Goal: Task Accomplishment & Management: Complete application form

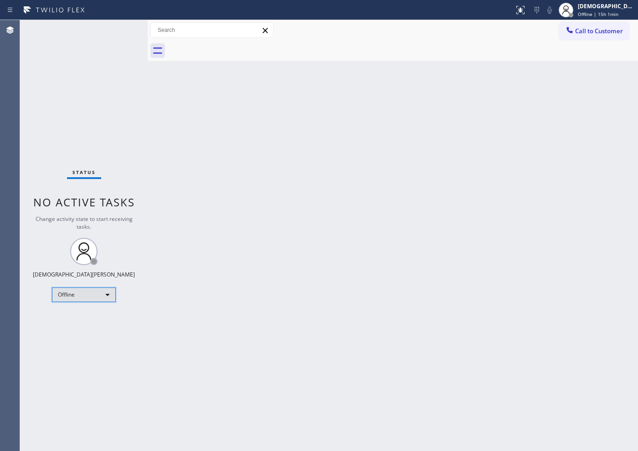
click at [89, 291] on div "Offline" at bounding box center [84, 295] width 64 height 15
click at [79, 316] on li "Available" at bounding box center [83, 318] width 62 height 11
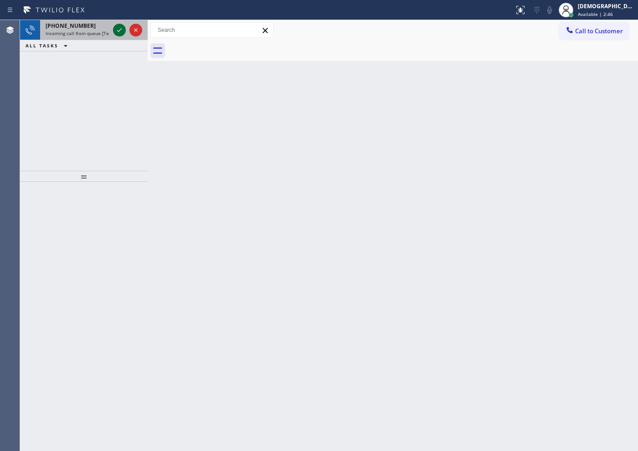
click at [121, 29] on icon at bounding box center [119, 30] width 11 height 11
click at [120, 30] on icon at bounding box center [119, 30] width 5 height 4
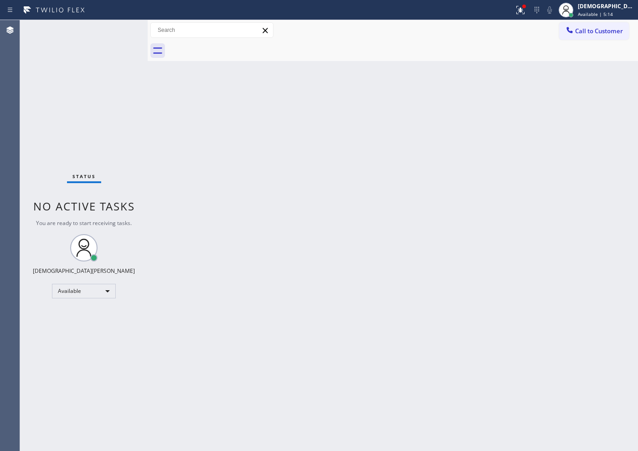
click at [120, 30] on div "Status No active tasks You are ready to start receiving tasks. Christian Cinco …" at bounding box center [84, 235] width 128 height 431
click at [114, 31] on div "Status No active tasks You are ready to start receiving tasks. Christian Cinco …" at bounding box center [84, 235] width 128 height 431
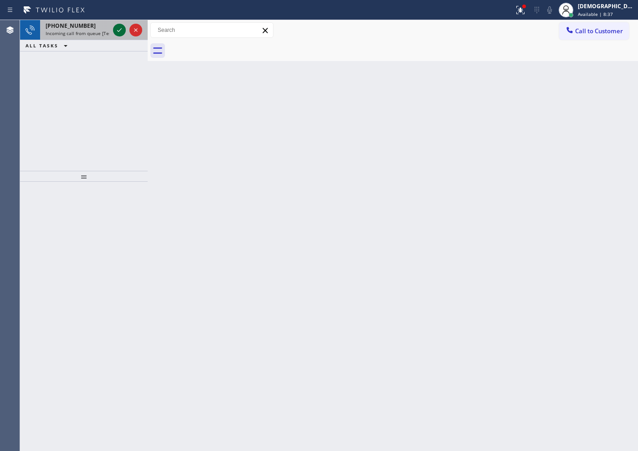
click at [114, 31] on icon at bounding box center [119, 30] width 11 height 11
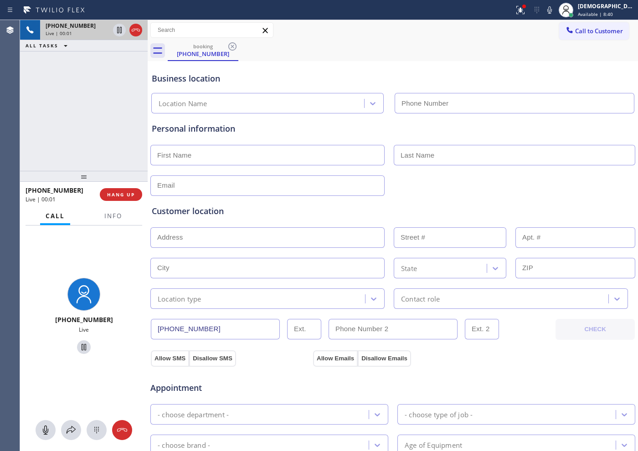
type input "[PHONE_NUMBER]"
click at [120, 214] on span "Info" at bounding box center [113, 216] width 18 height 8
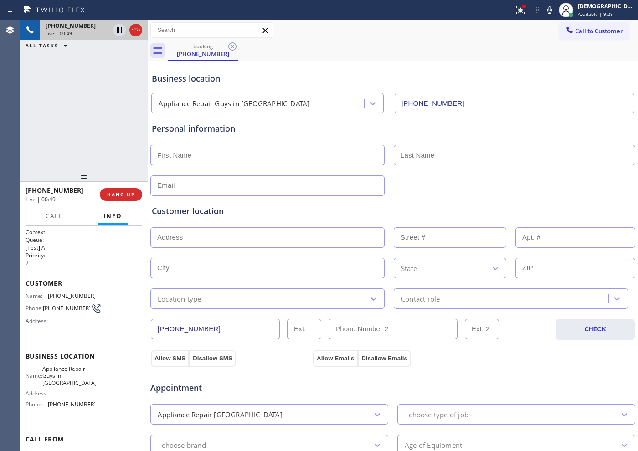
drag, startPoint x: 81, startPoint y: 105, endPoint x: 89, endPoint y: 92, distance: 14.9
click at [81, 105] on div "[PHONE_NUMBER] Live | 00:49 ALL TASKS ALL TASKS ACTIVE TASKS TASKS IN WRAP UP" at bounding box center [84, 95] width 128 height 151
click at [118, 26] on icon at bounding box center [119, 30] width 11 height 11
click at [103, 138] on div "[PHONE_NUMBER] Live | 01:16 ALL TASKS ALL TASKS ACTIVE TASKS TASKS IN WRAP UP" at bounding box center [84, 95] width 128 height 151
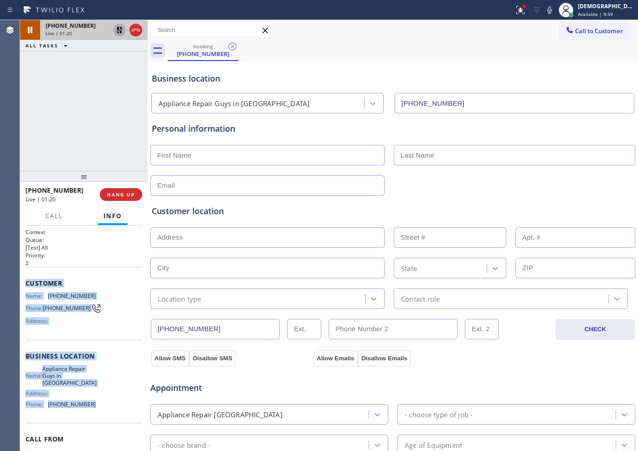
drag, startPoint x: 95, startPoint y: 378, endPoint x: 26, endPoint y: 281, distance: 119.6
click at [26, 281] on div "Context Queue: [Test] All Priority: 2 Customer Name: [PHONE_NUMBER] Phone: [PHO…" at bounding box center [84, 360] width 117 height 264
copy div "Customer Name: [PHONE_NUMBER] Phone: [PHONE_NUMBER] Address: Business location …"
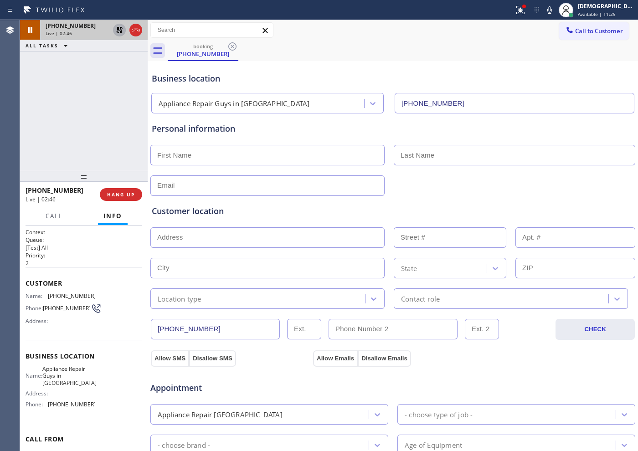
click at [78, 133] on div "[PHONE_NUMBER] Live | 02:46 ALL TASKS ALL TASKS ACTIVE TASKS TASKS IN WRAP UP" at bounding box center [84, 95] width 128 height 151
click at [90, 112] on div "[PHONE_NUMBER] Live | 02:52 ALL TASKS ALL TASKS ACTIVE TASKS TASKS IN WRAP UP" at bounding box center [84, 95] width 128 height 151
click at [105, 127] on div "[PHONE_NUMBER] Live | 03:24 ALL TASKS ALL TASKS ACTIVE TASKS TASKS IN WRAP UP […" at bounding box center [84, 95] width 128 height 151
click at [121, 28] on icon at bounding box center [119, 30] width 11 height 11
click at [137, 124] on div "[PHONE_NUMBER] Live | 03:44 ALL TASKS ALL TASKS ACTIVE TASKS TASKS IN WRAP UP […" at bounding box center [84, 95] width 128 height 151
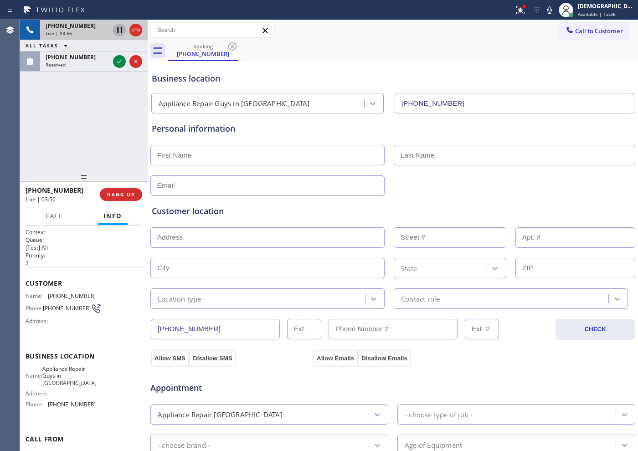
click at [91, 126] on div "[PHONE_NUMBER] Live | 03:56 ALL TASKS ALL TASKS ACTIVE TASKS TASKS IN WRAP UP […" at bounding box center [84, 95] width 128 height 151
drag, startPoint x: 211, startPoint y: 330, endPoint x: 137, endPoint y: 330, distance: 73.4
click at [137, 330] on div "[PHONE_NUMBER] Live | 07:48 ALL TASKS ALL TASKS ACTIVE TASKS TASKS IN WRAP UP […" at bounding box center [329, 235] width 618 height 431
click at [57, 98] on div "[PHONE_NUMBER] Live | 08:13 ALL TASKS ALL TASKS ACTIVE TASKS TASKS IN WRAP UP" at bounding box center [84, 95] width 128 height 151
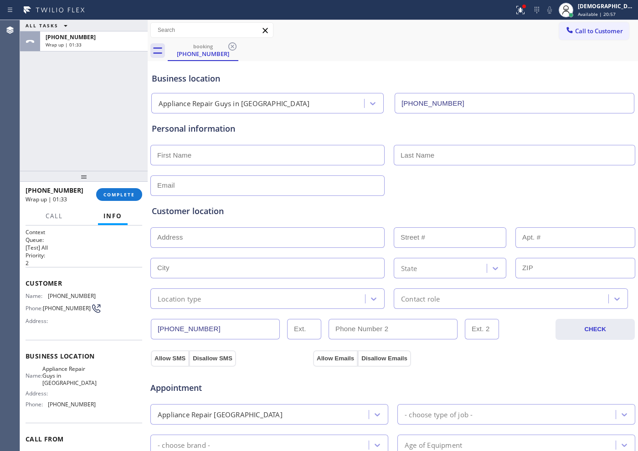
click at [40, 102] on div "ALL TASKS ALL TASKS ACTIVE TASKS TASKS IN WRAP UP [PHONE_NUMBER] Wrap up | 01:33" at bounding box center [84, 95] width 128 height 151
click at [41, 117] on div "ALL TASKS ALL TASKS ACTIVE TASKS TASKS IN WRAP UP [PHONE_NUMBER] Wrap up | 02:16" at bounding box center [84, 95] width 128 height 151
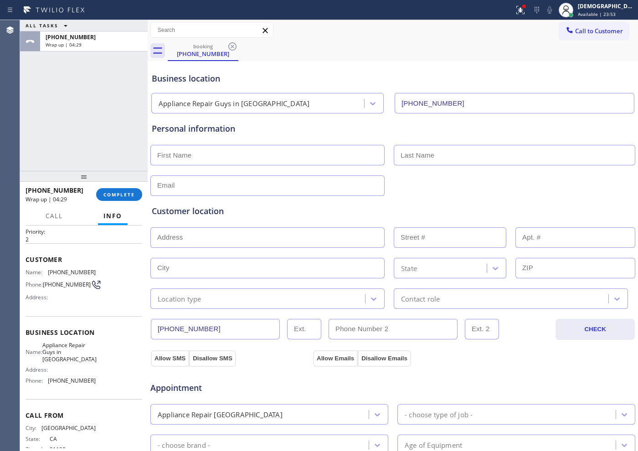
scroll to position [46, 0]
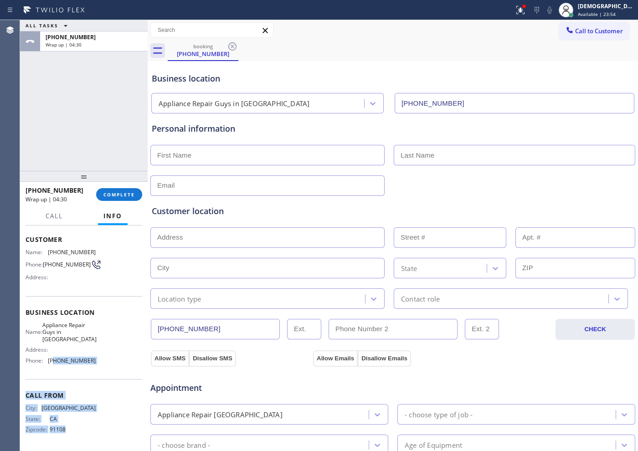
drag, startPoint x: 80, startPoint y: 437, endPoint x: 54, endPoint y: 375, distance: 67.0
click at [54, 360] on div "Context Queue: [Test] All Priority: 2 Customer Name: [PHONE_NUMBER] Phone: [PHO…" at bounding box center [84, 317] width 117 height 264
click at [96, 352] on div "Name: Appliance Repair Guys in [GEOGRAPHIC_DATA] Address: Phone: [PHONE_NUMBER]" at bounding box center [84, 345] width 117 height 46
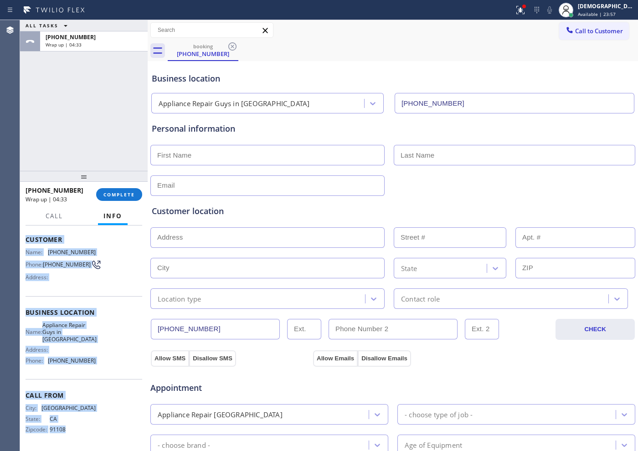
drag, startPoint x: 79, startPoint y: 433, endPoint x: 26, endPoint y: 239, distance: 201.0
click at [26, 239] on div "Context Queue: [Test] All Priority: 2 Customer Name: [PHONE_NUMBER] Phone: [PHO…" at bounding box center [84, 317] width 117 height 264
copy div "Customer Name: [PHONE_NUMBER] Phone: [PHONE_NUMBER] Address: Business location …"
click at [510, 14] on span "Available | 24:04" at bounding box center [597, 14] width 38 height 6
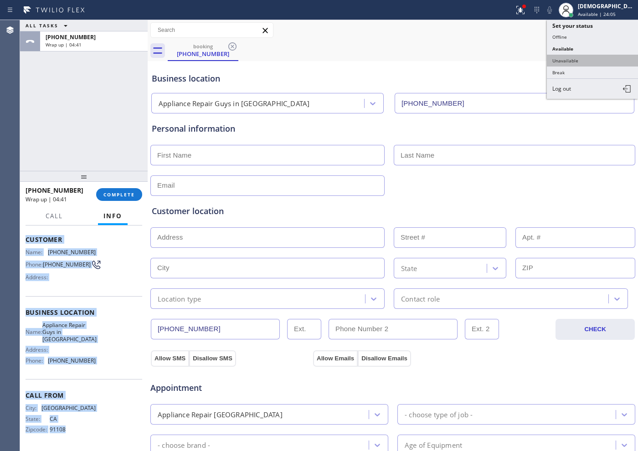
click at [510, 57] on button "Unavailable" at bounding box center [592, 61] width 91 height 12
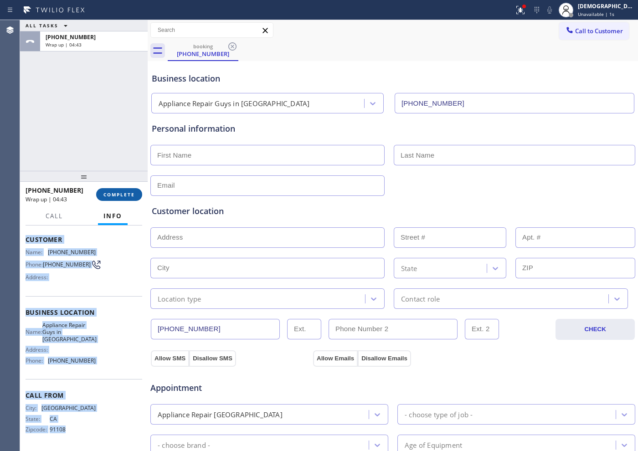
click at [125, 191] on span "COMPLETE" at bounding box center [118, 194] width 31 height 6
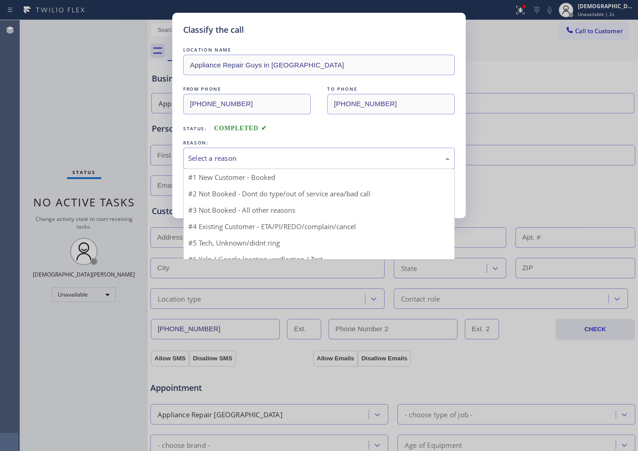
click at [261, 152] on div "Select a reason" at bounding box center [319, 158] width 272 height 21
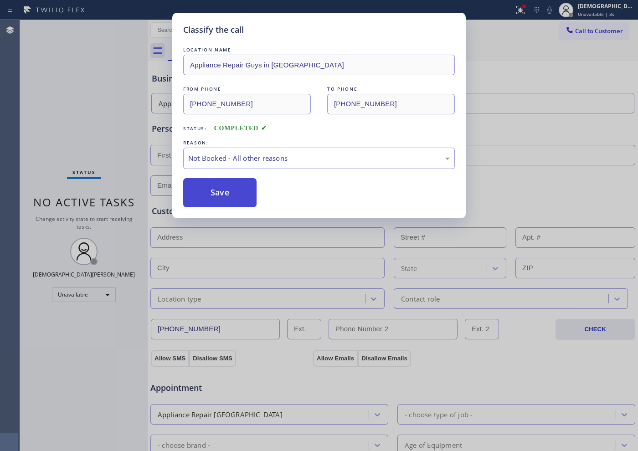
click at [246, 188] on button "Save" at bounding box center [219, 192] width 73 height 29
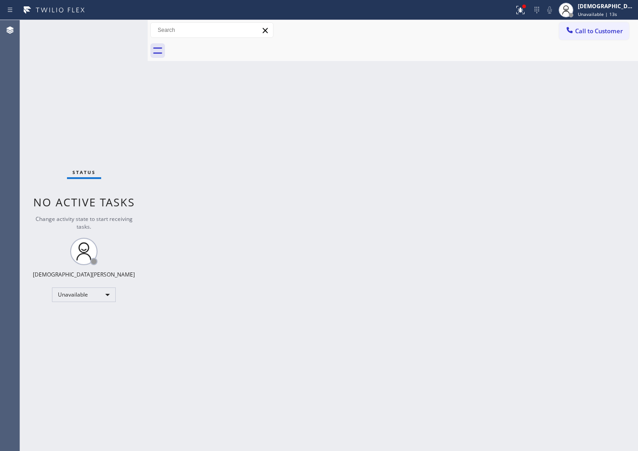
drag, startPoint x: 39, startPoint y: 57, endPoint x: 60, endPoint y: 1, distance: 59.8
click at [39, 57] on div "Status No active tasks Change activity state to start receiving tasks. [PERSON_…" at bounding box center [84, 235] width 128 height 431
click at [89, 294] on div "Unavailable" at bounding box center [84, 295] width 64 height 15
click at [80, 320] on li "Available" at bounding box center [83, 318] width 62 height 11
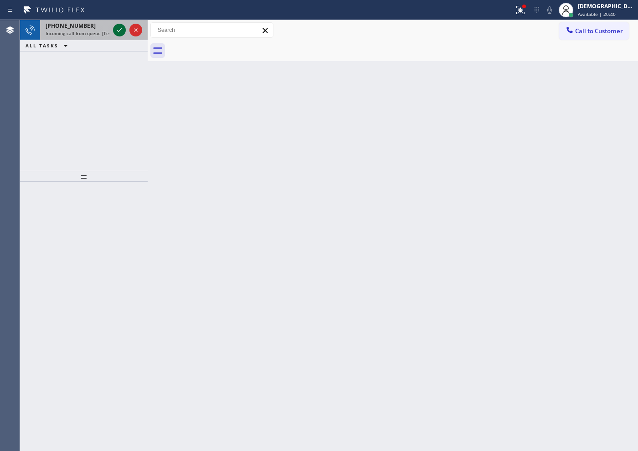
click at [118, 31] on icon at bounding box center [119, 30] width 5 height 4
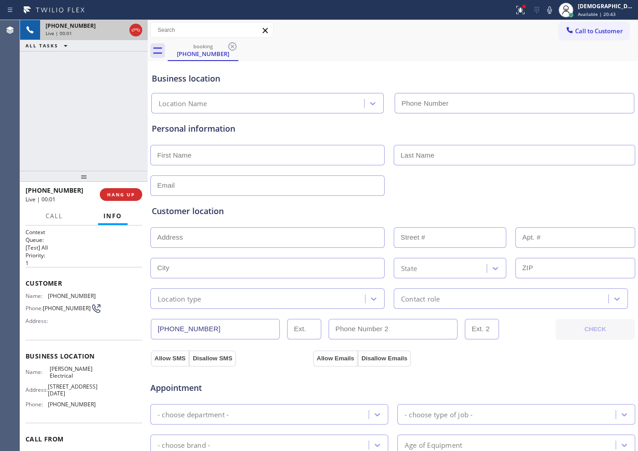
type input "[PHONE_NUMBER]"
click at [140, 26] on icon at bounding box center [135, 30] width 11 height 11
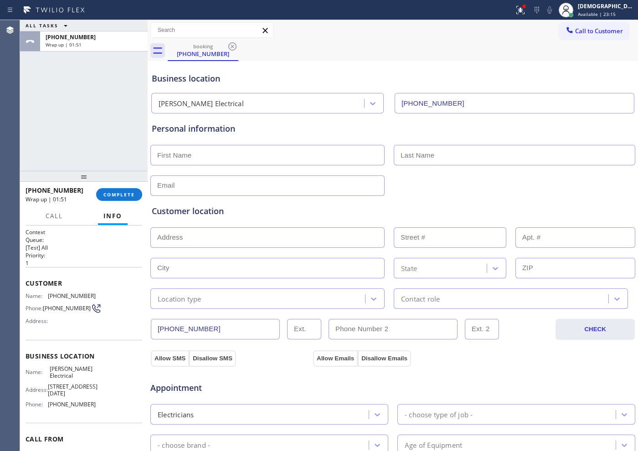
click at [108, 205] on div "[PHONE_NUMBER] Wrap up | 01:51 COMPLETE" at bounding box center [84, 195] width 117 height 24
click at [107, 196] on span "COMPLETE" at bounding box center [118, 194] width 31 height 6
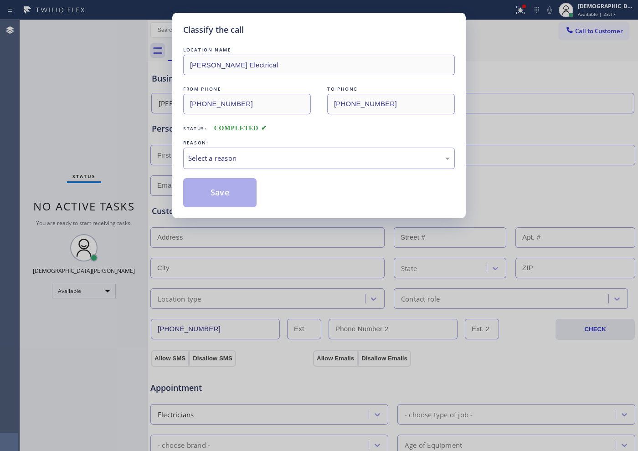
click at [206, 156] on div "Select a reason" at bounding box center [319, 158] width 262 height 10
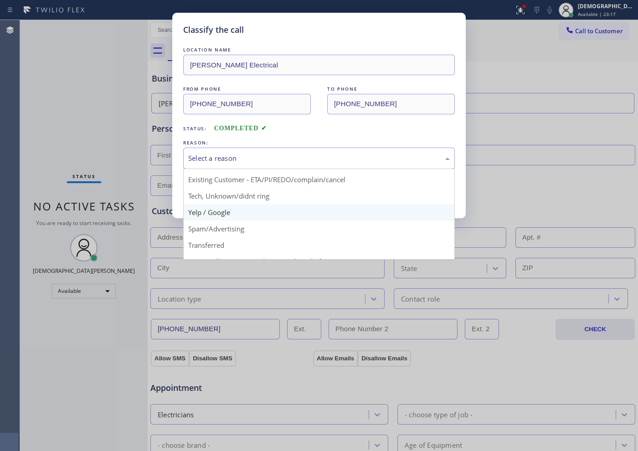
scroll to position [57, 0]
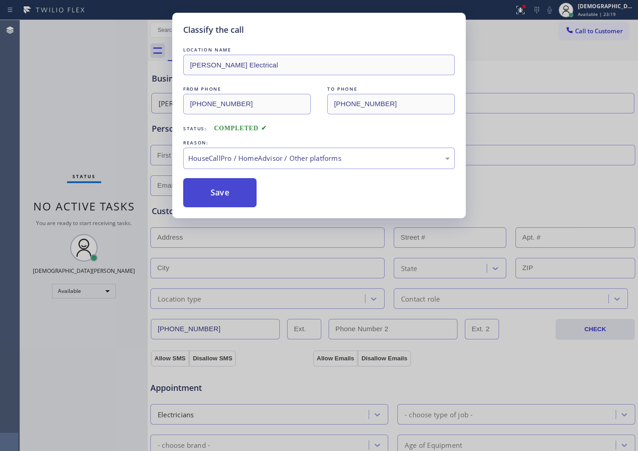
click at [220, 201] on button "Save" at bounding box center [219, 192] width 73 height 29
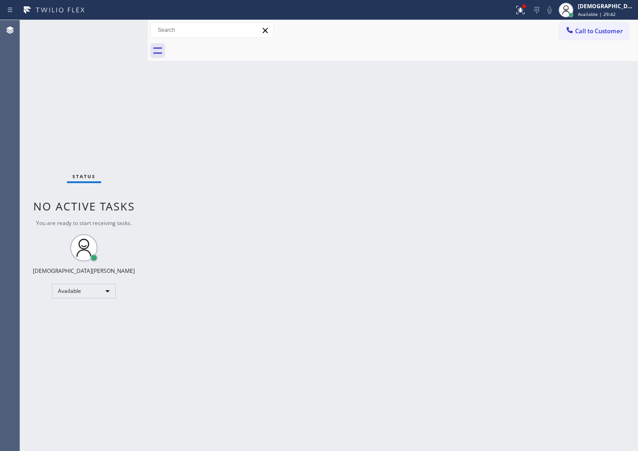
click at [139, 186] on div "Status No active tasks You are ready to start receiving tasks. Christian Cinco …" at bounding box center [84, 235] width 128 height 431
click at [398, 217] on div "Back to Dashboard Change Sender ID Customers Technicians Select a contact Outbo…" at bounding box center [393, 235] width 490 height 431
click at [27, 268] on div "Status No active tasks You are ready to start receiving tasks. Christian Cinco …" at bounding box center [84, 235] width 128 height 431
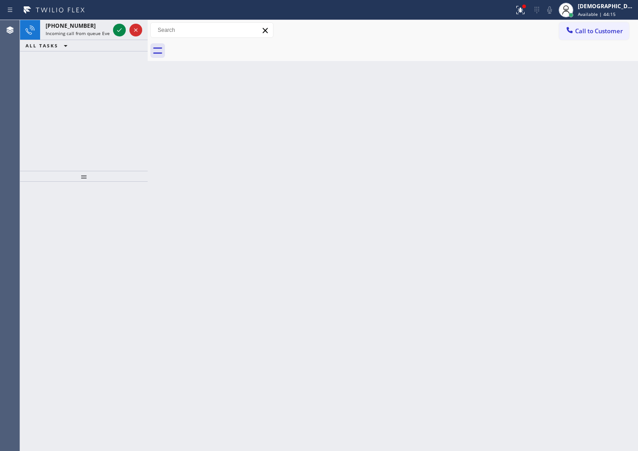
click at [21, 130] on div "[PHONE_NUMBER] Incoming call from queue Everybody ALL TASKS ALL TASKS ACTIVE TA…" at bounding box center [84, 95] width 128 height 151
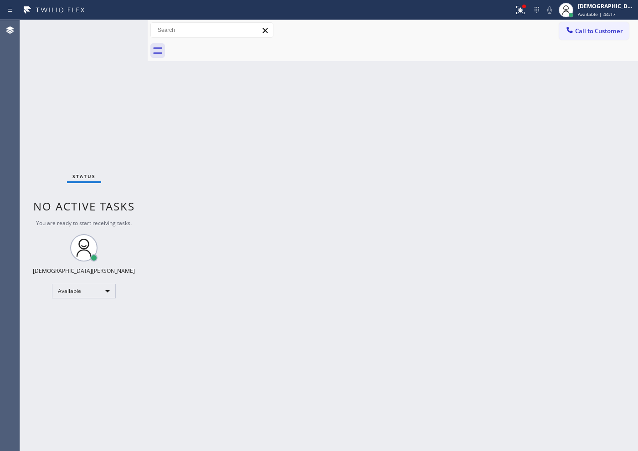
click at [118, 30] on div "Status No active tasks You are ready to start receiving tasks. Christian Cinco …" at bounding box center [84, 235] width 128 height 431
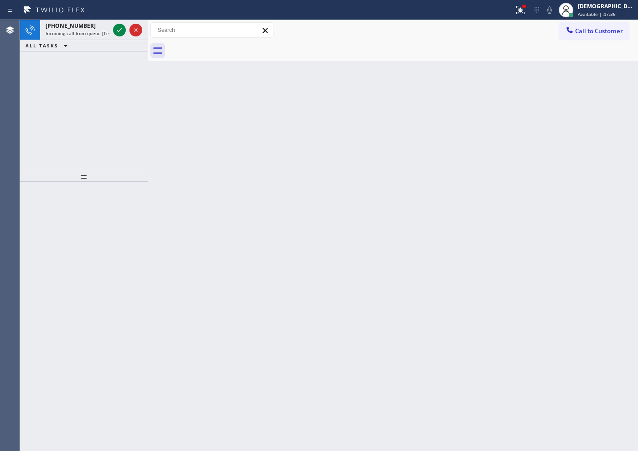
click at [48, 86] on div "[PHONE_NUMBER] Incoming call from queue [Test] All ALL TASKS ALL TASKS ACTIVE T…" at bounding box center [84, 95] width 128 height 151
click at [121, 31] on icon at bounding box center [119, 30] width 11 height 11
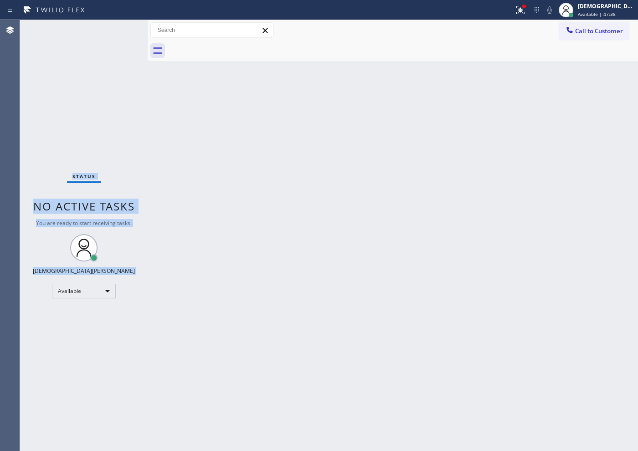
click at [121, 31] on div "Status No active tasks You are ready to start receiving tasks. Christian Cinco …" at bounding box center [84, 235] width 128 height 431
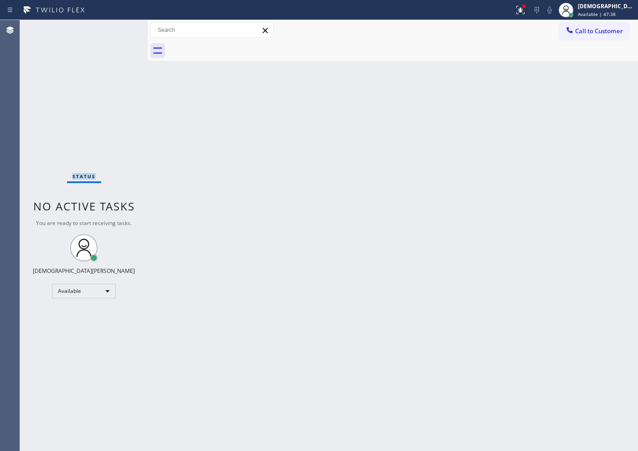
click at [121, 31] on div "Status No active tasks You are ready to start receiving tasks. Christian Cinco …" at bounding box center [84, 235] width 128 height 431
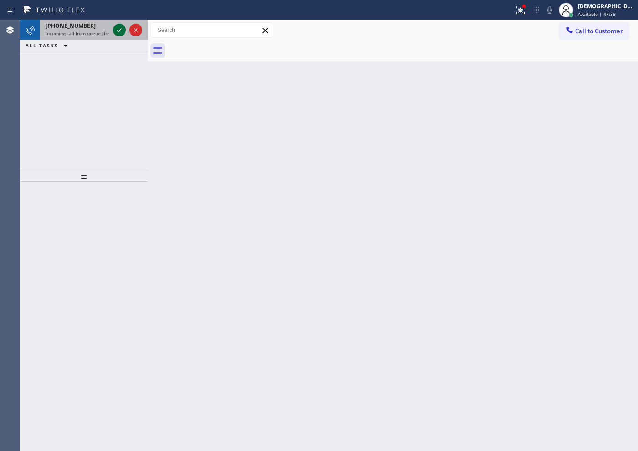
click at [118, 30] on icon at bounding box center [119, 30] width 5 height 4
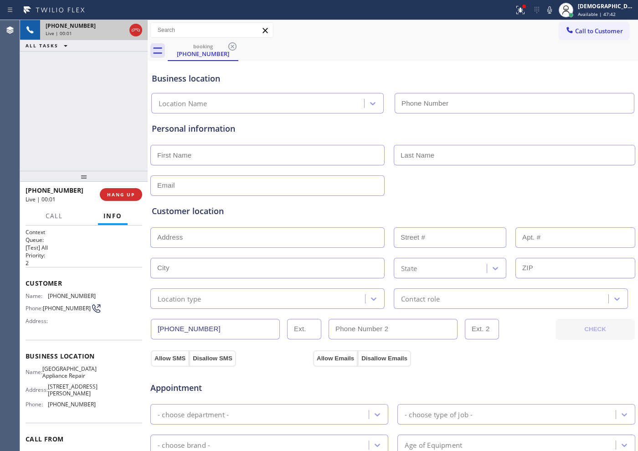
type input "[PHONE_NUMBER]"
drag, startPoint x: 229, startPoint y: 326, endPoint x: 154, endPoint y: 327, distance: 74.7
click at [154, 327] on input "[PHONE_NUMBER]" at bounding box center [215, 329] width 129 height 21
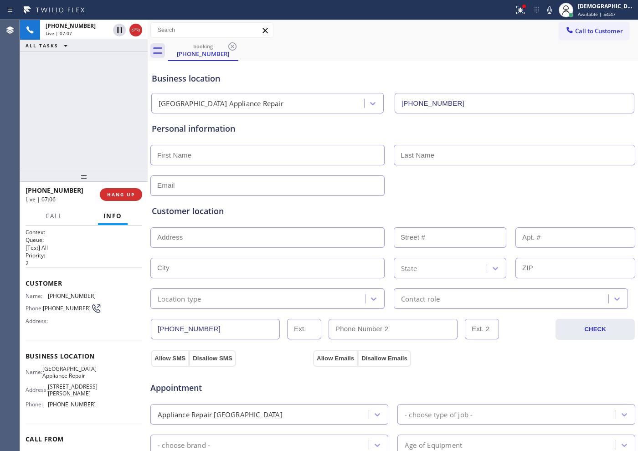
drag, startPoint x: 135, startPoint y: 35, endPoint x: 159, endPoint y: 41, distance: 25.3
click at [135, 35] on icon at bounding box center [135, 30] width 11 height 11
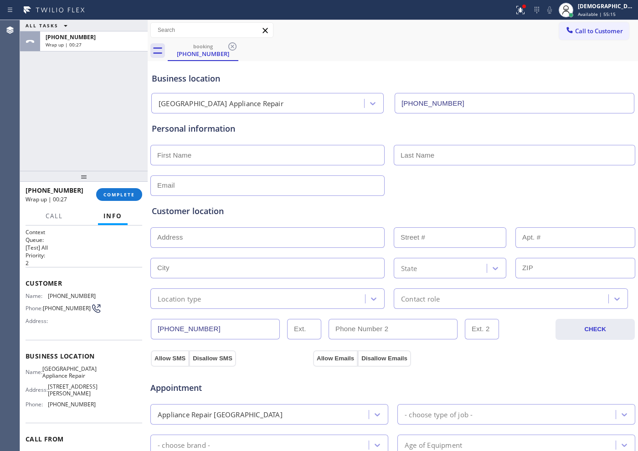
click at [170, 161] on input "text" at bounding box center [267, 155] width 234 height 21
paste input "[PERSON_NAME]"
type input "[PERSON_NAME]"
click at [433, 148] on input "text" at bounding box center [514, 155] width 241 height 21
paste input "[PERSON_NAME]"
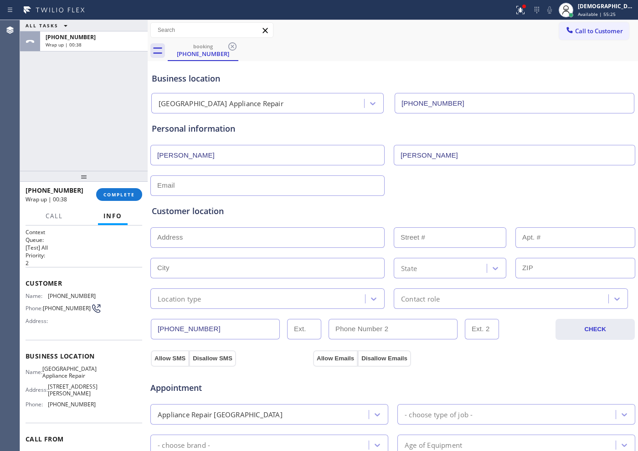
type input "[PERSON_NAME]"
click at [194, 182] on input "text" at bounding box center [267, 185] width 234 height 21
type input "[EMAIL_ADDRESS][DOMAIN_NAME]"
click at [233, 239] on input "text" at bounding box center [267, 237] width 234 height 21
paste input "[STREET_ADDRESS]"
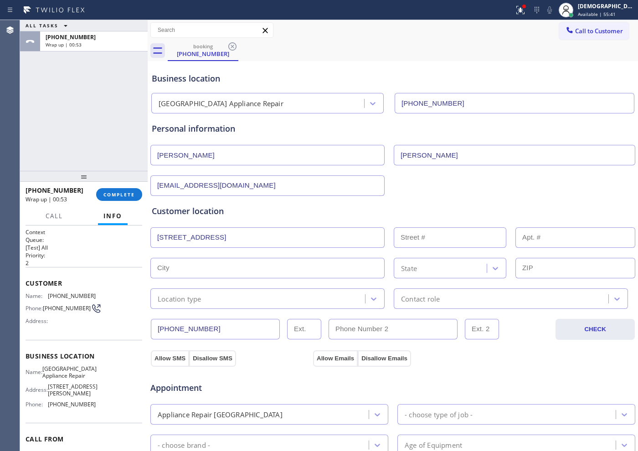
type input "[STREET_ADDRESS]"
type input "11524"
type input "[GEOGRAPHIC_DATA]"
type input "60617"
click at [219, 303] on div "Location type" at bounding box center [259, 299] width 212 height 16
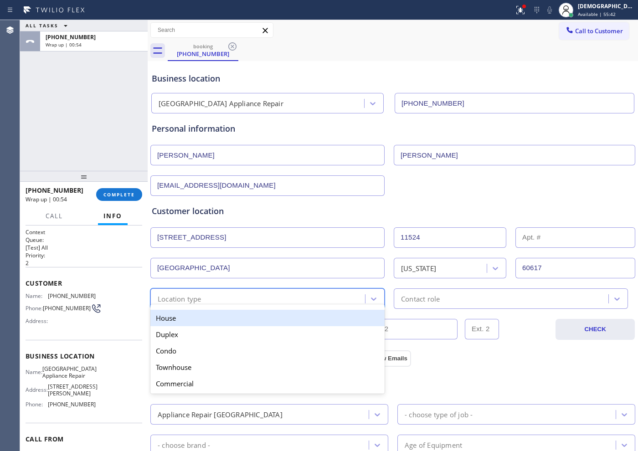
drag, startPoint x: 213, startPoint y: 315, endPoint x: 294, endPoint y: 315, distance: 81.1
click at [216, 315] on div "House" at bounding box center [267, 318] width 234 height 16
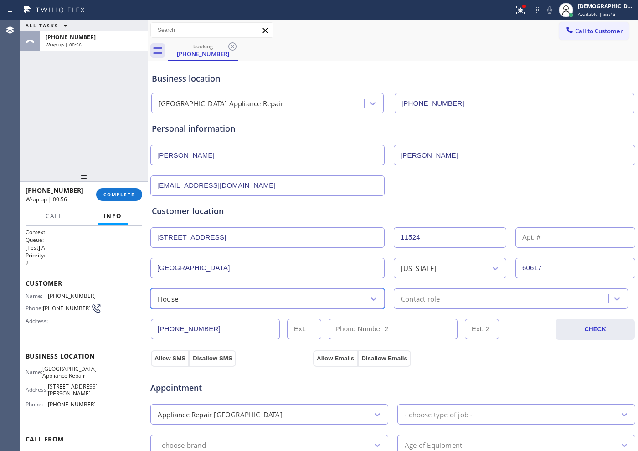
click at [414, 298] on div "Contact role" at bounding box center [420, 298] width 39 height 10
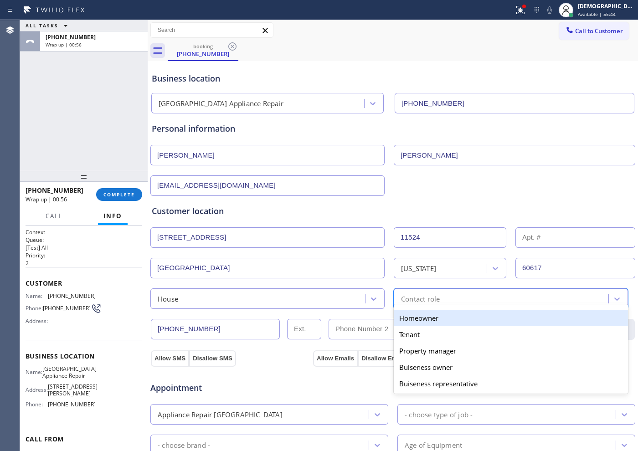
drag, startPoint x: 409, startPoint y: 316, endPoint x: 371, endPoint y: 321, distance: 37.8
click at [409, 316] on div "Homeowner" at bounding box center [511, 318] width 234 height 16
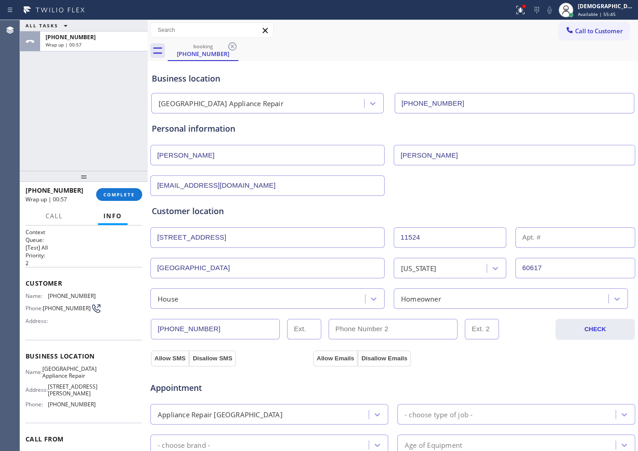
drag, startPoint x: 160, startPoint y: 362, endPoint x: 170, endPoint y: 361, distance: 10.6
click at [160, 360] on div "Appointment Appliance Repair High End - choose type of job - - choose brand - A…" at bounding box center [393, 452] width 486 height 179
click at [331, 354] on button "Allow Emails" at bounding box center [335, 358] width 45 height 16
click at [351, 234] on input "[STREET_ADDRESS]" at bounding box center [267, 237] width 234 height 21
type input "[STREET_ADDRESS]"
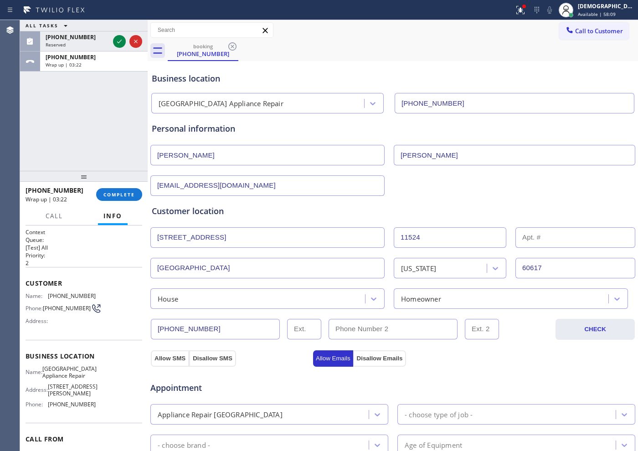
scroll to position [114, 0]
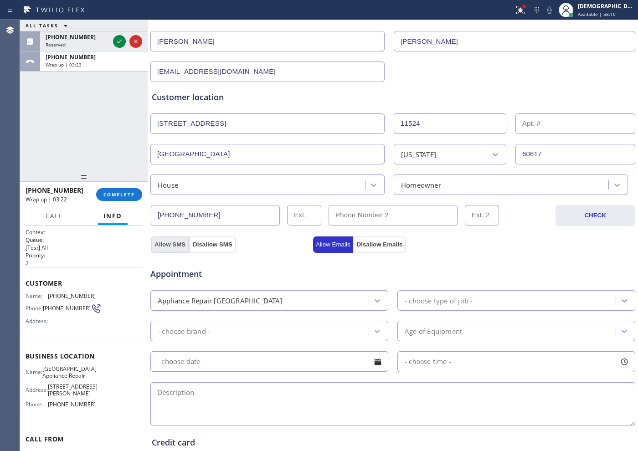
click at [159, 241] on button "Allow SMS" at bounding box center [170, 244] width 38 height 16
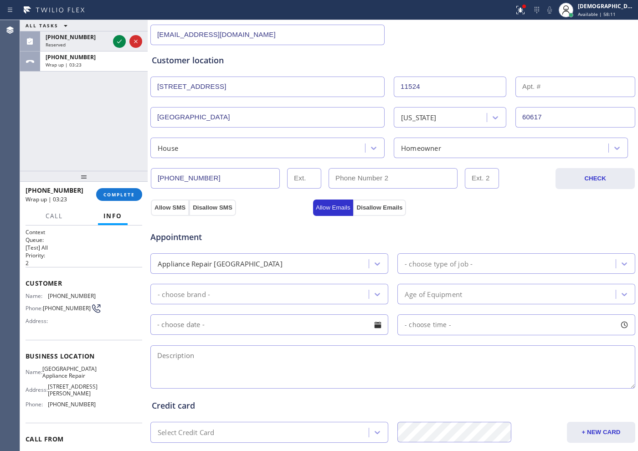
scroll to position [171, 0]
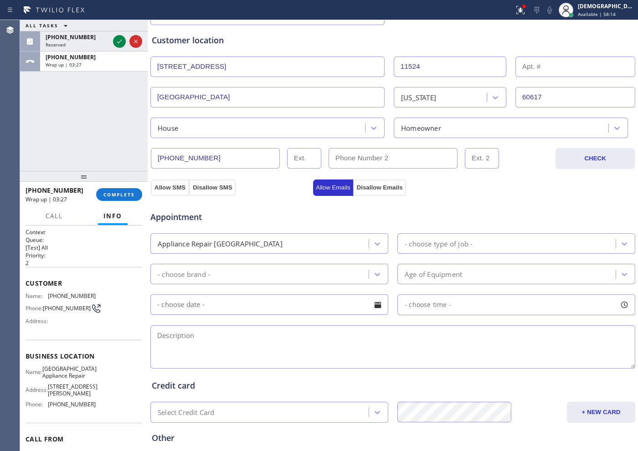
click at [477, 246] on div "- choose type of job -" at bounding box center [508, 244] width 216 height 16
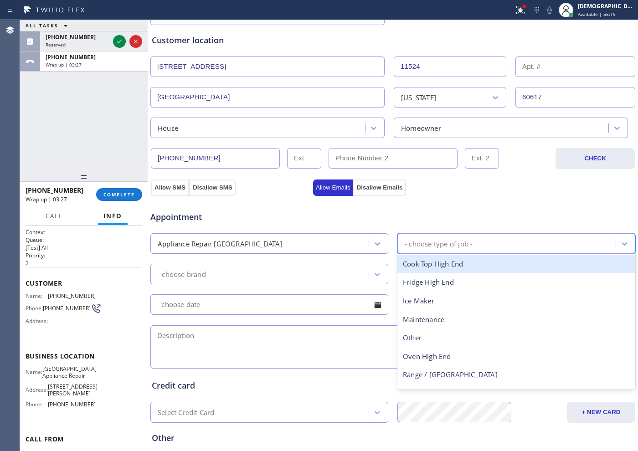
click at [295, 234] on div "Appliance Repair [GEOGRAPHIC_DATA]" at bounding box center [269, 243] width 238 height 21
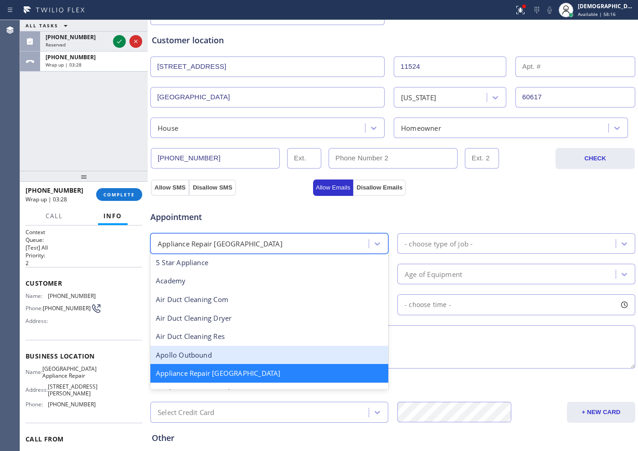
scroll to position [58, 0]
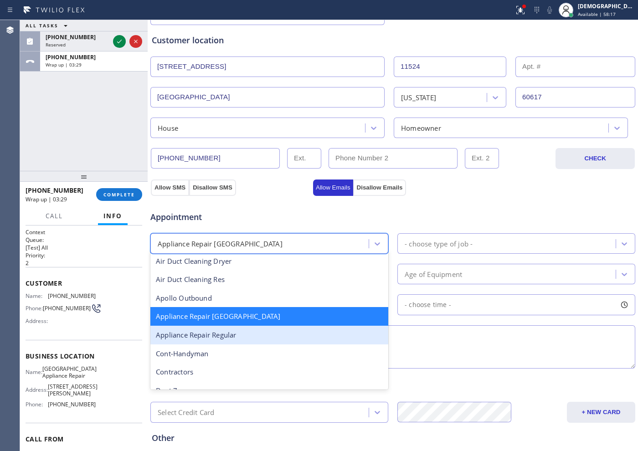
click at [264, 336] on div "Appliance Repair Regular" at bounding box center [269, 335] width 238 height 19
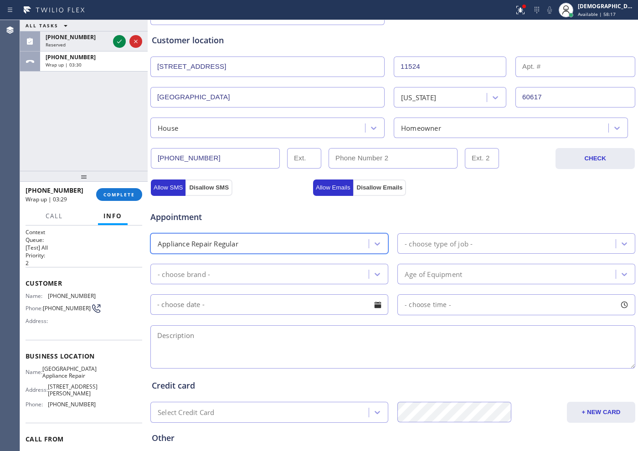
click at [449, 241] on div "- choose type of job -" at bounding box center [439, 243] width 68 height 10
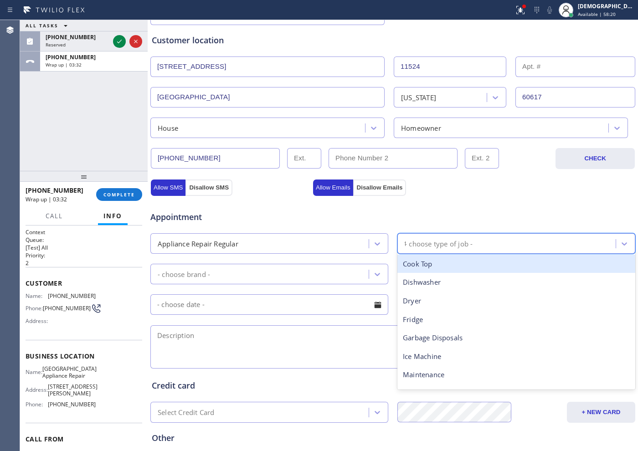
type input "fr"
click at [430, 265] on div "Fridge" at bounding box center [516, 264] width 238 height 19
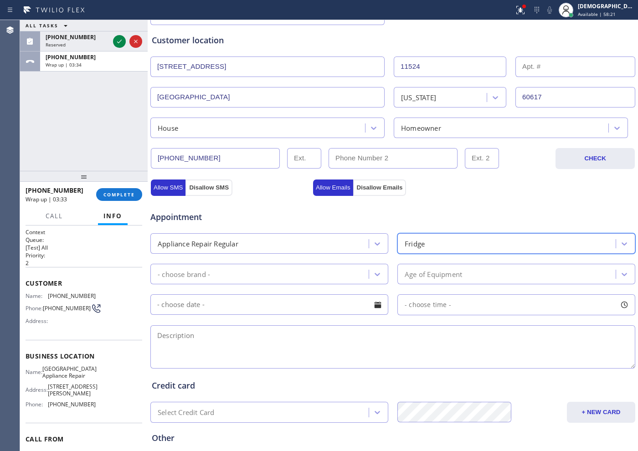
click at [297, 273] on div "- choose brand -" at bounding box center [261, 274] width 216 height 16
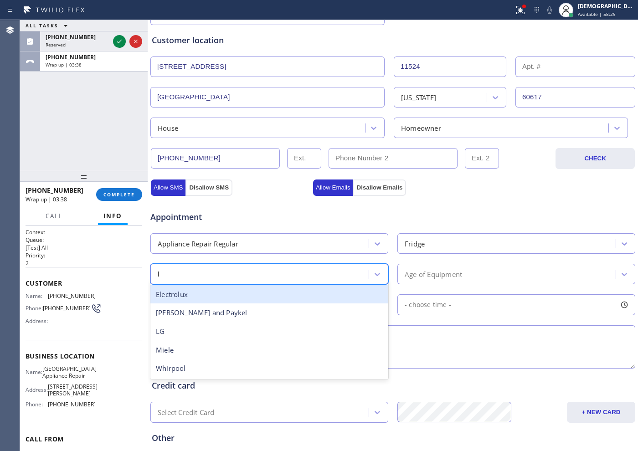
type input "lg"
click at [304, 301] on div "LG" at bounding box center [269, 294] width 238 height 19
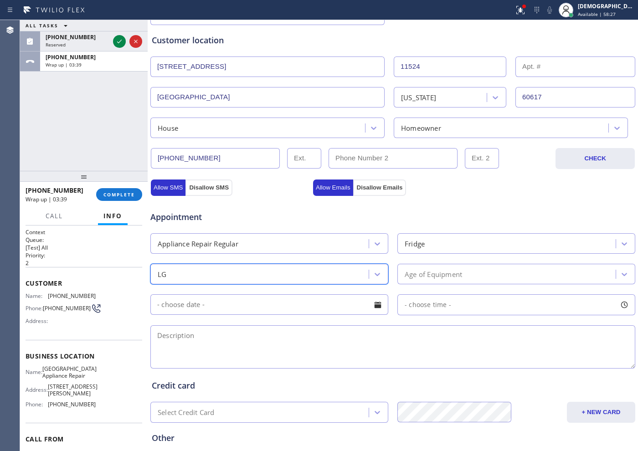
click at [471, 275] on div "Age of Equipment" at bounding box center [508, 274] width 216 height 16
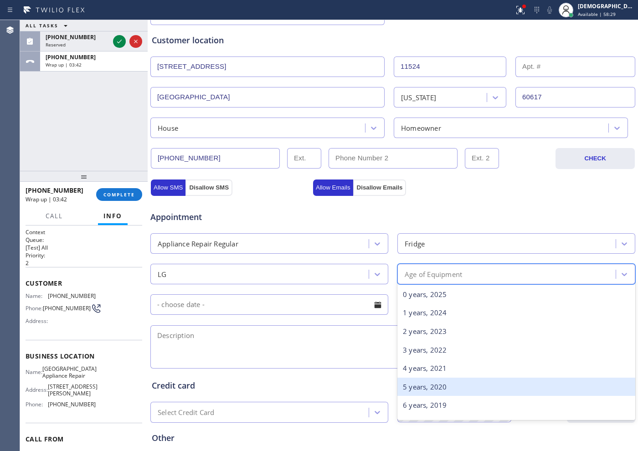
click at [420, 360] on div "5 years, 2020" at bounding box center [516, 387] width 238 height 19
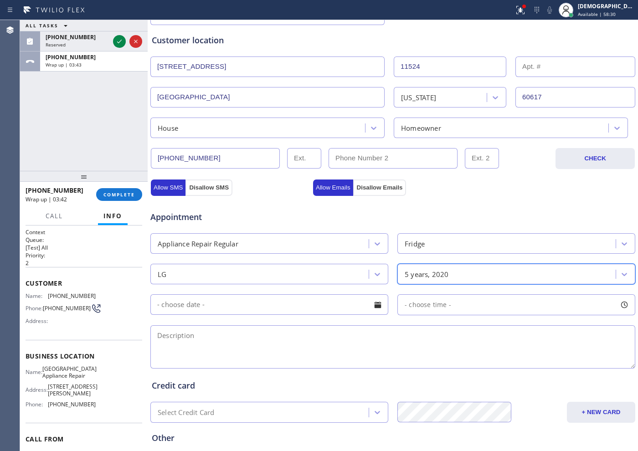
click at [241, 302] on input "text" at bounding box center [269, 304] width 238 height 21
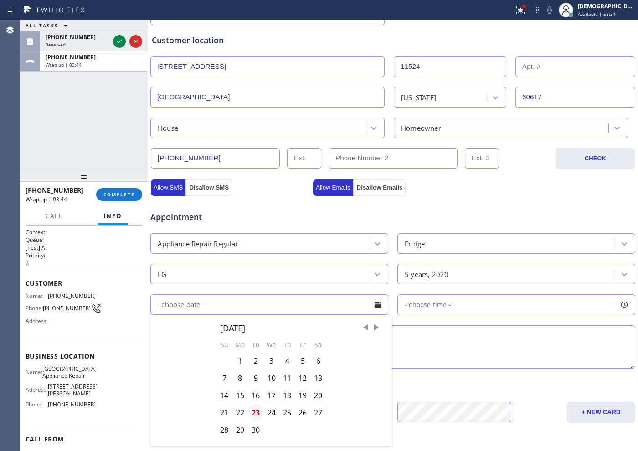
click at [253, 360] on div "23" at bounding box center [255, 412] width 15 height 17
type input "[DATE]"
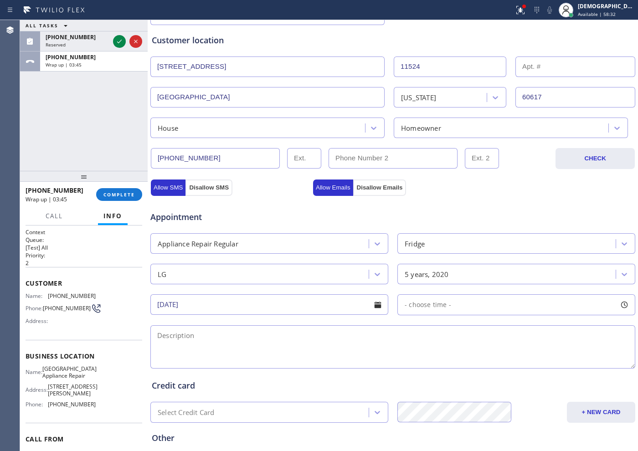
click at [426, 307] on span "- choose time -" at bounding box center [428, 304] width 46 height 9
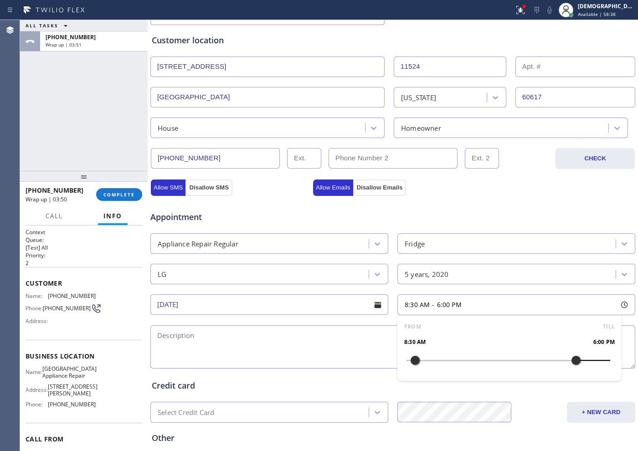
drag, startPoint x: 409, startPoint y: 360, endPoint x: 569, endPoint y: 360, distance: 160.4
drag, startPoint x: 414, startPoint y: 362, endPoint x: 524, endPoint y: 362, distance: 109.8
click at [510, 360] on div at bounding box center [533, 360] width 11 height 19
click at [278, 345] on textarea at bounding box center [392, 346] width 485 height 43
click at [241, 335] on textarea "3-6 / $75 /" at bounding box center [392, 346] width 485 height 43
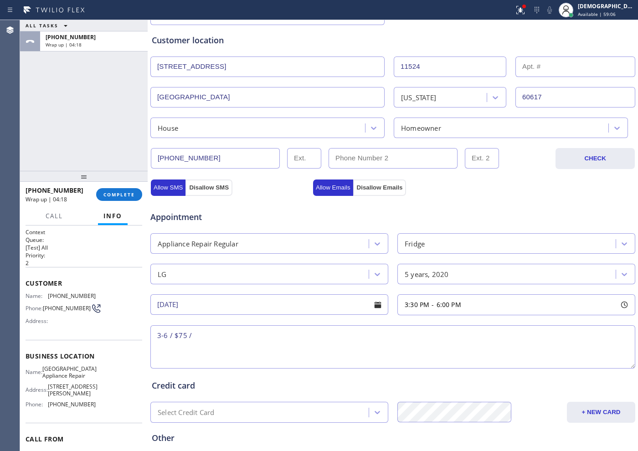
paste textarea "LG / Fridge / The freezer part is not cooling / 5 years"
click at [387, 335] on textarea "3-6 / $75 / LG / Fridge / The freezer part is not cooling / 5 years" at bounding box center [392, 346] width 485 height 43
click at [447, 338] on textarea "3-6 / $75 / LG / Fridge / The freezer part is not cooling / 5 years / House HO /" at bounding box center [392, 346] width 485 height 43
paste textarea "[STREET_ADDRESS]"
drag, startPoint x: 94, startPoint y: 379, endPoint x: 83, endPoint y: 380, distance: 11.0
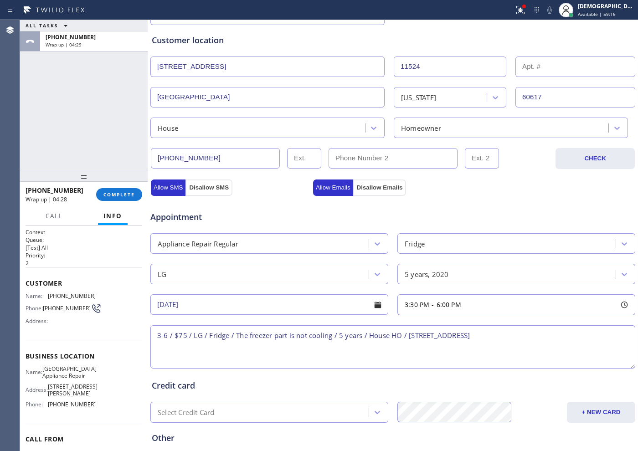
click at [94, 360] on div "Name: [GEOGRAPHIC_DATA] Appliance Repair Address: [STREET_ADDRESS][PERSON_NAME]…" at bounding box center [84, 388] width 117 height 46
drag, startPoint x: 69, startPoint y: 388, endPoint x: 48, endPoint y: 374, distance: 25.3
click at [48, 360] on span "[GEOGRAPHIC_DATA] Appliance Repair" at bounding box center [69, 372] width 54 height 14
copy span "[GEOGRAPHIC_DATA] Appliance Repair"
click at [510, 339] on textarea "3-6 / $75 / LG / Fridge / The freezer part is not cooling / 5 years / House HO …" at bounding box center [392, 346] width 485 height 43
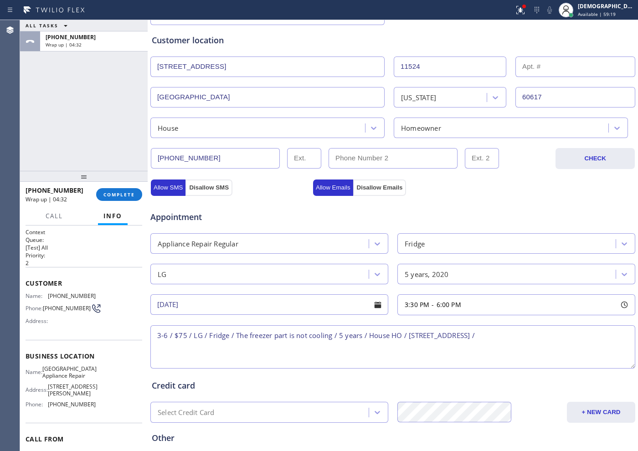
paste textarea "[GEOGRAPHIC_DATA] Appliance Repair"
click at [240, 348] on textarea "3-6 / $75 / LG / Fridge / The freezer part is not cooling / 5 years / House HO …" at bounding box center [392, 346] width 485 height 43
paste textarea "Please call customer 30 minutes prior to arrival"
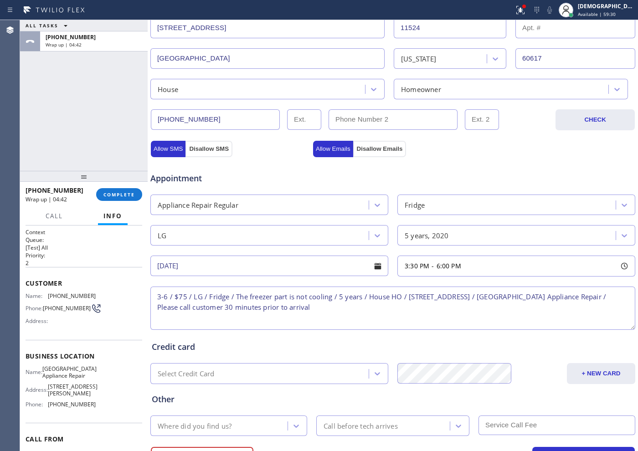
scroll to position [255, 0]
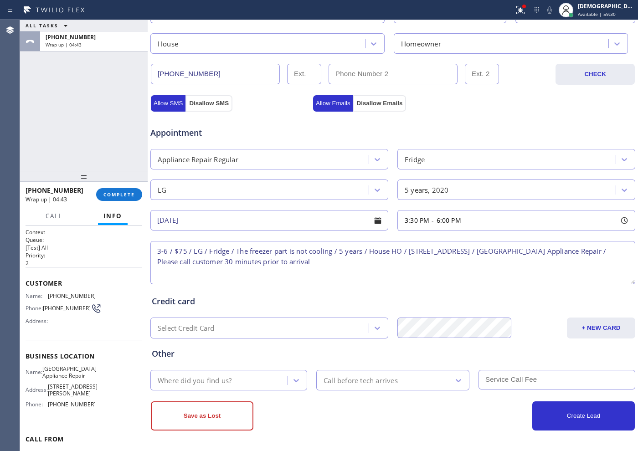
type textarea "3-6 / $75 / LG / Fridge / The freezer part is not cooling / 5 years / House HO …"
click at [249, 360] on div "Where did you find us?" at bounding box center [220, 380] width 134 height 16
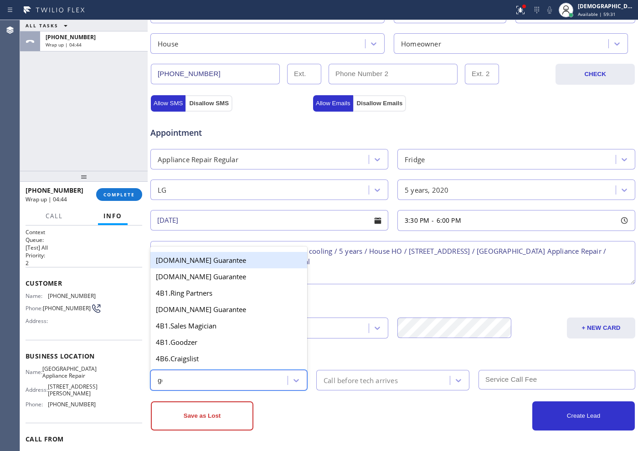
type input "goo"
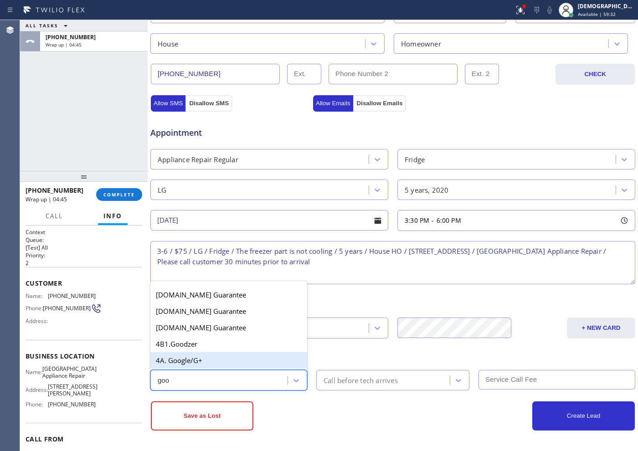
click at [207, 360] on div "4A. Google/G+" at bounding box center [228, 360] width 157 height 16
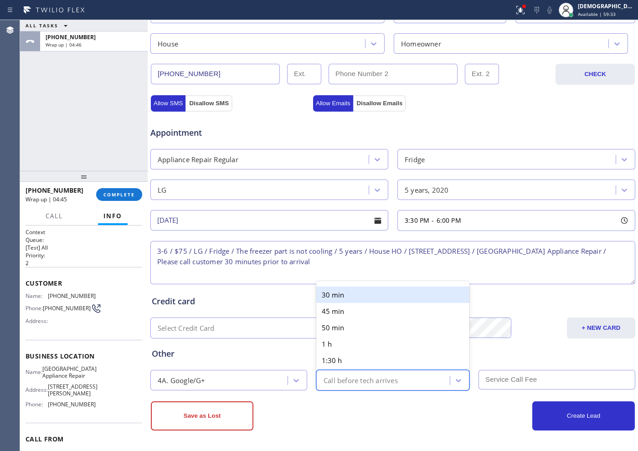
click at [396, 360] on div "Call before tech arrives" at bounding box center [361, 380] width 74 height 10
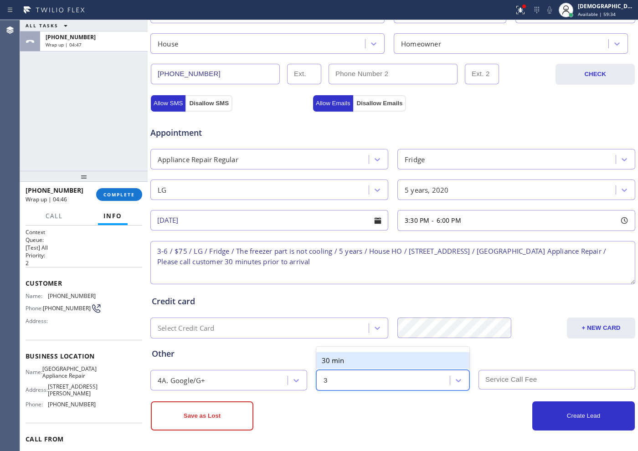
type input "30"
click at [377, 354] on div "30 min" at bounding box center [392, 360] width 153 height 16
click at [510, 360] on input "text" at bounding box center [556, 380] width 157 height 20
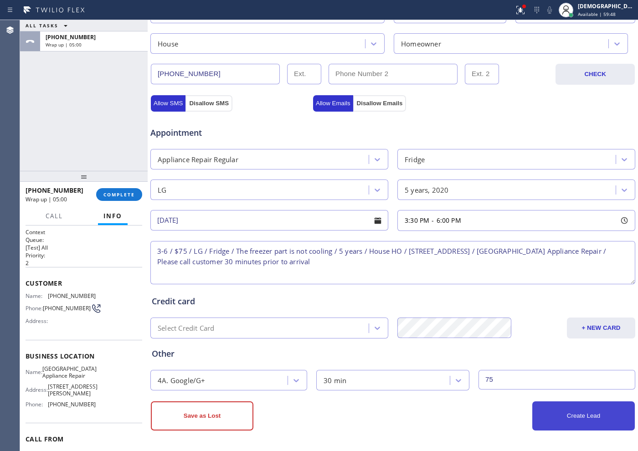
type input "75"
click at [510, 360] on button "Create Lead" at bounding box center [583, 415] width 103 height 29
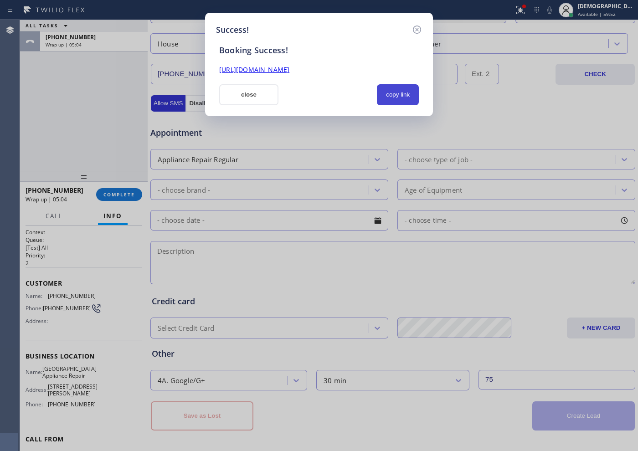
click at [388, 97] on button "copy link" at bounding box center [398, 94] width 42 height 21
click at [289, 72] on link "[URL][DOMAIN_NAME]" at bounding box center [254, 69] width 70 height 9
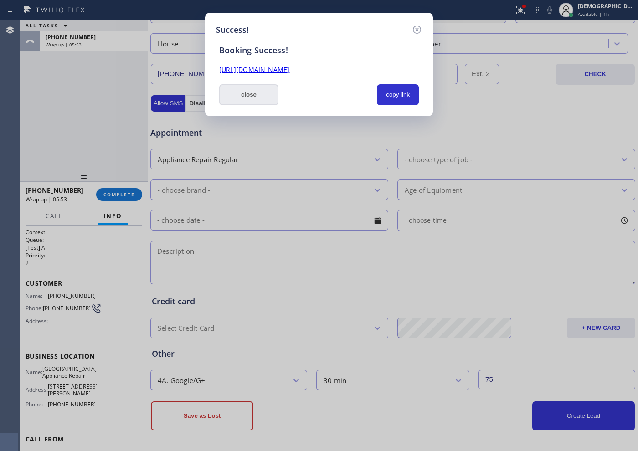
click at [253, 92] on button "close" at bounding box center [248, 94] width 59 height 21
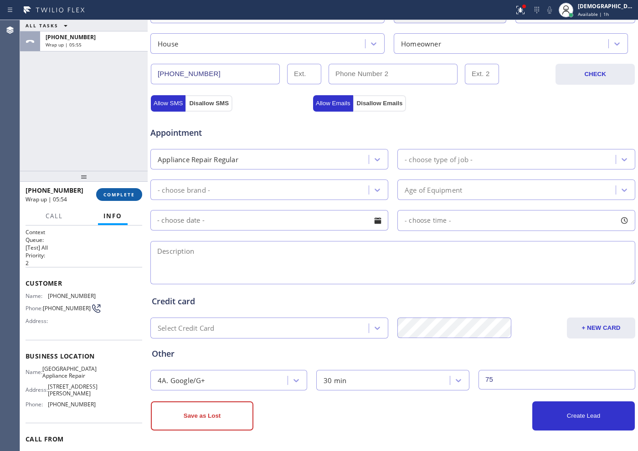
click at [127, 196] on span "COMPLETE" at bounding box center [118, 194] width 31 height 6
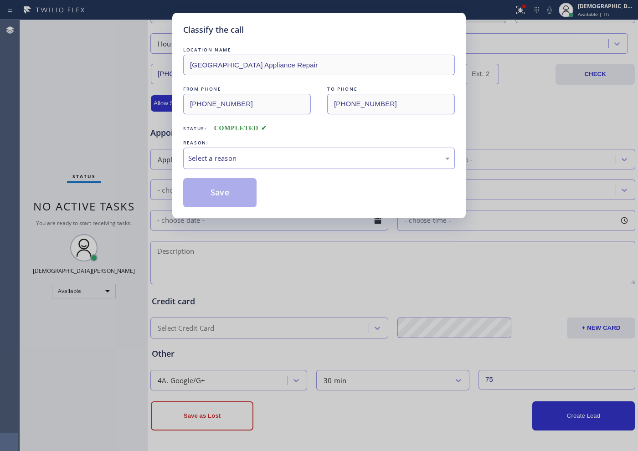
click at [221, 163] on div "Select a reason" at bounding box center [319, 158] width 262 height 10
click at [202, 204] on button "Save" at bounding box center [219, 192] width 73 height 29
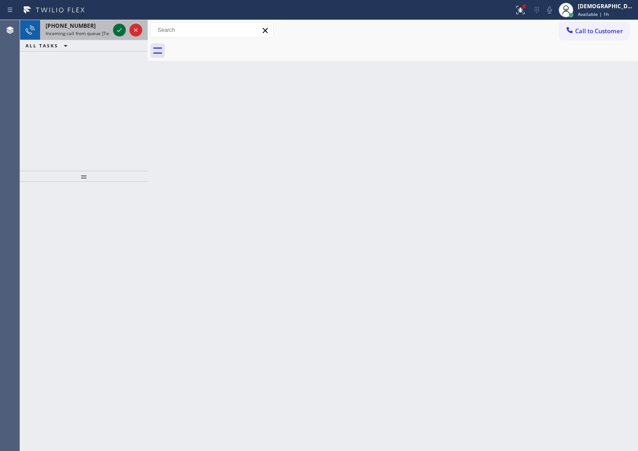
click at [116, 28] on icon at bounding box center [119, 30] width 11 height 11
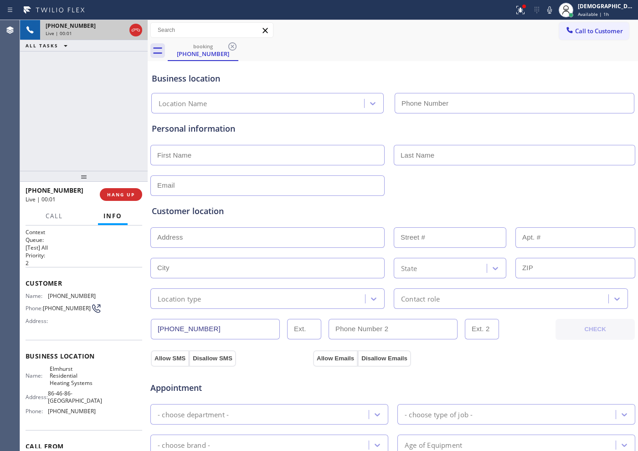
type input "[PHONE_NUMBER]"
click at [137, 26] on icon at bounding box center [135, 30] width 11 height 11
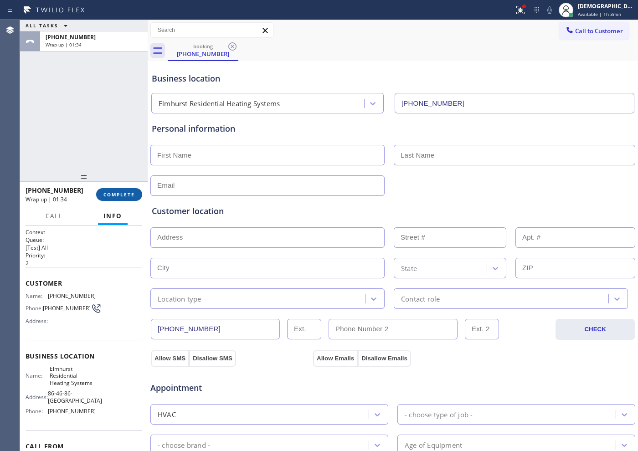
click at [124, 192] on span "COMPLETE" at bounding box center [118, 194] width 31 height 6
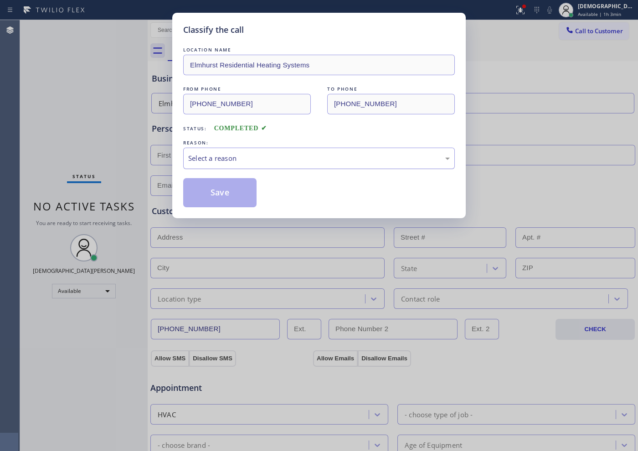
click at [228, 160] on div "Select a reason" at bounding box center [319, 158] width 262 height 10
drag, startPoint x: 221, startPoint y: 190, endPoint x: 335, endPoint y: 198, distance: 114.2
click at [335, 198] on div "Save" at bounding box center [319, 192] width 272 height 29
click at [282, 154] on div "Not Booked - All other reasons" at bounding box center [319, 158] width 262 height 10
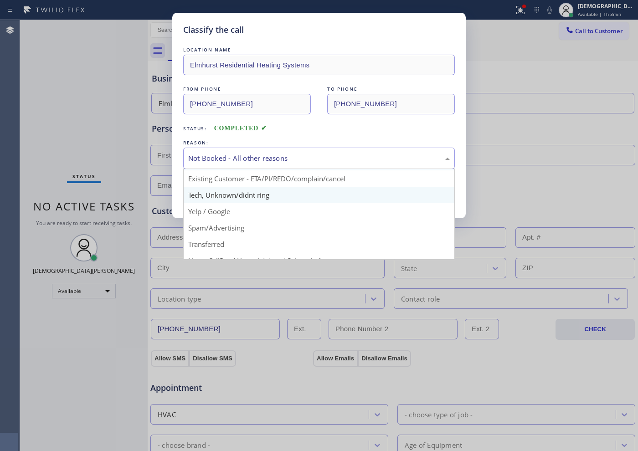
scroll to position [57, 0]
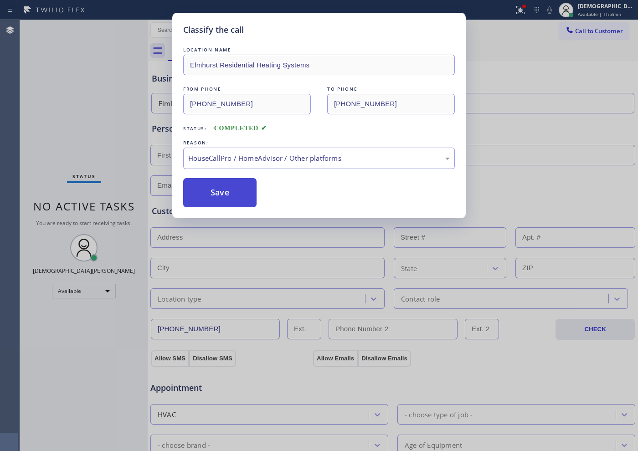
click at [233, 201] on button "Save" at bounding box center [219, 192] width 73 height 29
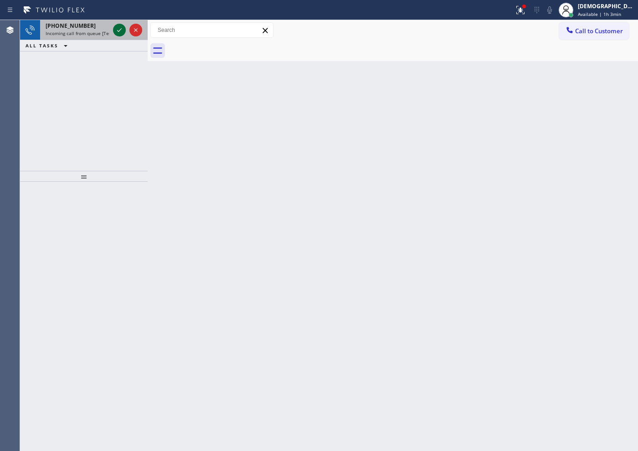
click at [117, 31] on icon at bounding box center [119, 30] width 11 height 11
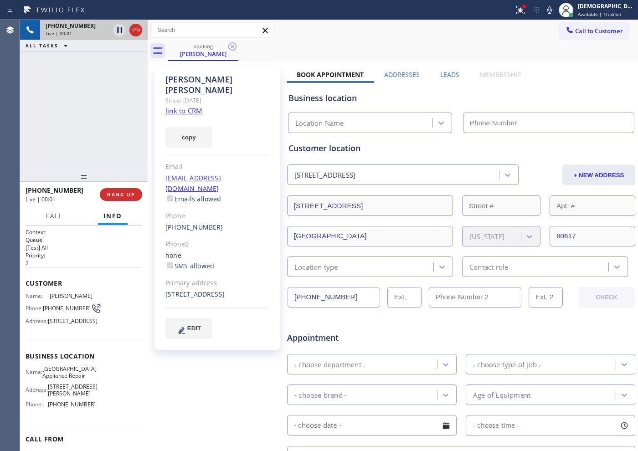
type input "[PHONE_NUMBER]"
click at [191, 106] on link "link to CRM" at bounding box center [183, 110] width 37 height 9
click at [137, 31] on icon at bounding box center [135, 30] width 11 height 11
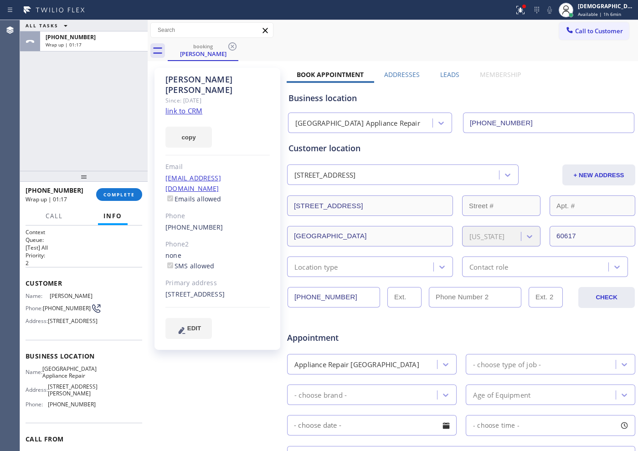
click at [26, 101] on div "ALL TASKS ALL TASKS ACTIVE TASKS TASKS IN WRAP UP [PHONE_NUMBER] Wrap up | 01:17" at bounding box center [84, 95] width 128 height 151
click at [121, 195] on span "COMPLETE" at bounding box center [118, 194] width 31 height 6
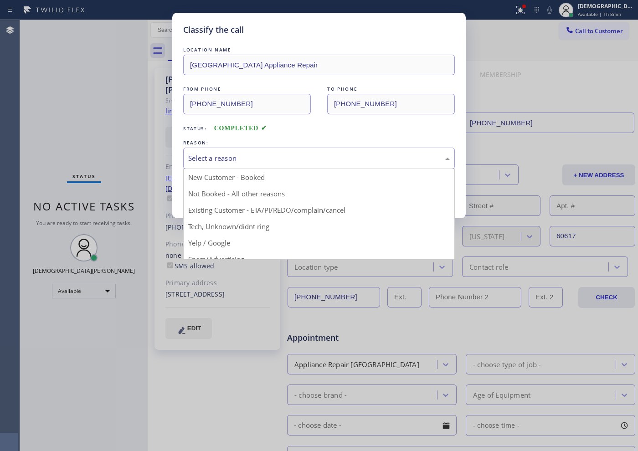
click at [237, 161] on div "Select a reason" at bounding box center [319, 158] width 262 height 10
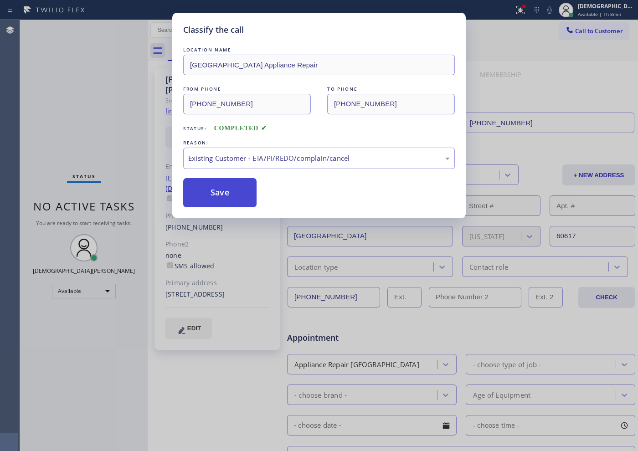
click at [219, 195] on button "Save" at bounding box center [219, 192] width 73 height 29
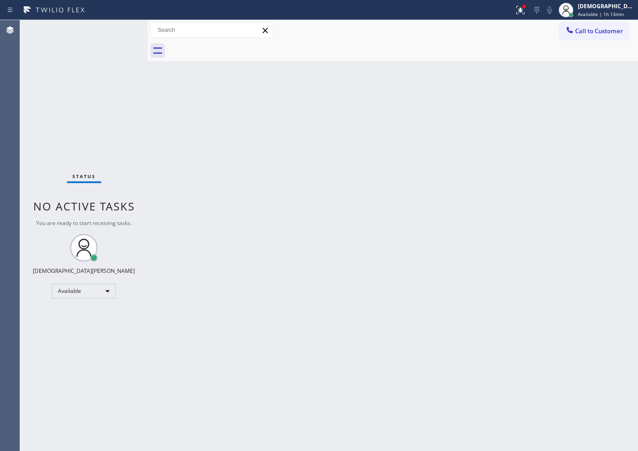
click at [108, 72] on div "Status No active tasks You are ready to start receiving tasks. Christian Cinco …" at bounding box center [84, 235] width 128 height 431
click at [37, 108] on div "Status No active tasks You are ready to start receiving tasks. Christian Cinco …" at bounding box center [84, 235] width 128 height 431
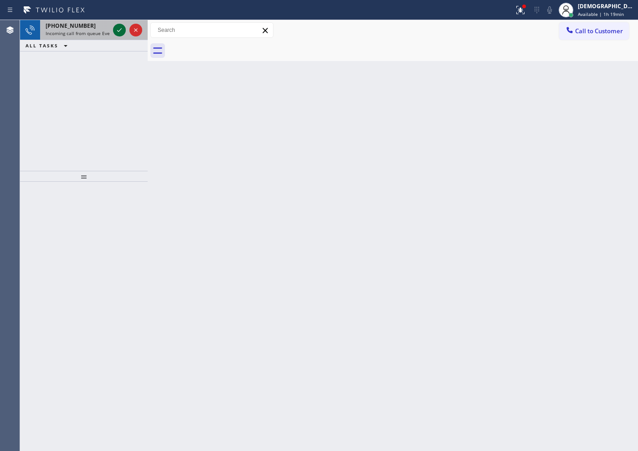
click at [116, 26] on icon at bounding box center [119, 30] width 11 height 11
click at [120, 32] on icon at bounding box center [119, 30] width 11 height 11
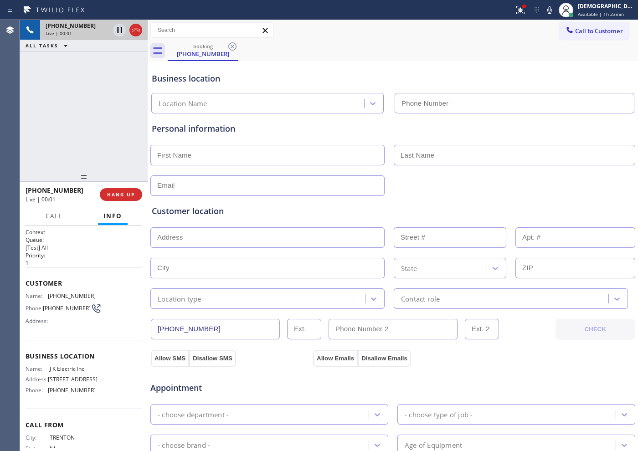
type input "[PHONE_NUMBER]"
click at [138, 30] on icon at bounding box center [136, 30] width 8 height 3
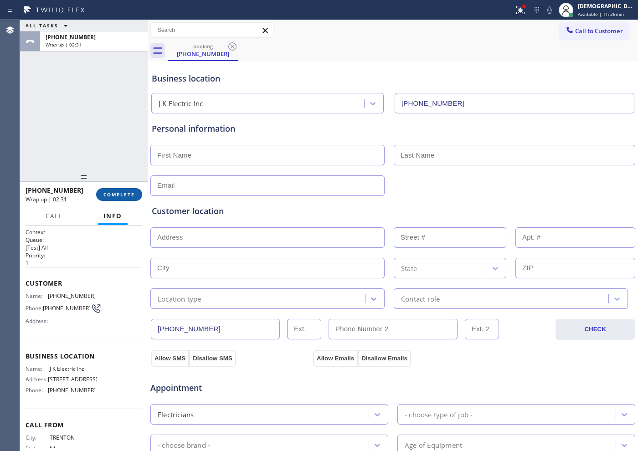
click at [124, 192] on span "COMPLETE" at bounding box center [118, 194] width 31 height 6
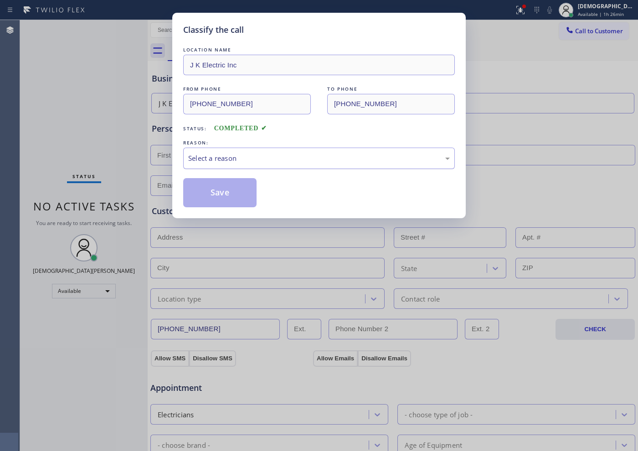
click at [234, 152] on div "Select a reason" at bounding box center [319, 158] width 272 height 21
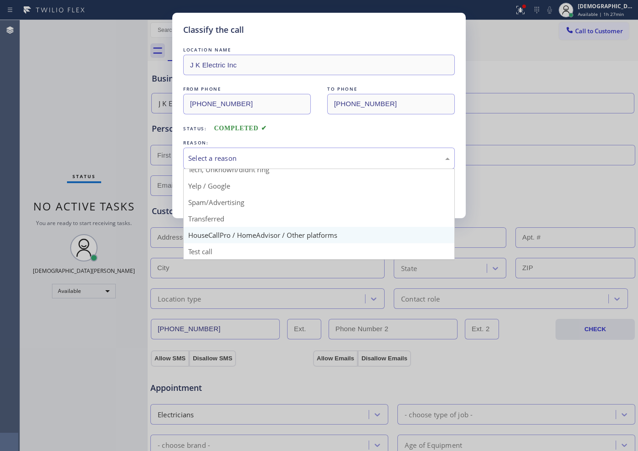
scroll to position [57, 0]
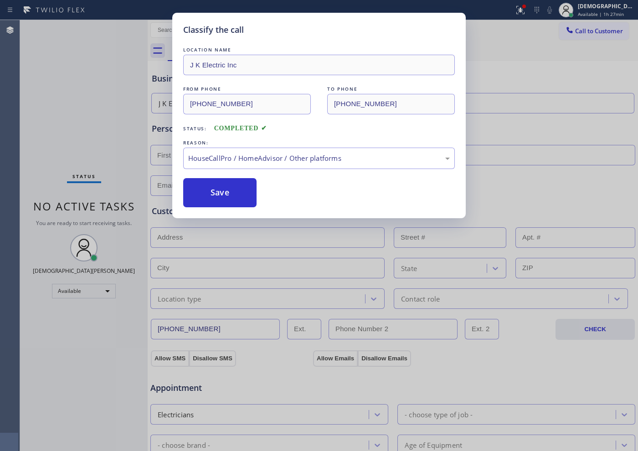
click at [219, 207] on div "Classify the call LOCATION NAME J K Electric Inc FROM PHONE [PHONE_NUMBER] TO P…" at bounding box center [318, 115] width 293 height 205
click at [222, 196] on button "Save" at bounding box center [219, 192] width 73 height 29
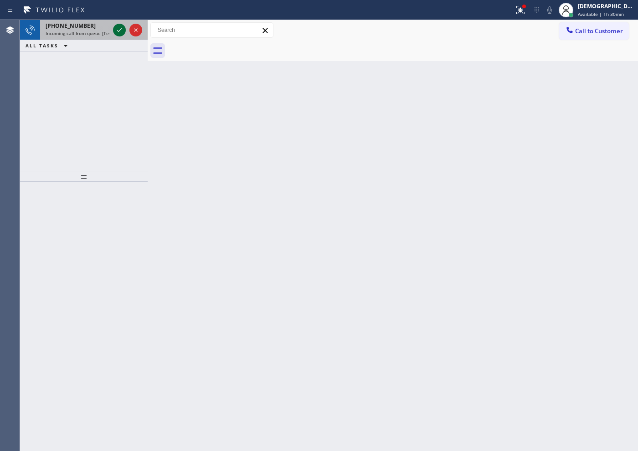
click at [123, 32] on icon at bounding box center [119, 30] width 11 height 11
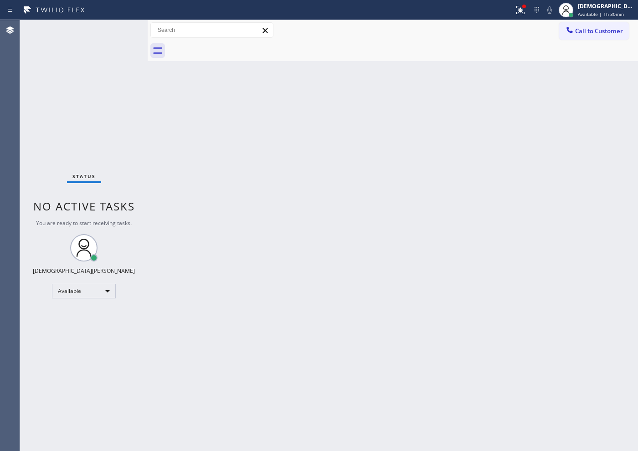
click at [123, 32] on div "Status No active tasks You are ready to start receiving tasks. Christian Cinco …" at bounding box center [84, 235] width 128 height 431
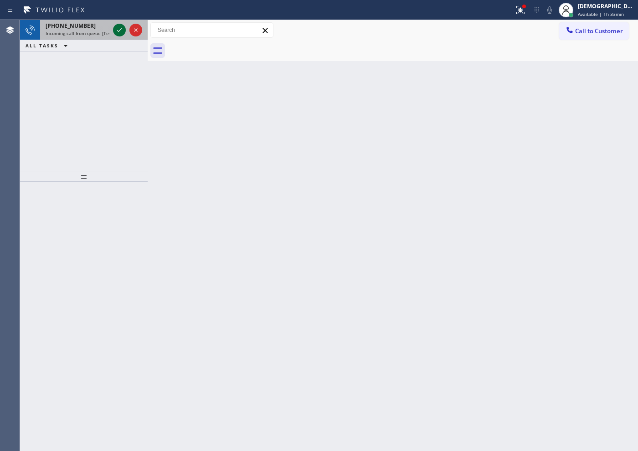
click at [122, 30] on icon at bounding box center [119, 30] width 11 height 11
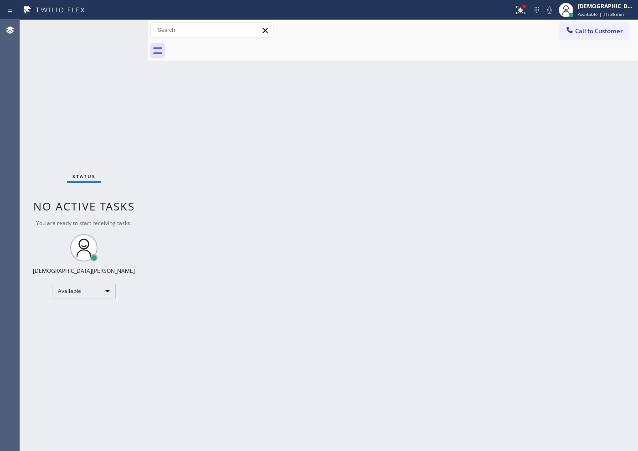
click at [115, 28] on div "Status No active tasks You are ready to start receiving tasks. Christian Cinco …" at bounding box center [84, 235] width 128 height 431
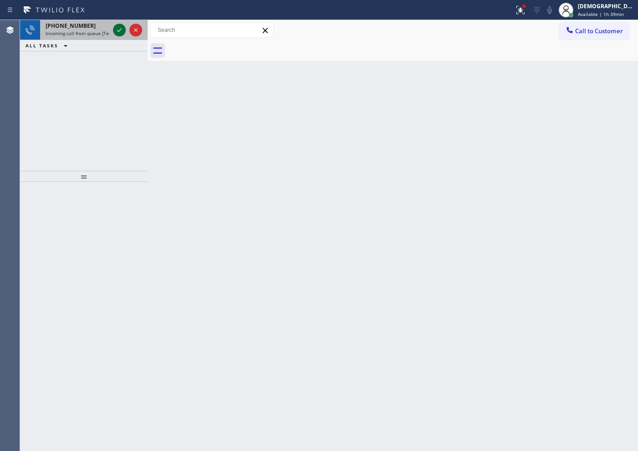
click at [116, 29] on icon at bounding box center [119, 30] width 11 height 11
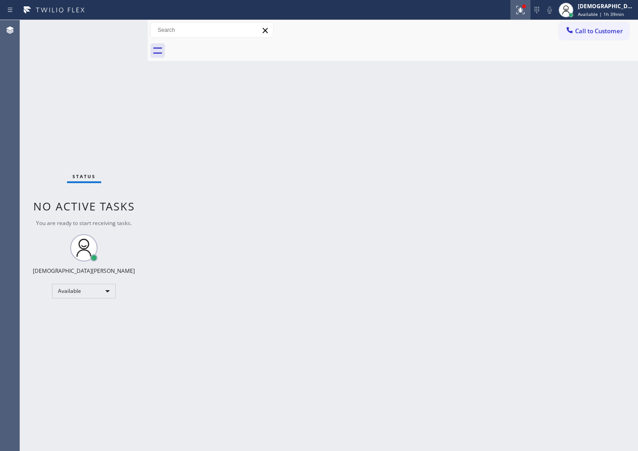
click at [510, 12] on icon at bounding box center [520, 10] width 11 height 11
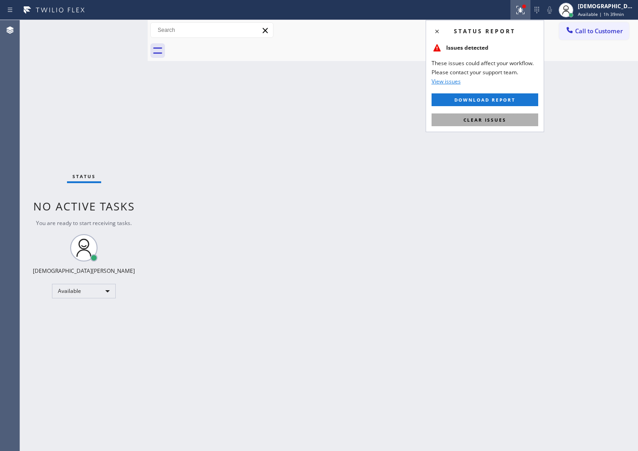
click at [510, 115] on button "Clear issues" at bounding box center [485, 119] width 107 height 13
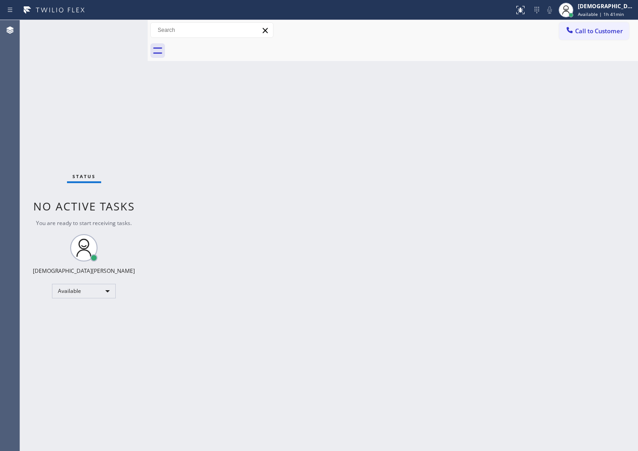
click at [115, 30] on div "Status No active tasks You are ready to start receiving tasks. Christian Cinco …" at bounding box center [84, 235] width 128 height 431
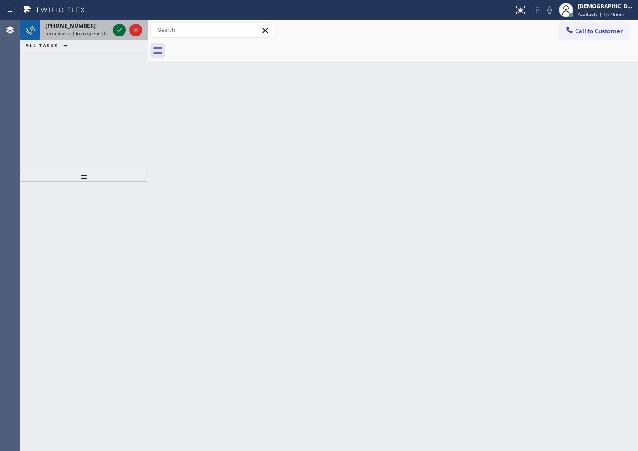
click at [115, 30] on icon at bounding box center [119, 30] width 11 height 11
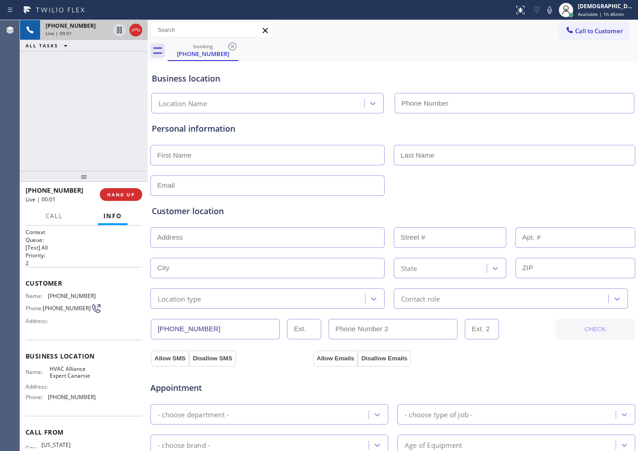
type input "[PHONE_NUMBER]"
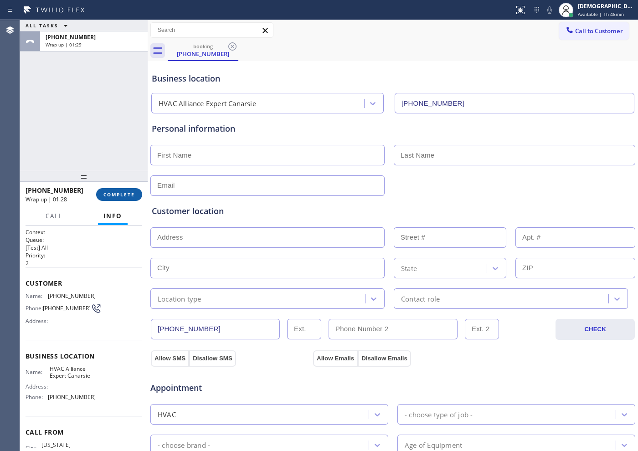
click at [125, 195] on span "COMPLETE" at bounding box center [118, 194] width 31 height 6
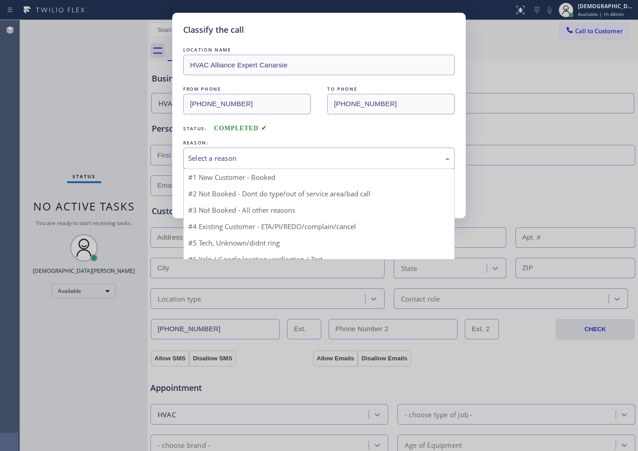
click at [236, 153] on div "Select a reason" at bounding box center [319, 158] width 262 height 10
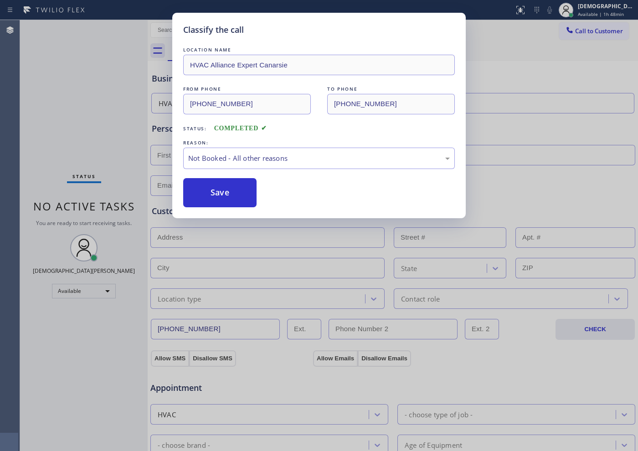
click at [226, 190] on button "Save" at bounding box center [219, 192] width 73 height 29
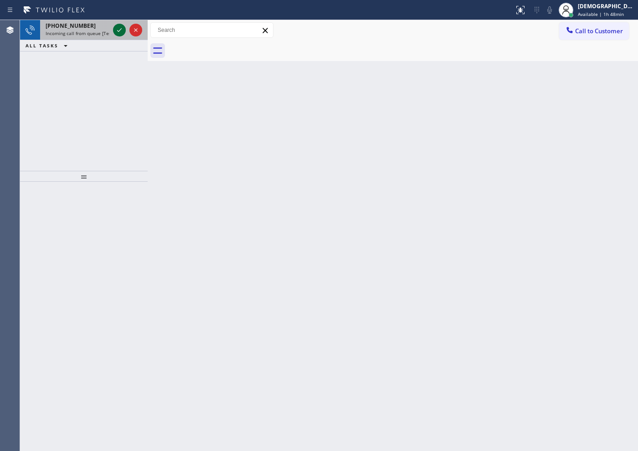
click at [120, 26] on icon at bounding box center [119, 30] width 11 height 11
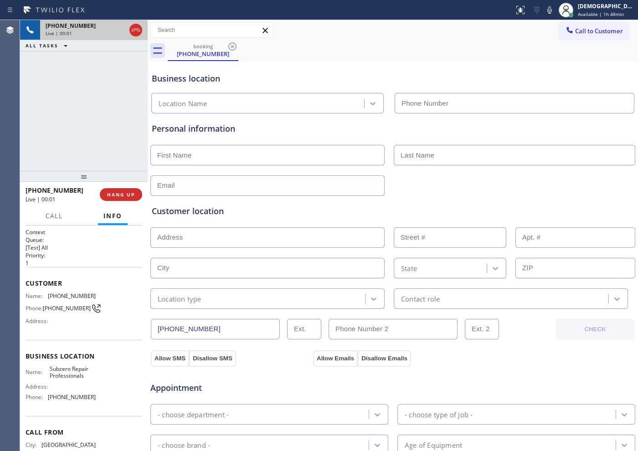
type input "[PHONE_NUMBER]"
click at [129, 31] on div at bounding box center [135, 30] width 13 height 11
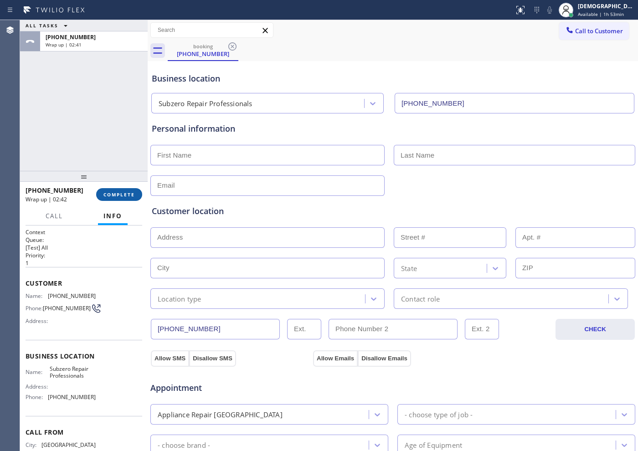
click at [108, 193] on span "COMPLETE" at bounding box center [118, 194] width 31 height 6
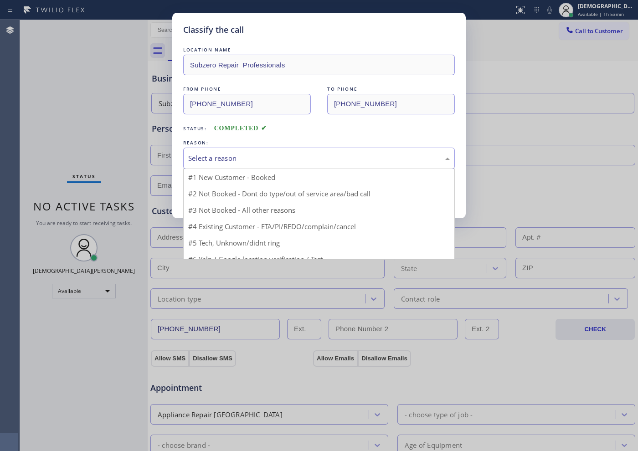
click at [243, 153] on div "Select a reason" at bounding box center [319, 158] width 262 height 10
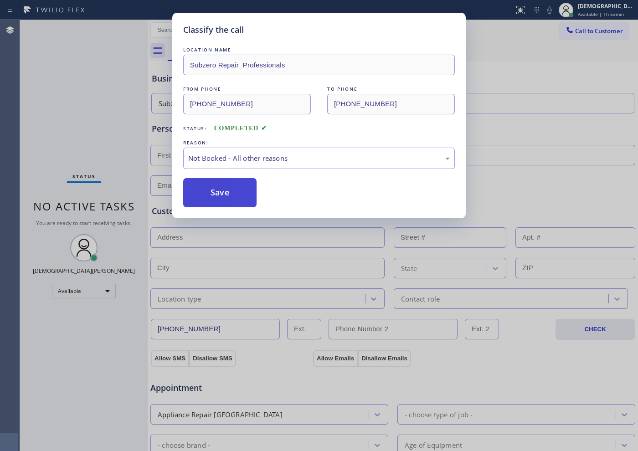
click at [224, 198] on button "Save" at bounding box center [219, 192] width 73 height 29
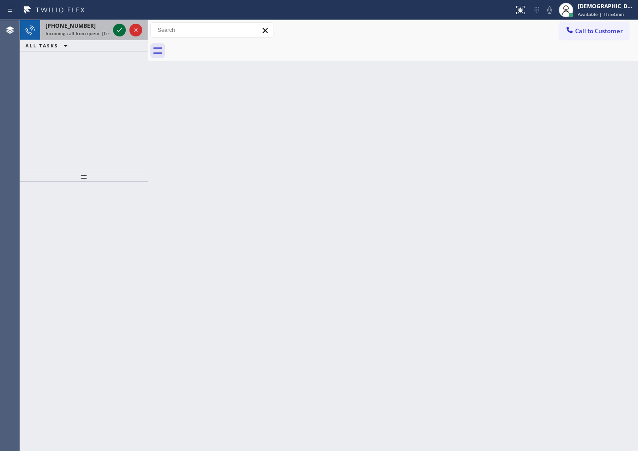
click at [122, 29] on icon at bounding box center [119, 30] width 11 height 11
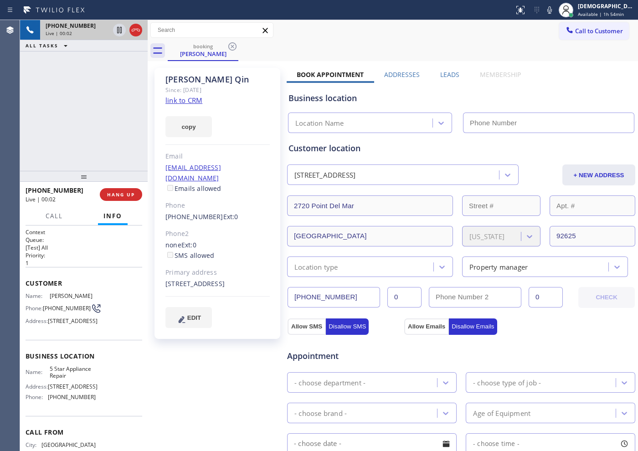
type input "[PHONE_NUMBER]"
click at [197, 102] on link "link to CRM" at bounding box center [183, 100] width 37 height 9
click at [178, 102] on link "link to CRM" at bounding box center [183, 100] width 37 height 9
drag, startPoint x: 349, startPoint y: 295, endPoint x: 278, endPoint y: 299, distance: 70.8
click at [278, 299] on div "[PERSON_NAME] Since: [DATE] link to CRM copy Email [EMAIL_ADDRESS][DOMAIN_NAME]…" at bounding box center [393, 367] width 486 height 609
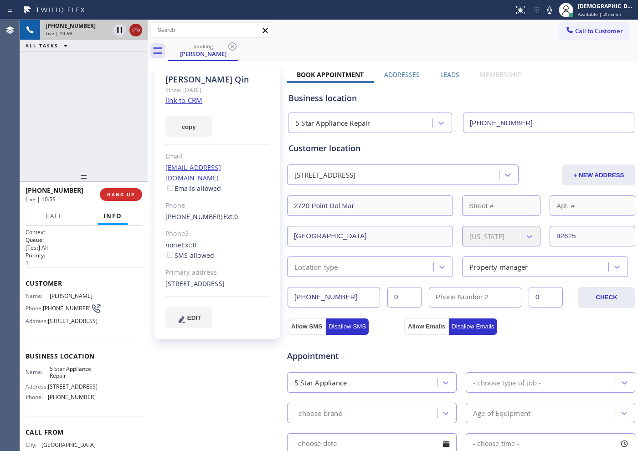
click at [138, 31] on icon at bounding box center [136, 30] width 8 height 3
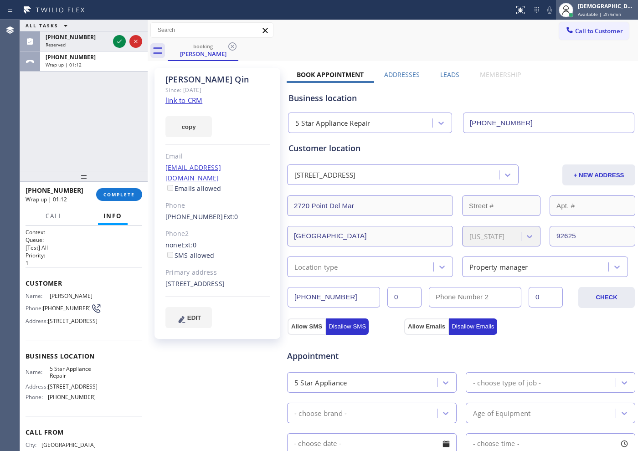
click at [510, 11] on span "Available | 2h 6min" at bounding box center [599, 14] width 43 height 6
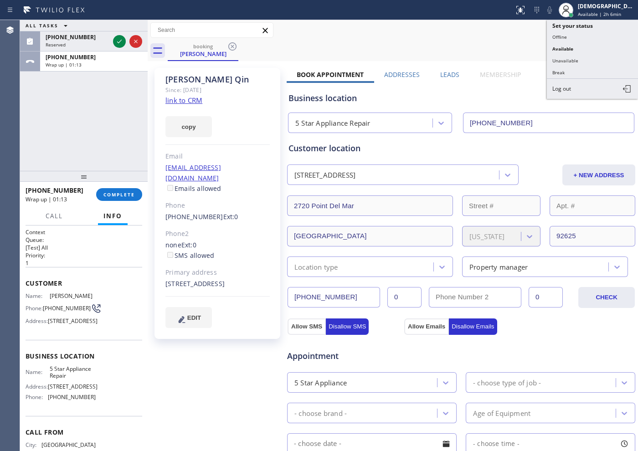
click at [432, 38] on div "Call to Customer Outbound call Location Search location Your caller id phone nu…" at bounding box center [393, 30] width 490 height 16
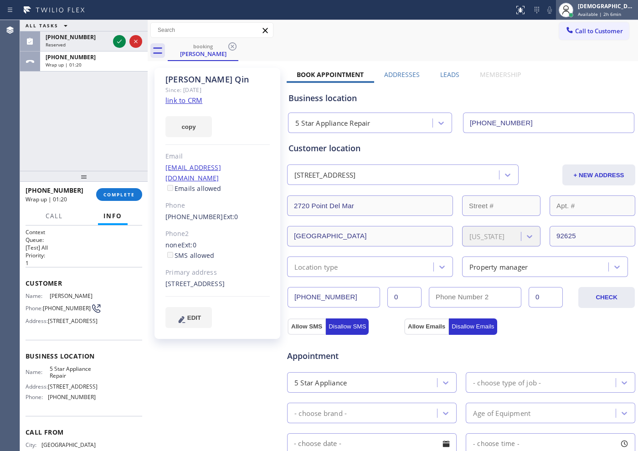
click at [510, 11] on span "Available | 2h 6min" at bounding box center [599, 14] width 43 height 6
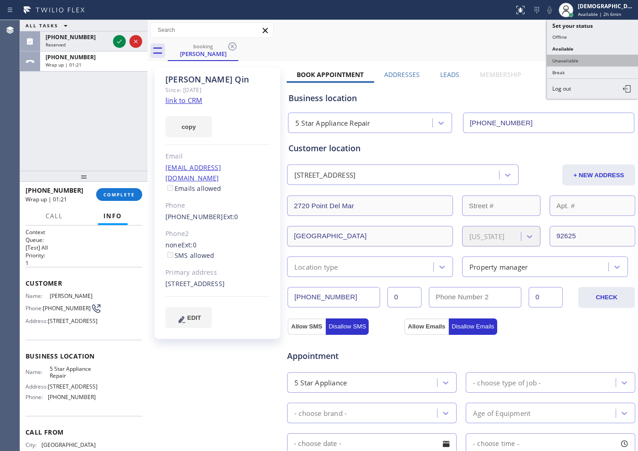
click at [510, 57] on button "Unavailable" at bounding box center [592, 61] width 91 height 12
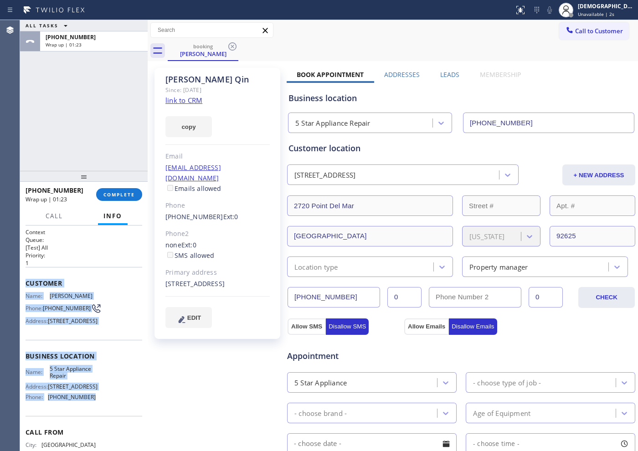
drag, startPoint x: 89, startPoint y: 420, endPoint x: 25, endPoint y: 287, distance: 148.4
click at [25, 287] on div "Context Queue: [Test] All Priority: 1 Customer Name: [PERSON_NAME] Phone: [PHON…" at bounding box center [84, 339] width 128 height 226
copy div "Customer Name: [PERSON_NAME] Phone: [PHONE_NUMBER] Address: [STREET_ADDRESS] Bu…"
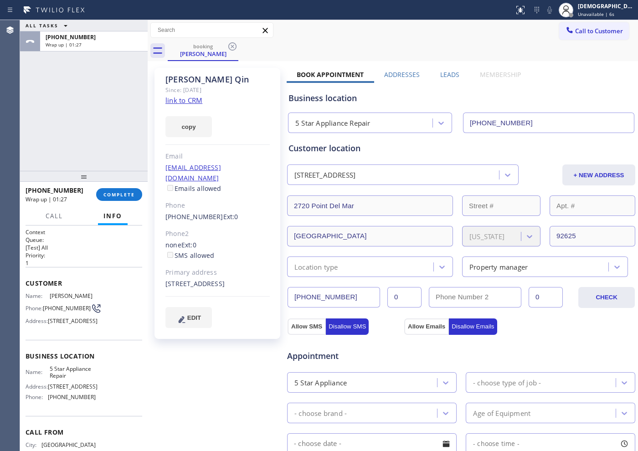
click at [510, 80] on div "Business location 5 Star Appliance Repair [PHONE_NUMBER]" at bounding box center [461, 106] width 349 height 54
click at [510, 33] on span "Call to Customer" at bounding box center [599, 31] width 48 height 8
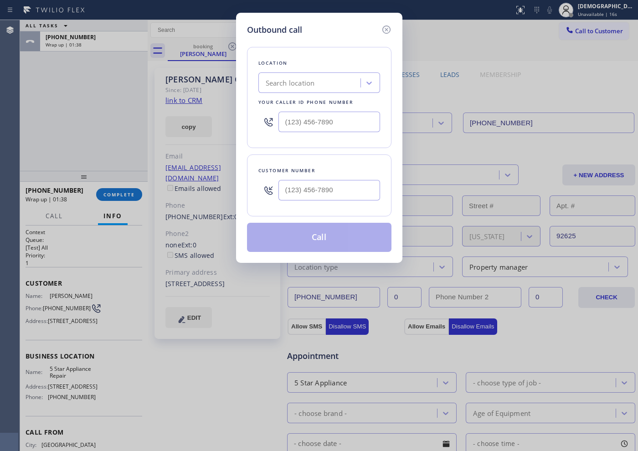
click at [349, 118] on input "text" at bounding box center [329, 122] width 102 height 21
paste input "855) 731-4952"
type input "[PHONE_NUMBER]"
click at [343, 193] on input "(___) ___-____" at bounding box center [329, 190] width 102 height 21
paste input "602) 432-9600"
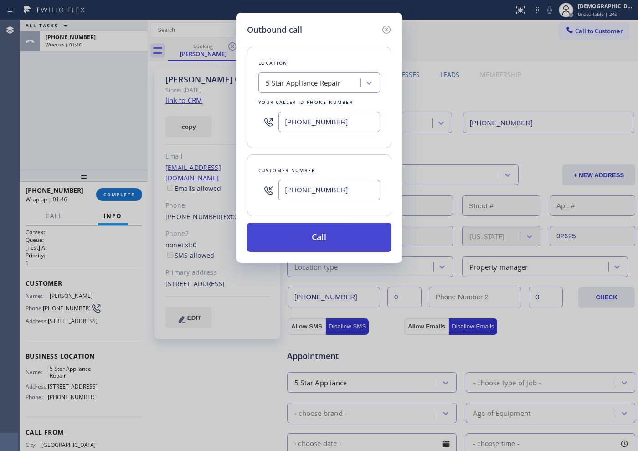
type input "[PHONE_NUMBER]"
click at [345, 229] on button "Call" at bounding box center [319, 237] width 144 height 29
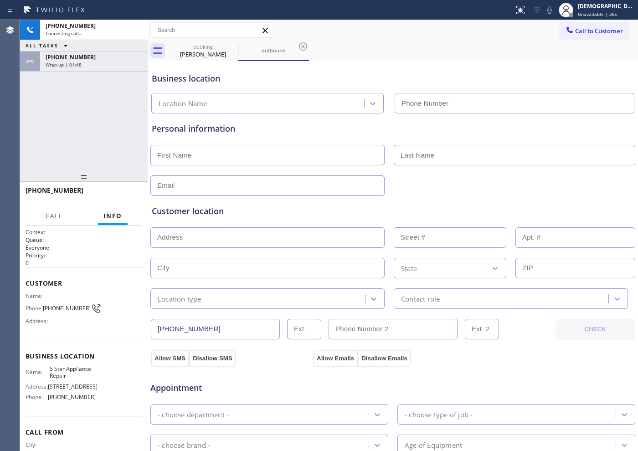
type input "[PHONE_NUMBER]"
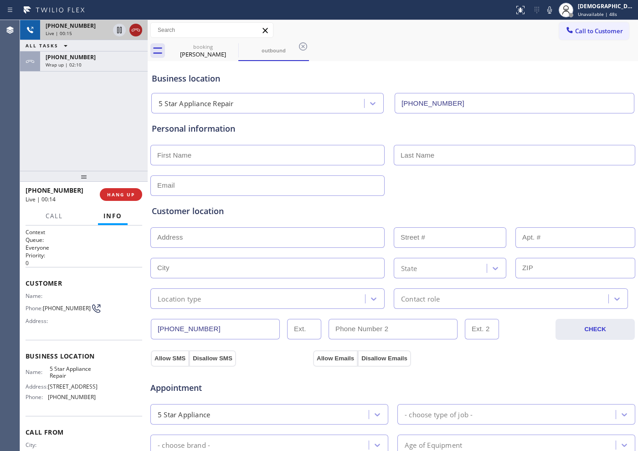
click at [132, 28] on icon at bounding box center [135, 30] width 11 height 11
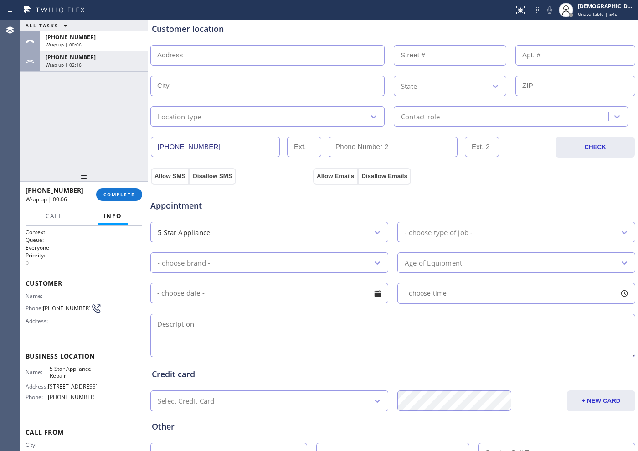
scroll to position [255, 0]
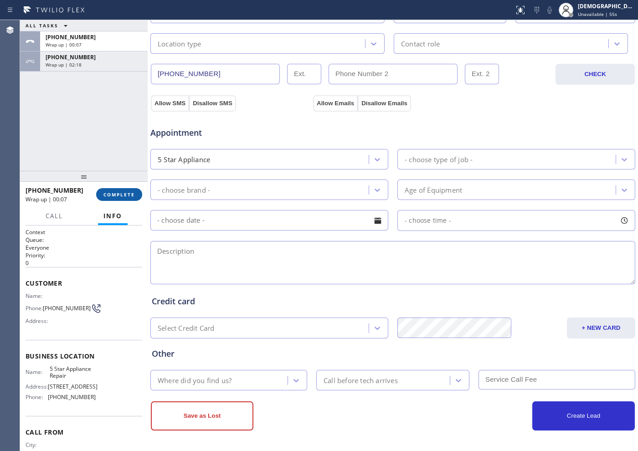
click at [115, 196] on span "COMPLETE" at bounding box center [118, 194] width 31 height 6
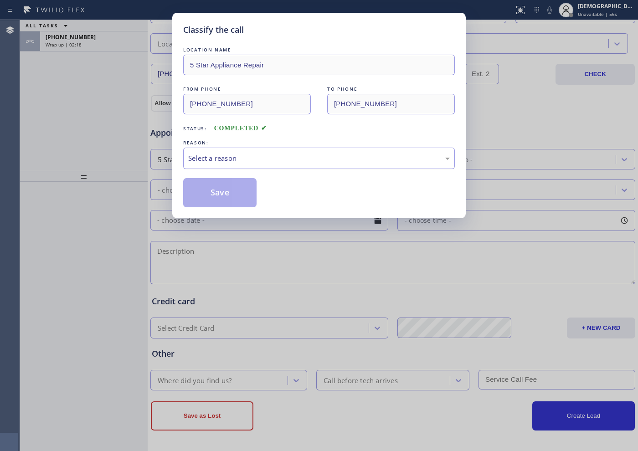
click at [229, 160] on div "Select a reason" at bounding box center [319, 158] width 262 height 10
click at [217, 191] on button "Save" at bounding box center [219, 192] width 73 height 29
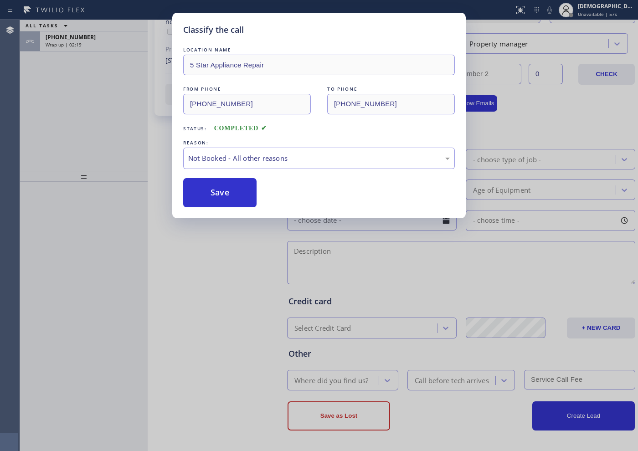
scroll to position [223, 0]
click at [103, 41] on div "Wrap up | 02:20" at bounding box center [94, 44] width 97 height 6
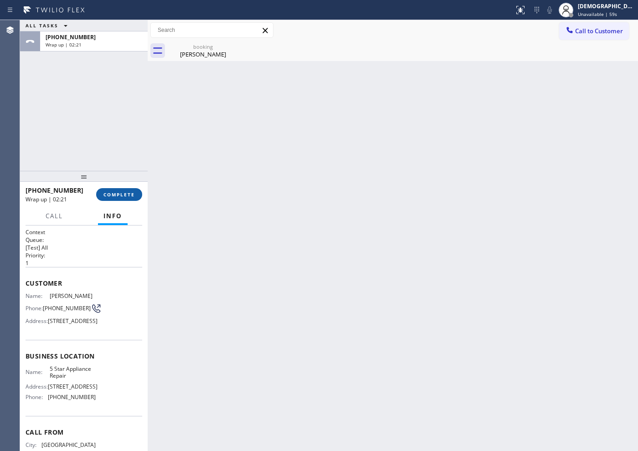
drag, startPoint x: 114, startPoint y: 200, endPoint x: 124, endPoint y: 196, distance: 10.5
click at [115, 200] on button "COMPLETE" at bounding box center [119, 194] width 46 height 13
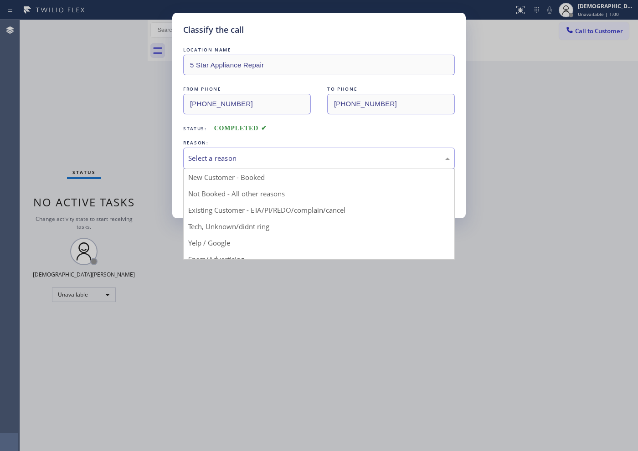
click at [220, 157] on div "Select a reason" at bounding box center [319, 158] width 262 height 10
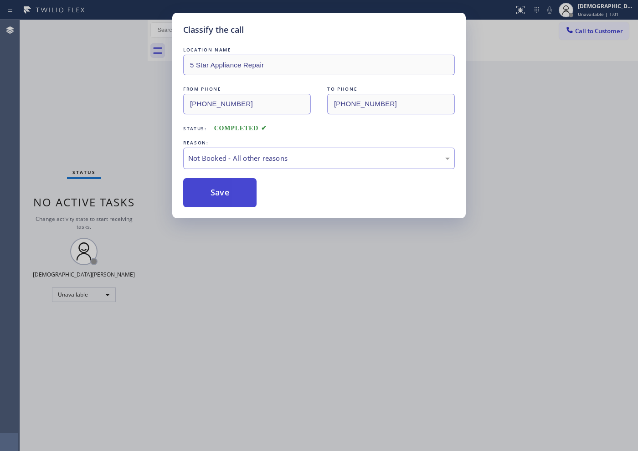
drag, startPoint x: 213, startPoint y: 195, endPoint x: 221, endPoint y: 190, distance: 9.4
click at [213, 195] on button "Save" at bounding box center [219, 192] width 73 height 29
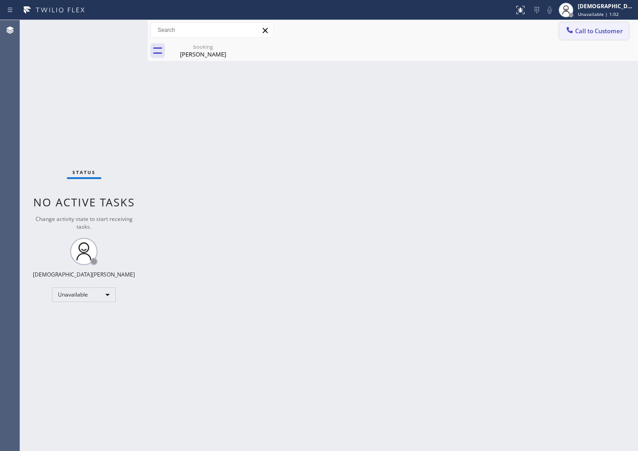
click at [510, 27] on span "Call to Customer" at bounding box center [599, 31] width 48 height 8
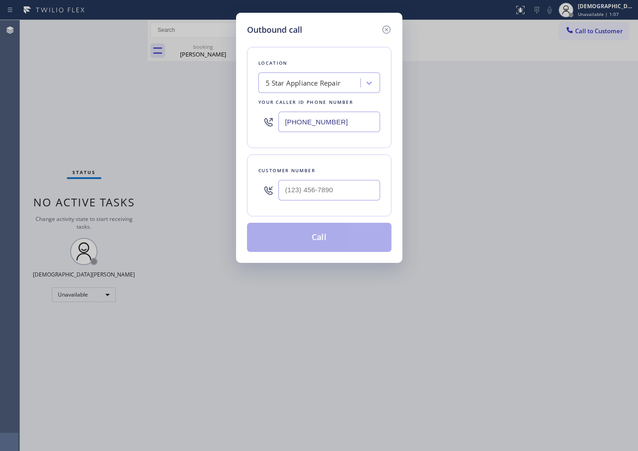
click at [326, 127] on input "[PHONE_NUMBER]" at bounding box center [329, 122] width 102 height 21
paste input "text"
type input "[PHONE_NUMBER]"
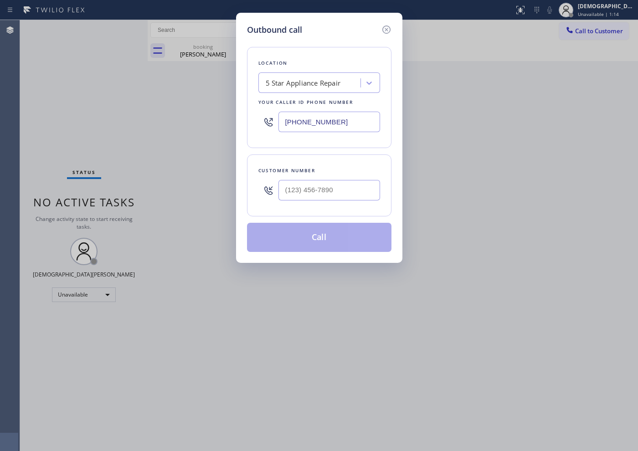
click at [312, 189] on input "text" at bounding box center [329, 190] width 102 height 21
paste input "602) 432-9600"
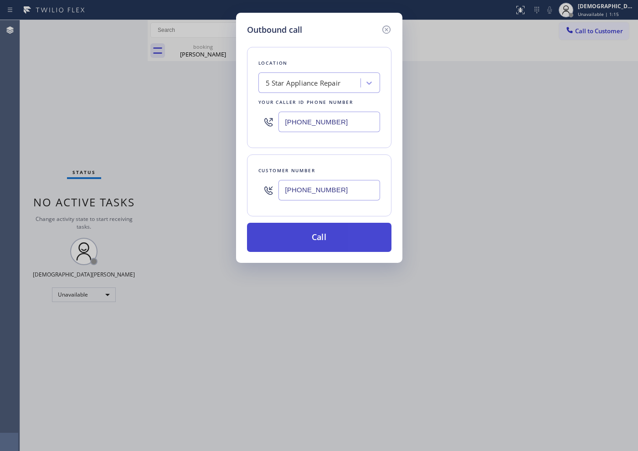
type input "[PHONE_NUMBER]"
click at [331, 230] on button "Call" at bounding box center [319, 237] width 144 height 29
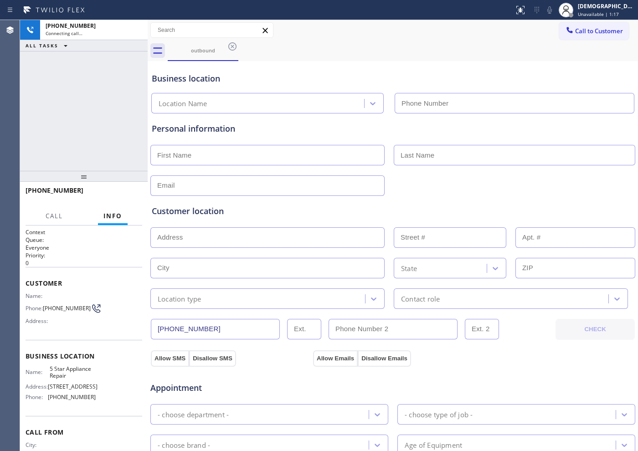
type input "[PHONE_NUMBER]"
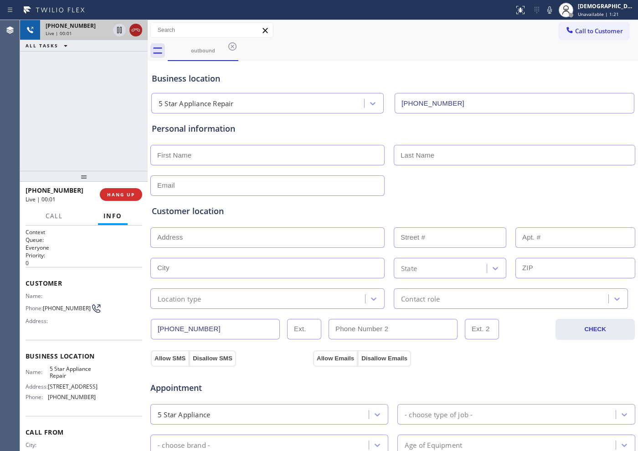
click at [132, 31] on icon at bounding box center [135, 30] width 11 height 11
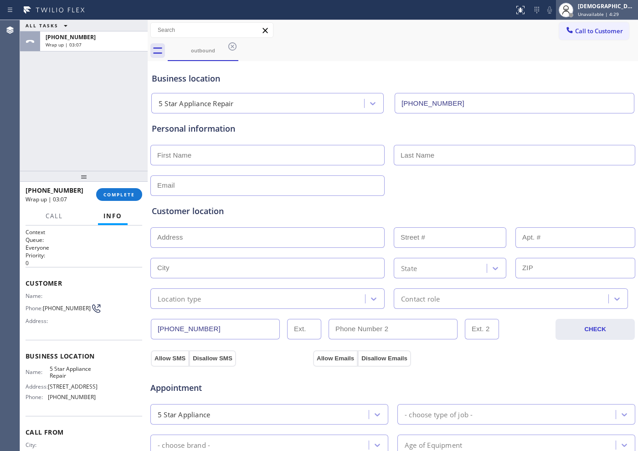
click at [510, 13] on span "Unavailable | 4:29" at bounding box center [598, 14] width 41 height 6
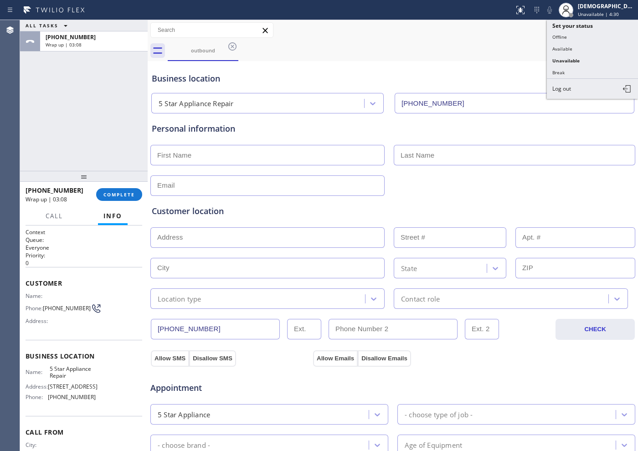
click at [510, 39] on button "Offline" at bounding box center [592, 37] width 91 height 12
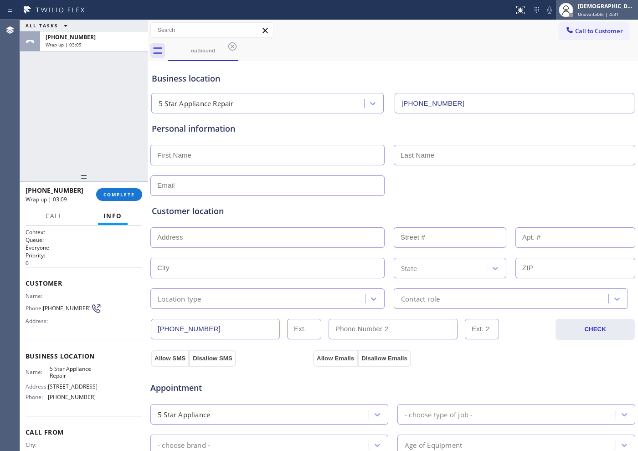
click at [510, 11] on span "Unavailable | 4:31" at bounding box center [598, 14] width 41 height 6
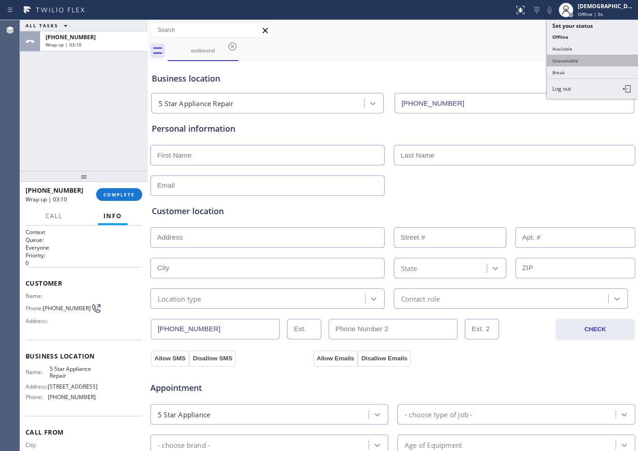
click at [510, 57] on button "Unavailable" at bounding box center [592, 61] width 91 height 12
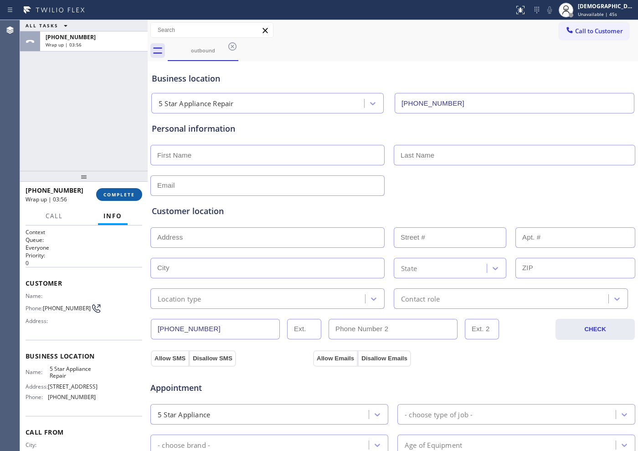
click at [127, 192] on span "COMPLETE" at bounding box center [118, 194] width 31 height 6
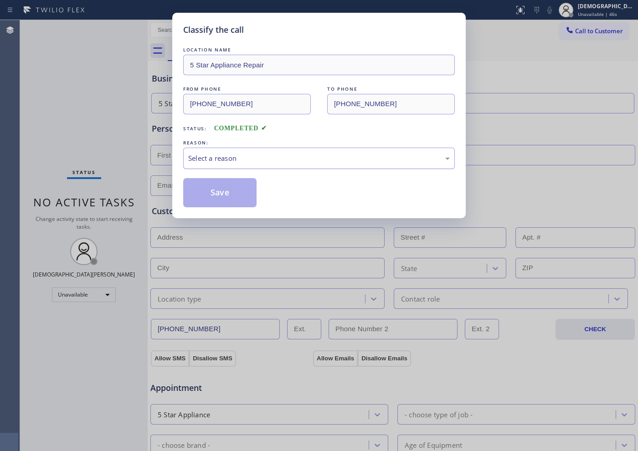
click at [218, 163] on div "Select a reason" at bounding box center [319, 158] width 262 height 10
click at [210, 196] on button "Save" at bounding box center [219, 192] width 73 height 29
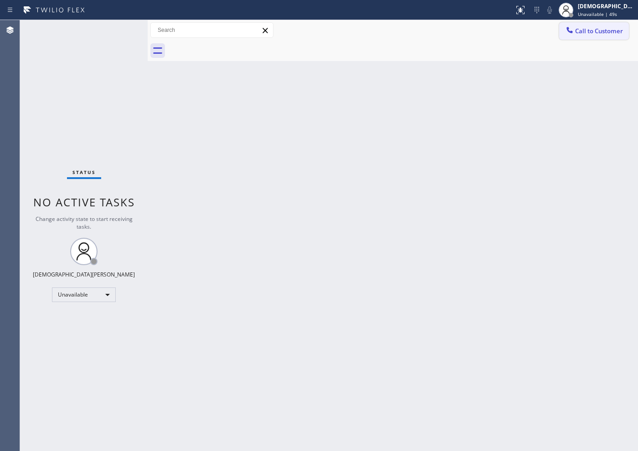
click at [510, 32] on span "Call to Customer" at bounding box center [599, 31] width 48 height 8
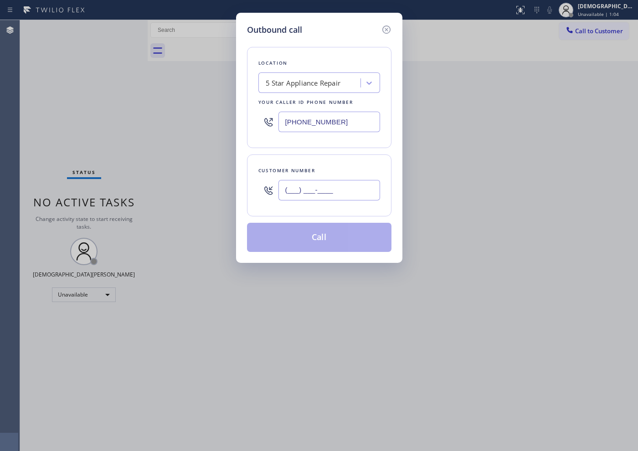
click at [358, 190] on input "(___) ___-____" at bounding box center [329, 190] width 102 height 21
paste input "949) 633-8335"
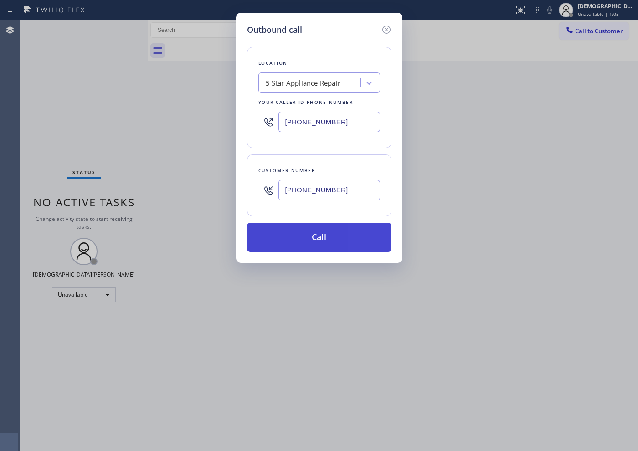
type input "[PHONE_NUMBER]"
click at [333, 244] on button "Call" at bounding box center [319, 237] width 144 height 29
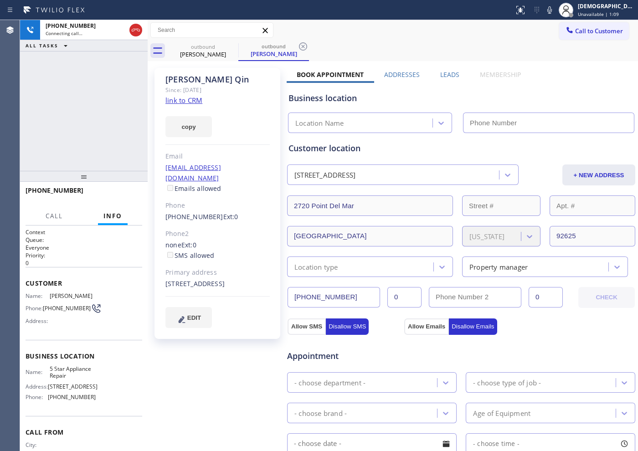
type input "[PHONE_NUMBER]"
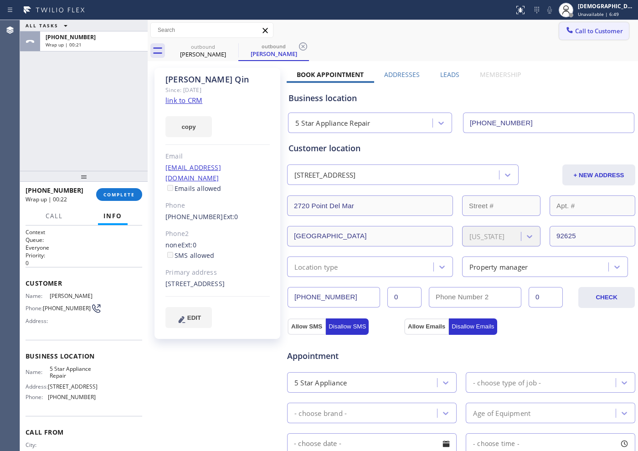
click at [510, 31] on span "Call to Customer" at bounding box center [599, 31] width 48 height 8
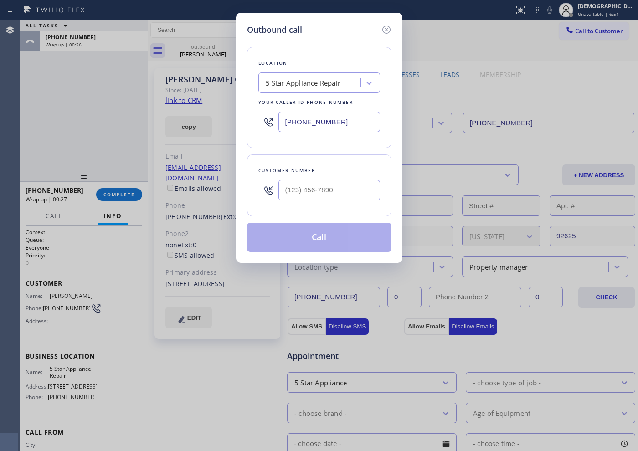
click at [364, 120] on input "[PHONE_NUMBER]" at bounding box center [329, 122] width 102 height 21
paste input "text"
type input "[PHONE_NUMBER]"
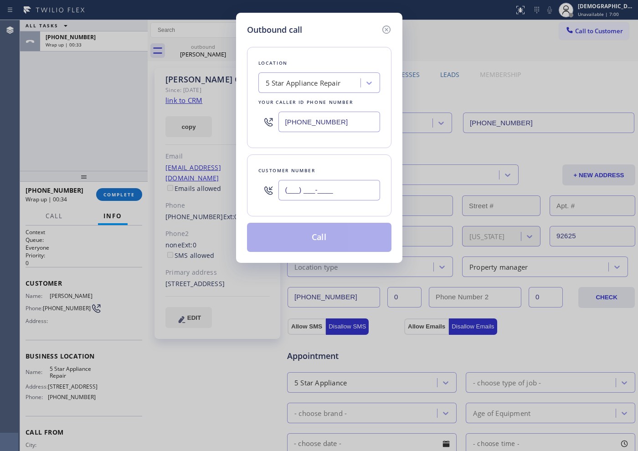
click at [364, 188] on input "(___) ___-____" at bounding box center [329, 190] width 102 height 21
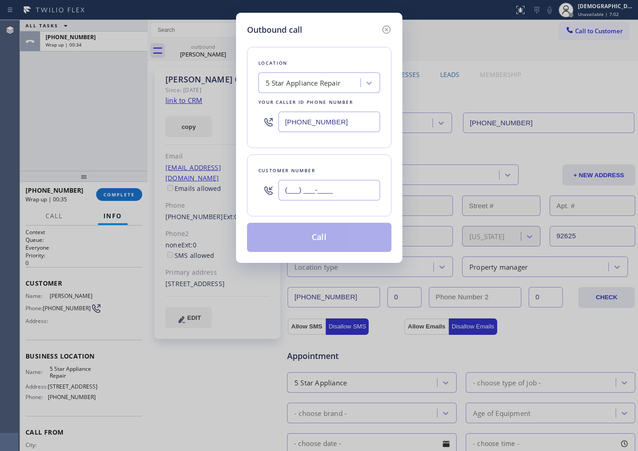
paste input "602) 432-9600"
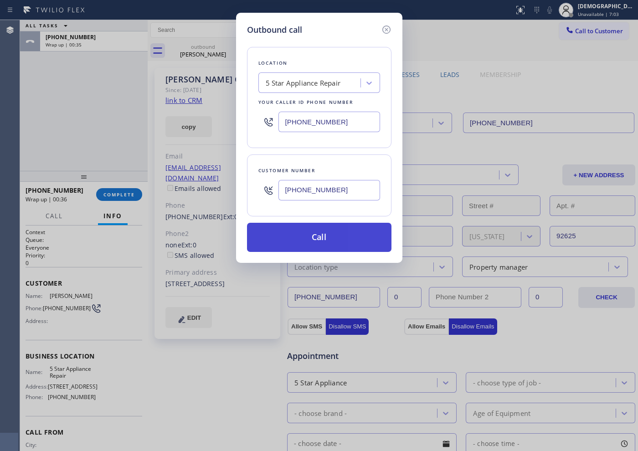
type input "[PHONE_NUMBER]"
click at [346, 233] on button "Call" at bounding box center [319, 237] width 144 height 29
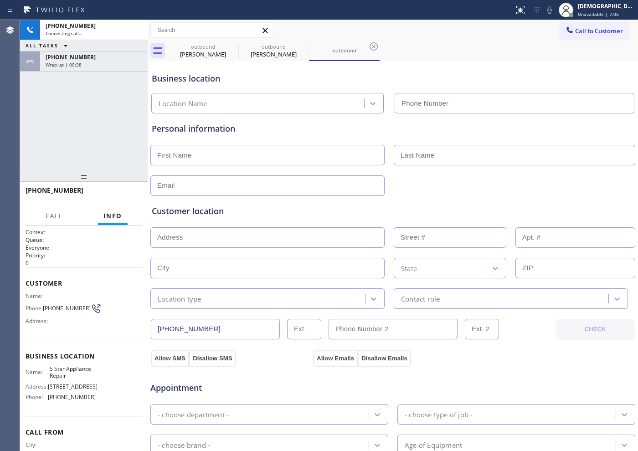
type input "[PHONE_NUMBER]"
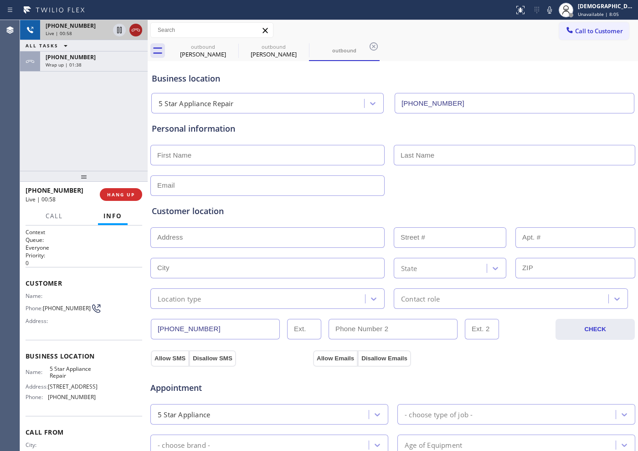
click at [136, 32] on icon at bounding box center [135, 30] width 11 height 11
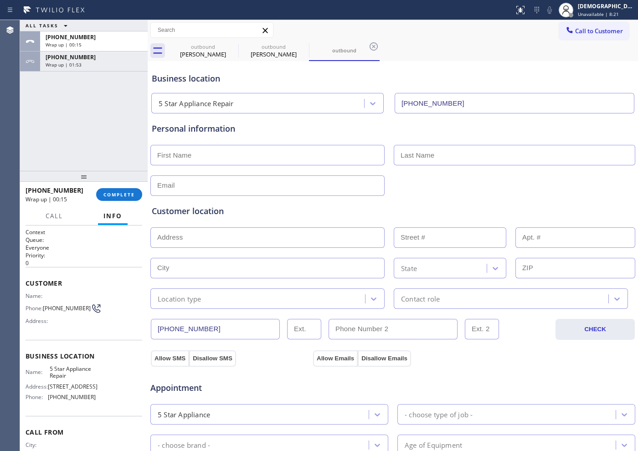
click at [217, 150] on input "text" at bounding box center [267, 155] width 234 height 21
type input "Ms"
click at [426, 154] on input "text" at bounding box center [514, 155] width 241 height 21
click at [194, 148] on input "Ms" at bounding box center [267, 155] width 234 height 21
click at [193, 148] on input "Ms" at bounding box center [267, 155] width 234 height 21
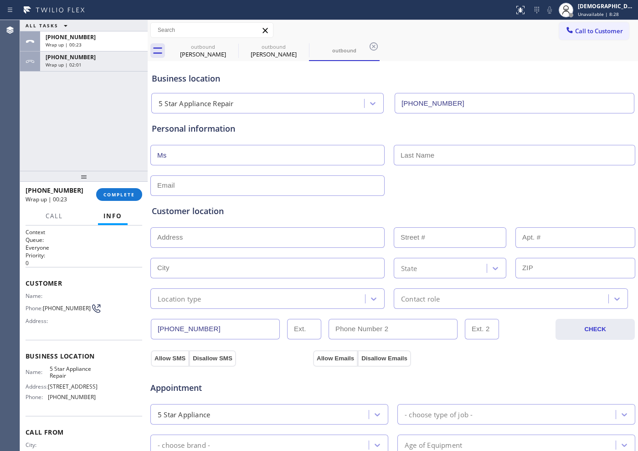
click at [193, 148] on input "Ms" at bounding box center [267, 155] width 234 height 21
paste input "parinaz"
type input "parinaz"
click at [425, 155] on input "text" at bounding box center [514, 155] width 241 height 21
paste input "[PERSON_NAME]"
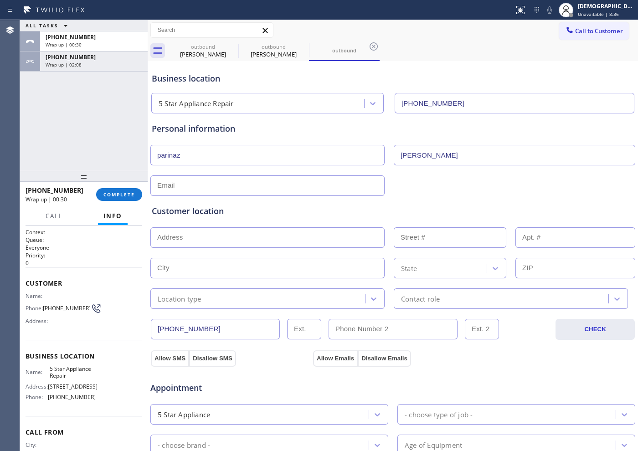
type input "[PERSON_NAME]"
click at [160, 155] on input "parinaz" at bounding box center [267, 155] width 234 height 21
type input "Parinaz"
click at [398, 155] on input "[PERSON_NAME]" at bounding box center [514, 155] width 241 height 21
type input "[PERSON_NAME]"
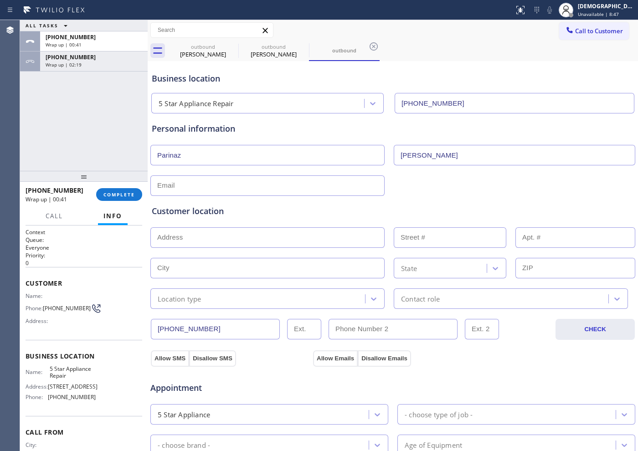
click at [228, 191] on input "text" at bounding box center [267, 185] width 234 height 21
paste input "[EMAIL_ADDRESS][DOMAIN_NAME]"
type input "[EMAIL_ADDRESS][DOMAIN_NAME]"
click at [231, 235] on input "text" at bounding box center [267, 237] width 234 height 21
paste input "[STREET_ADDRESS]"
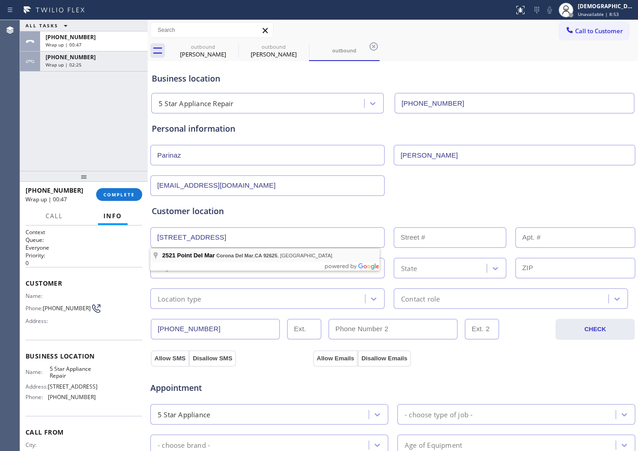
type input "[STREET_ADDRESS]"
type input "2521"
type input "[GEOGRAPHIC_DATA]"
type input "92625"
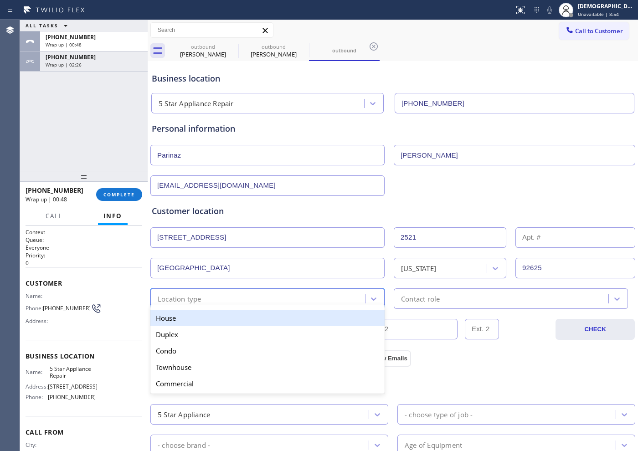
click at [220, 304] on div "option House focused, 1 of 5. 5 results available. Use Up and Down to choose op…" at bounding box center [267, 298] width 234 height 21
drag, startPoint x: 215, startPoint y: 315, endPoint x: 323, endPoint y: 296, distance: 109.8
click at [216, 315] on div "House" at bounding box center [267, 318] width 234 height 16
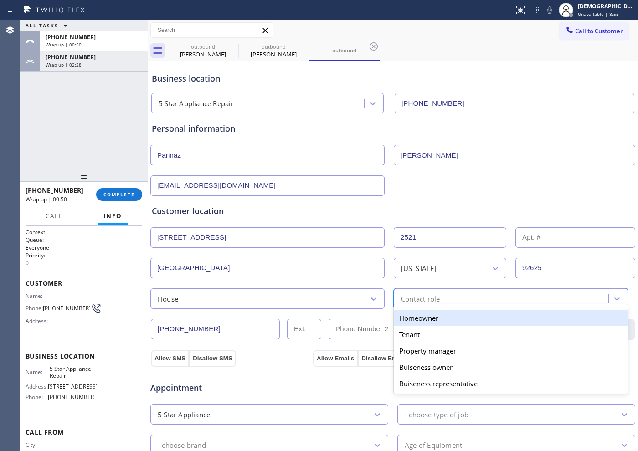
click at [432, 302] on div "Contact role" at bounding box center [420, 298] width 39 height 10
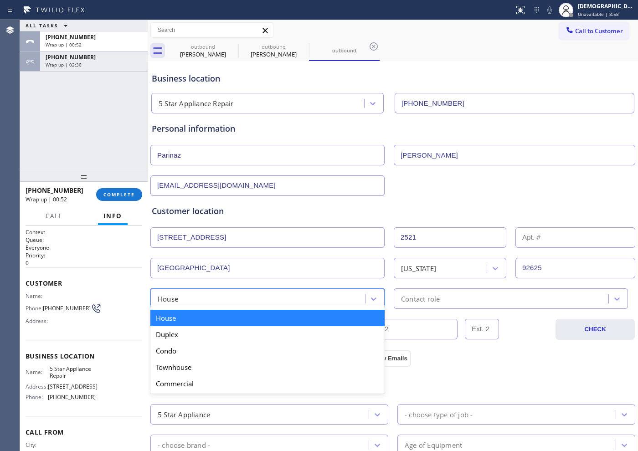
click at [257, 296] on div "House" at bounding box center [259, 299] width 212 height 16
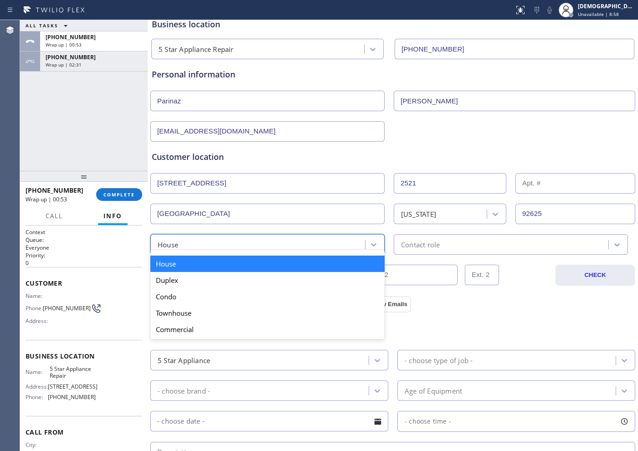
scroll to position [57, 0]
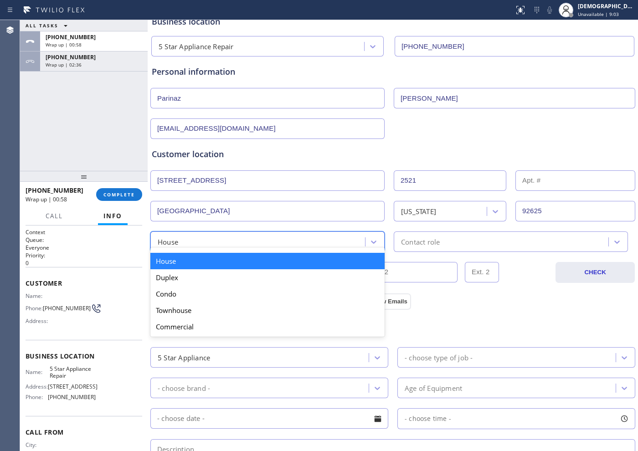
click at [257, 227] on div "Customer location >> ADD NEW ADDRESS << + NEW ADDRESS [STREET_ADDRESS][DATE][US…" at bounding box center [393, 200] width 482 height 104
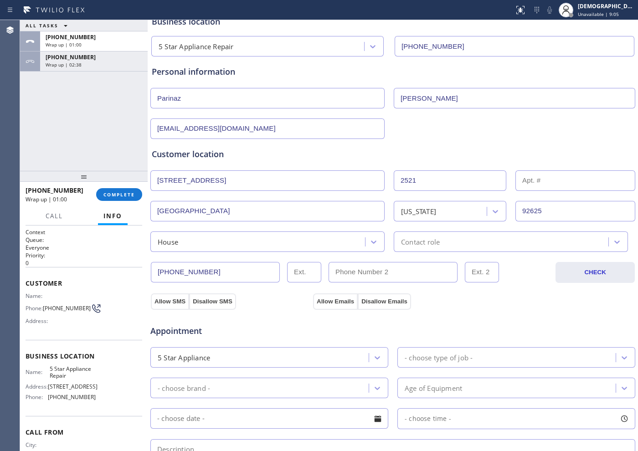
click at [276, 242] on div "House" at bounding box center [259, 242] width 212 height 16
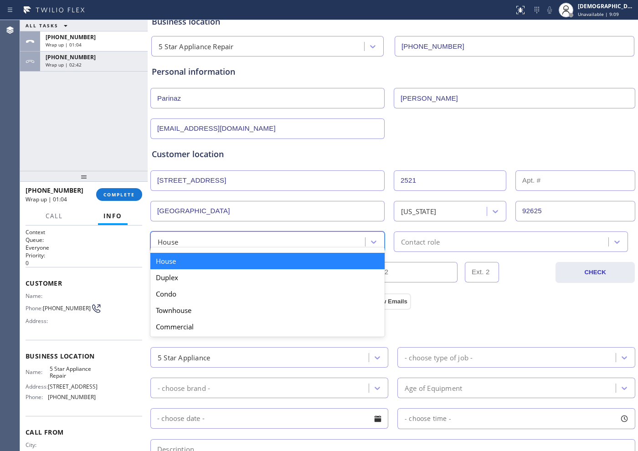
click at [508, 241] on div "Contact role" at bounding box center [502, 242] width 212 height 16
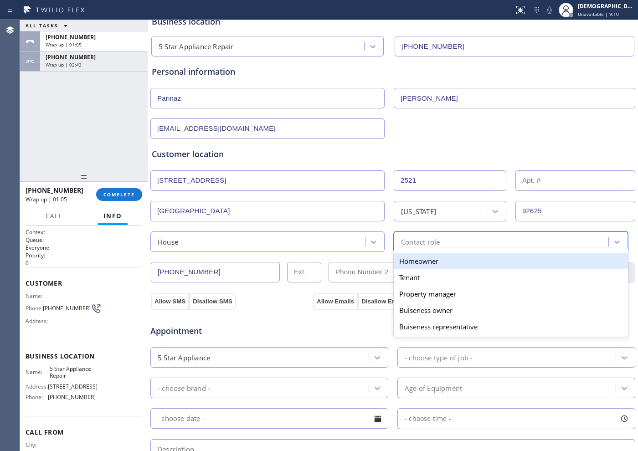
click at [493, 258] on div "Homeowner" at bounding box center [511, 261] width 234 height 16
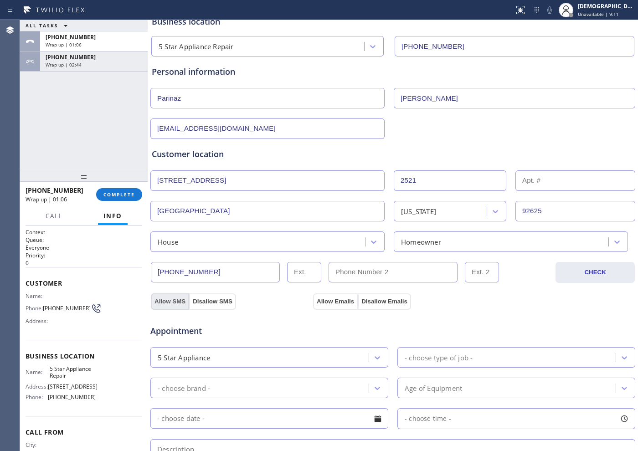
click at [173, 301] on button "Allow SMS" at bounding box center [170, 301] width 38 height 16
click at [315, 300] on button "Allow Emails" at bounding box center [335, 301] width 45 height 16
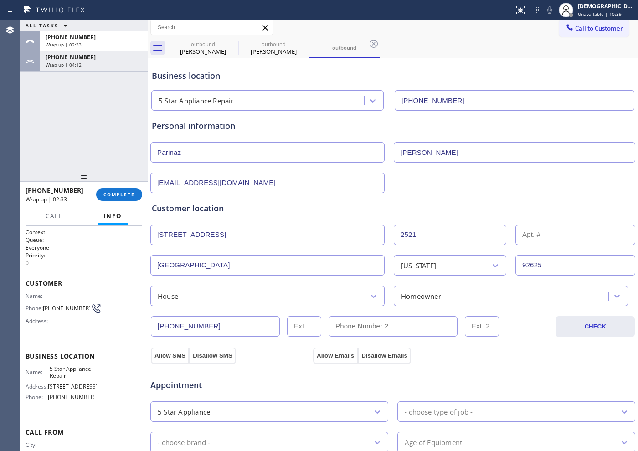
scroll to position [0, 0]
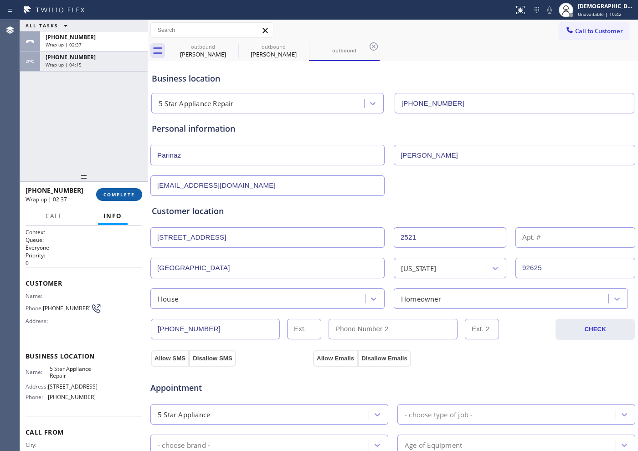
click at [121, 194] on button "COMPLETE" at bounding box center [119, 194] width 46 height 13
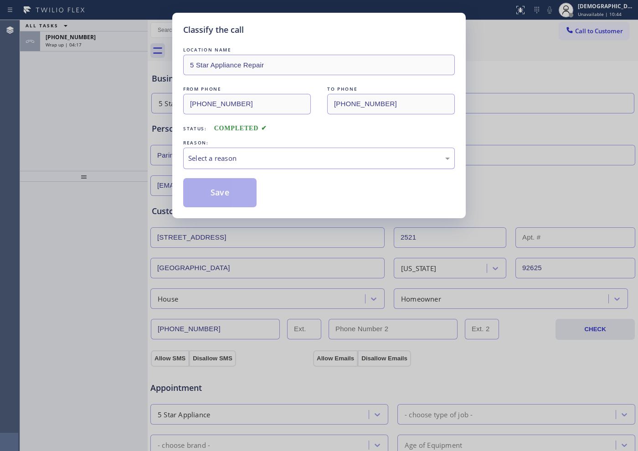
click at [240, 159] on div "Select a reason" at bounding box center [319, 158] width 262 height 10
click at [224, 190] on button "Save" at bounding box center [219, 192] width 73 height 29
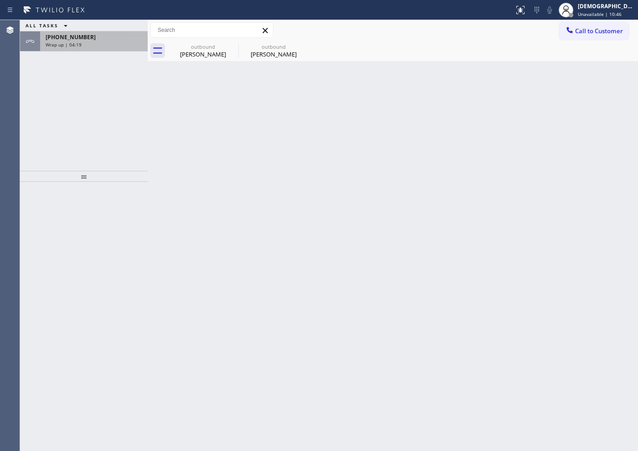
click at [100, 49] on div "[PHONE_NUMBER] Wrap up | 04:19" at bounding box center [92, 41] width 104 height 20
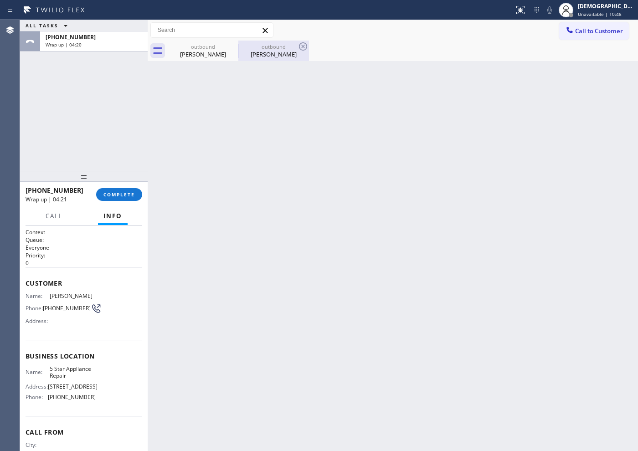
click at [292, 55] on div "[PERSON_NAME]" at bounding box center [273, 54] width 69 height 8
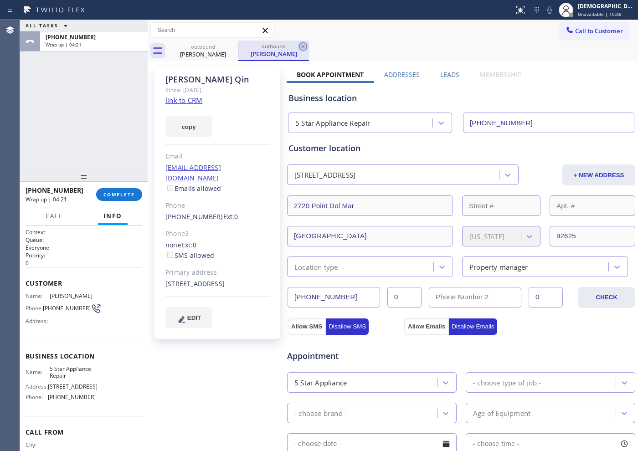
click at [299, 46] on icon at bounding box center [303, 46] width 8 height 8
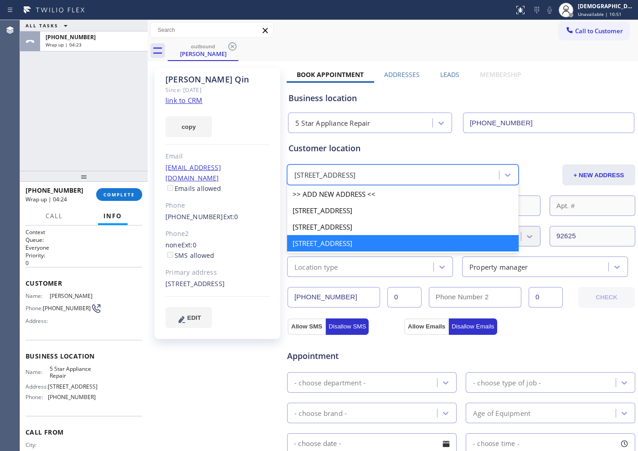
click at [490, 172] on div "[STREET_ADDRESS]" at bounding box center [394, 175] width 209 height 16
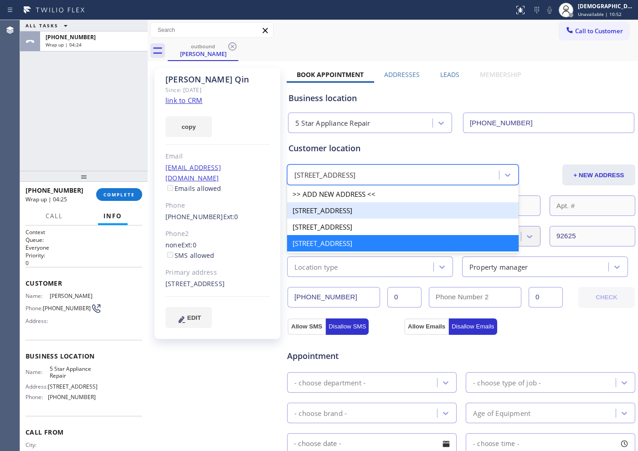
click at [437, 206] on div "[STREET_ADDRESS]" at bounding box center [402, 210] width 231 height 16
type input "[PHONE_NUMBER]"
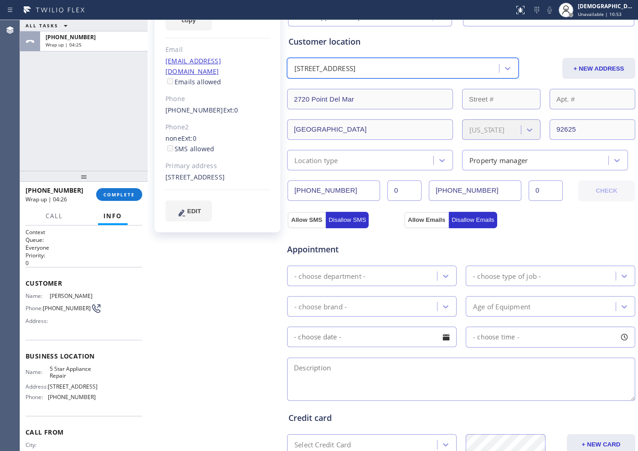
scroll to position [114, 0]
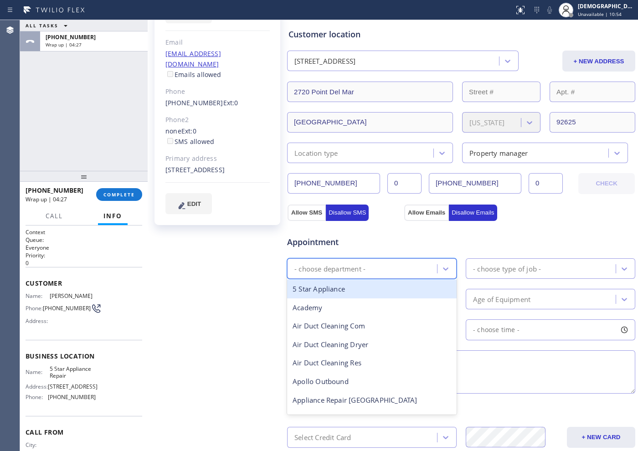
click at [426, 270] on div "- choose department -" at bounding box center [363, 269] width 147 height 16
type input "d"
type input "re"
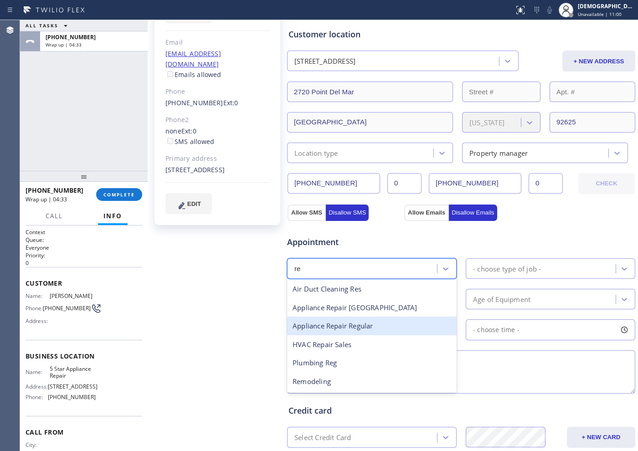
drag, startPoint x: 392, startPoint y: 323, endPoint x: 406, endPoint y: 318, distance: 14.8
click at [393, 323] on div "Appliance Repair Regular" at bounding box center [372, 326] width 170 height 19
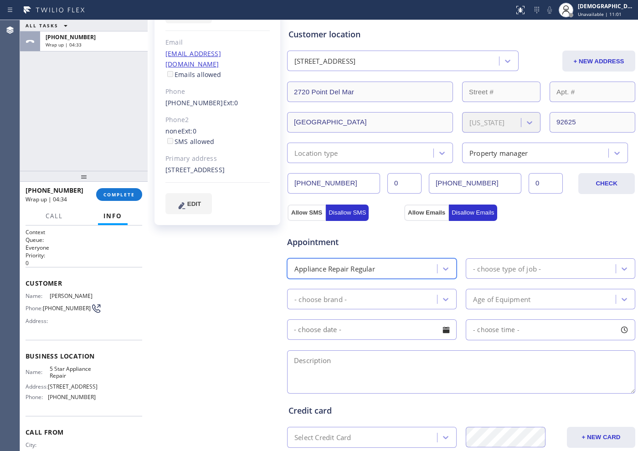
click at [510, 267] on div "- choose type of job -" at bounding box center [507, 268] width 68 height 10
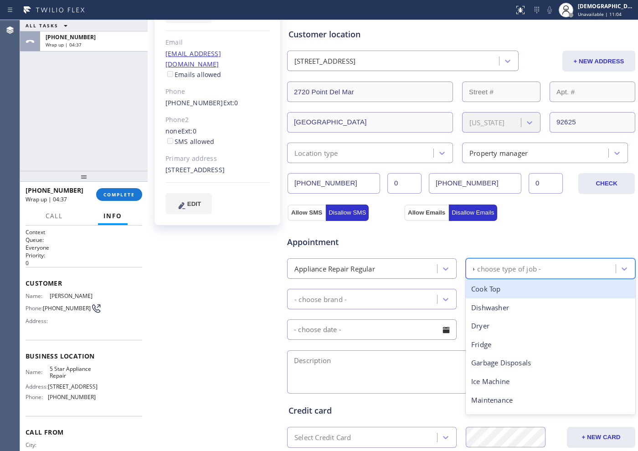
type input "dr"
click at [503, 292] on div "Dryer" at bounding box center [551, 289] width 170 height 19
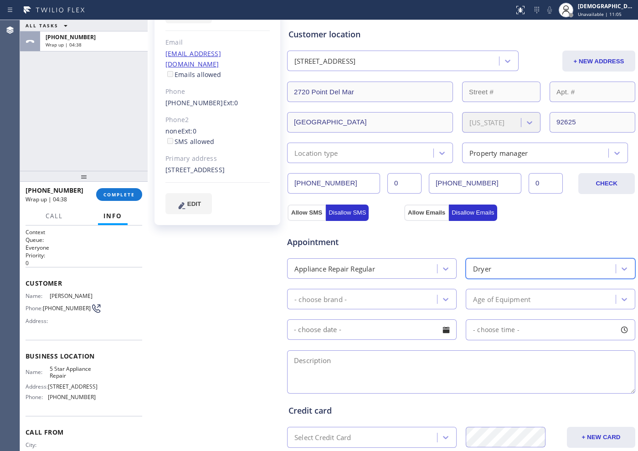
click at [354, 300] on div "- choose brand -" at bounding box center [363, 299] width 147 height 16
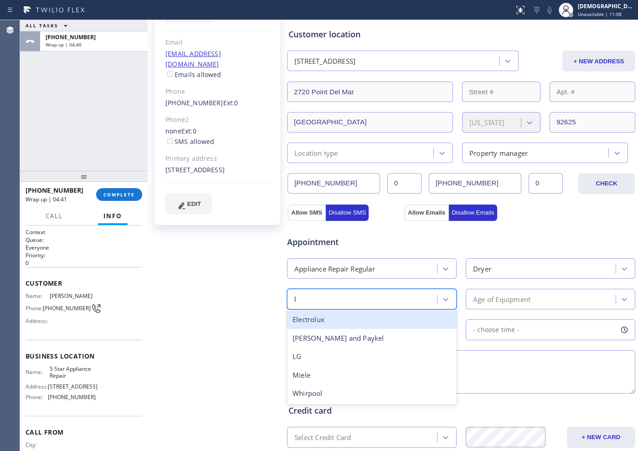
type input "lg"
drag, startPoint x: 396, startPoint y: 324, endPoint x: 414, endPoint y: 344, distance: 27.1
click at [396, 324] on div "LG" at bounding box center [372, 319] width 170 height 19
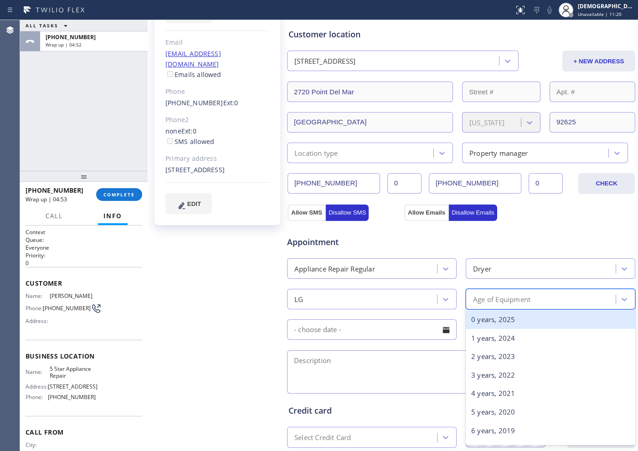
click at [510, 299] on div "Age of Equipment" at bounding box center [501, 299] width 57 height 10
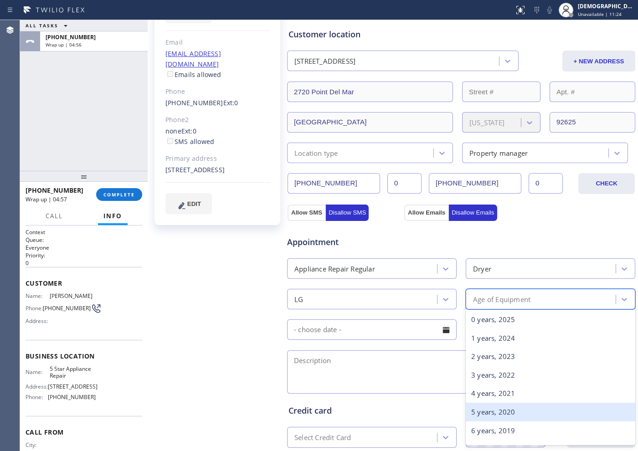
click at [485, 360] on div "5 years, 2020" at bounding box center [551, 412] width 170 height 19
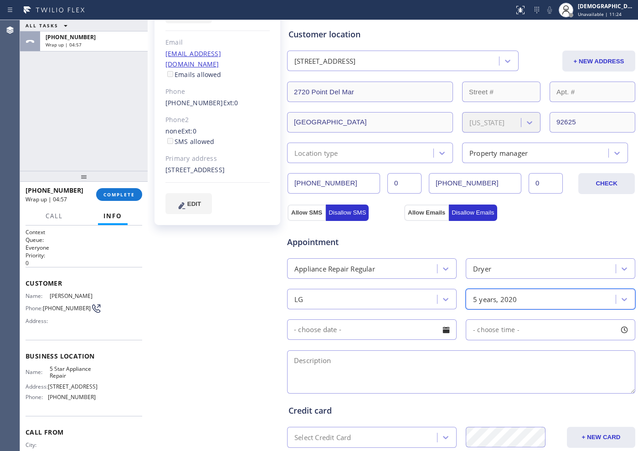
click at [370, 336] on input "text" at bounding box center [372, 329] width 170 height 21
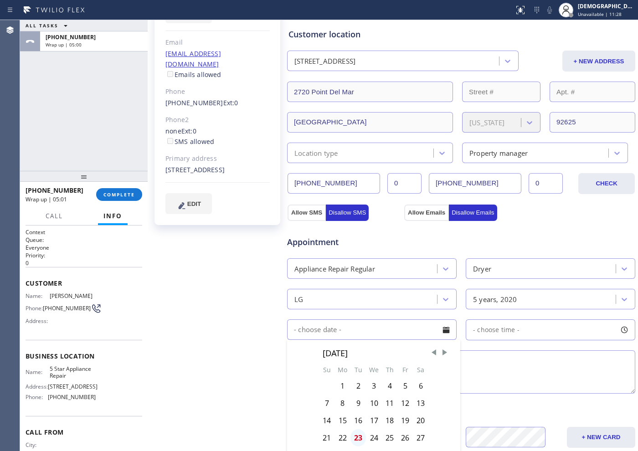
click at [354, 360] on div "23" at bounding box center [357, 437] width 15 height 17
type input "[DATE]"
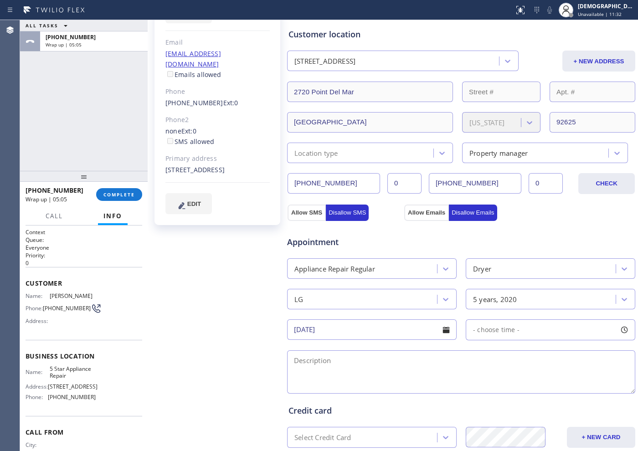
click at [317, 358] on textarea at bounding box center [461, 371] width 348 height 43
paste textarea "LG / Dryer / its making a loud noise / 5 years /SBS"
click at [506, 359] on textarea "LG / Dryer / its making a loud noise / 5 years /SBS /" at bounding box center [461, 371] width 348 height 43
click at [391, 154] on div "Location type" at bounding box center [362, 153] width 144 height 16
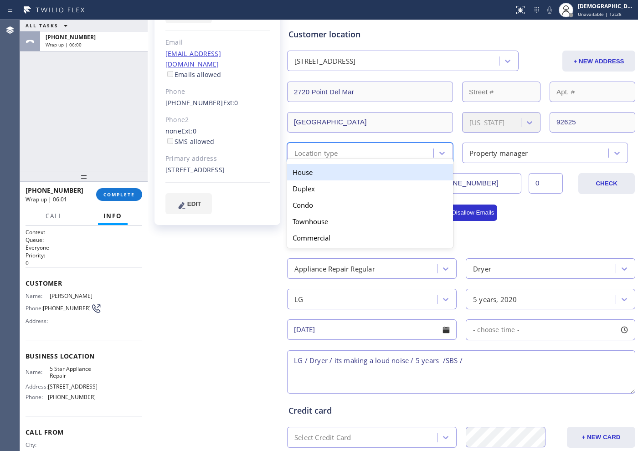
click at [360, 173] on div "House" at bounding box center [370, 172] width 166 height 16
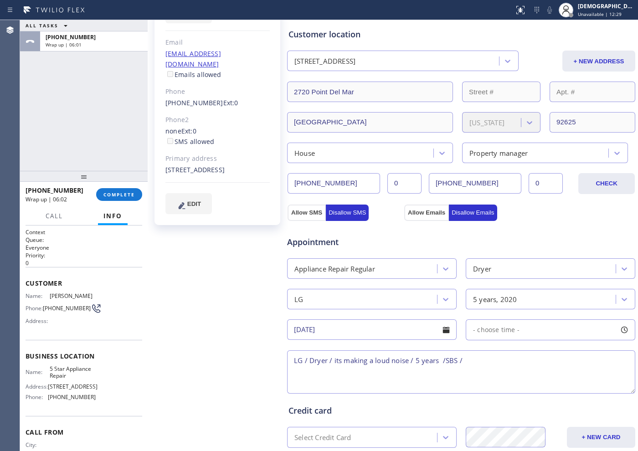
click at [495, 359] on textarea "LG / Dryer / its making a loud noise / 5 years /SBS /" at bounding box center [461, 371] width 348 height 43
click at [510, 360] on textarea "LG / Dryer / its making a loud noise / 5 years /SBS / House PM /" at bounding box center [461, 371] width 348 height 43
paste textarea "[STREET_ADDRESS],"
drag, startPoint x: 67, startPoint y: 381, endPoint x: 46, endPoint y: 374, distance: 21.3
click at [46, 360] on div "Name: 5 Star Appliance Repair" at bounding box center [61, 372] width 70 height 14
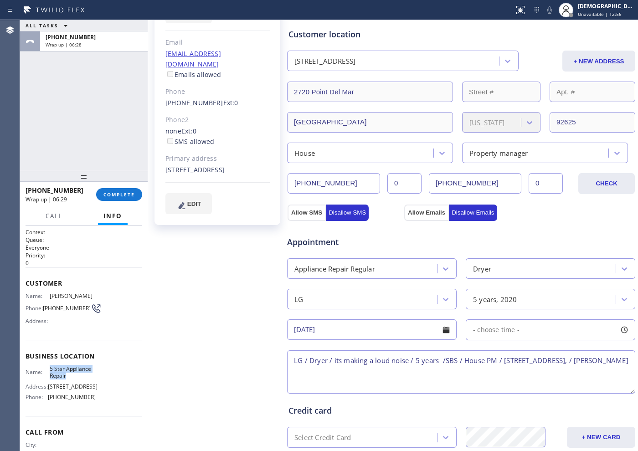
copy div "5 Star Appliance Repair"
click at [353, 360] on textarea "LG / Dryer / its making a loud noise / 5 years /SBS / House PM / [STREET_ADDRES…" at bounding box center [461, 371] width 348 height 43
drag, startPoint x: 349, startPoint y: 373, endPoint x: 334, endPoint y: 373, distance: 14.6
click at [333, 360] on textarea "LG / Dryer / its making a loud noise / 5 years /SBS / House PM / [STREET_ADDRES…" at bounding box center [461, 371] width 348 height 43
paste textarea "5 Star Appliance Repair"
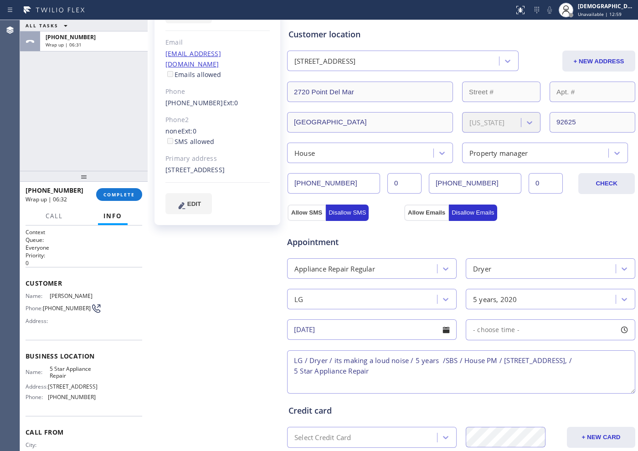
click at [292, 360] on textarea "LG / Dryer / its making a loud noise / 5 years /SBS / House PM / [STREET_ADDRES…" at bounding box center [461, 371] width 348 height 43
click at [413, 360] on textarea "LG / Dryer / its making a loud noise / 5 years /SBS / House PM / [STREET_ADDRES…" at bounding box center [461, 371] width 348 height 43
click at [510, 360] on textarea "LG / Dryer / its making a loud noise / 5 years /SBS / House PM / [STREET_ADDRES…" at bounding box center [461, 371] width 348 height 43
paste textarea "Ashley 6024329600"
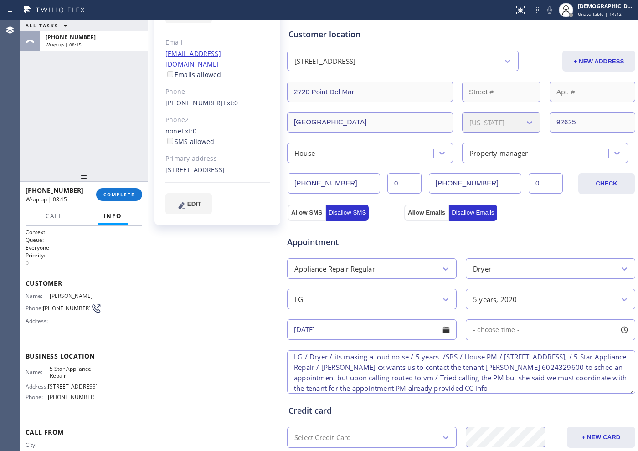
scroll to position [223, 0]
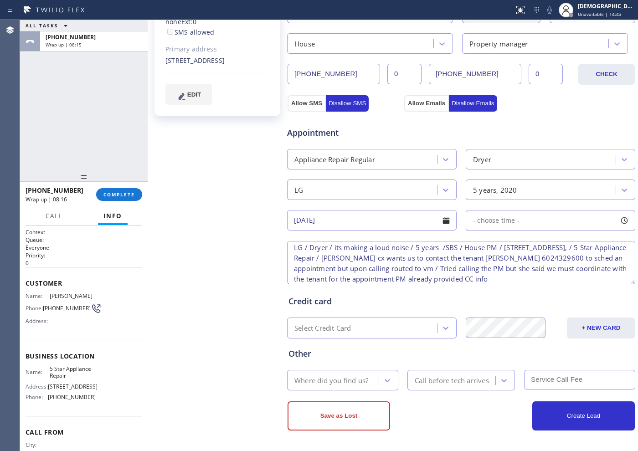
type textarea "LG / Dryer / its making a loud noise / 5 years /SBS / House PM / [STREET_ADDRES…"
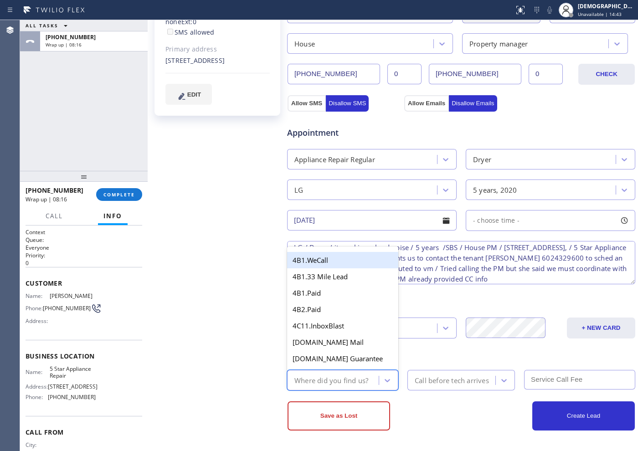
click at [356, 360] on div "Where did you find us?" at bounding box center [331, 380] width 74 height 10
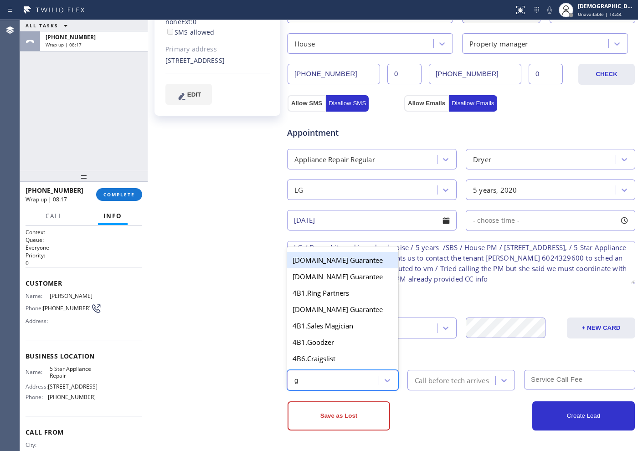
type input "go"
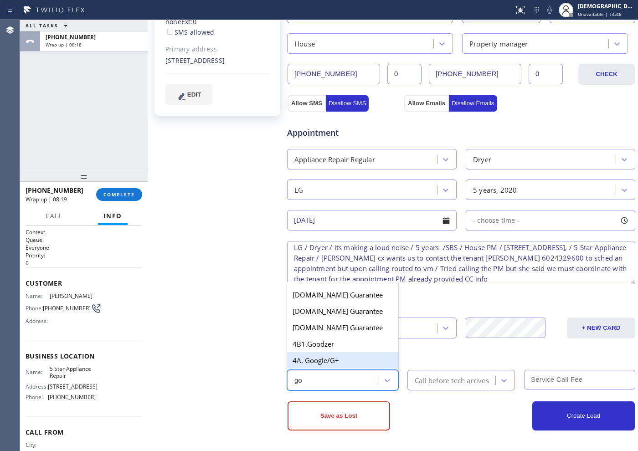
click at [337, 360] on div "4A. Google/G+" at bounding box center [342, 360] width 111 height 16
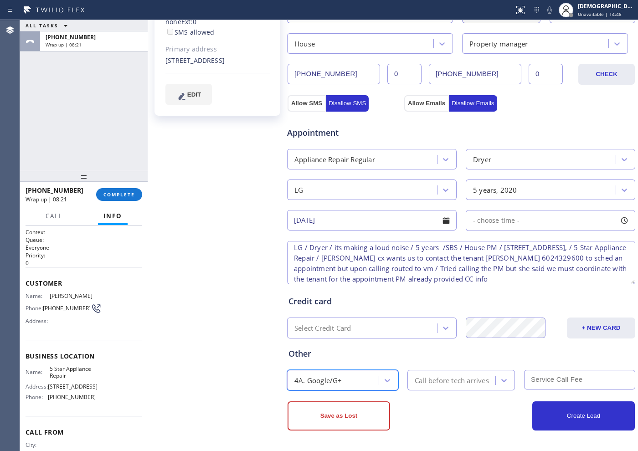
click at [390, 320] on div "Select Credit Card" at bounding box center [363, 328] width 147 height 16
click at [344, 360] on div "4A. Google/G+" at bounding box center [334, 380] width 89 height 16
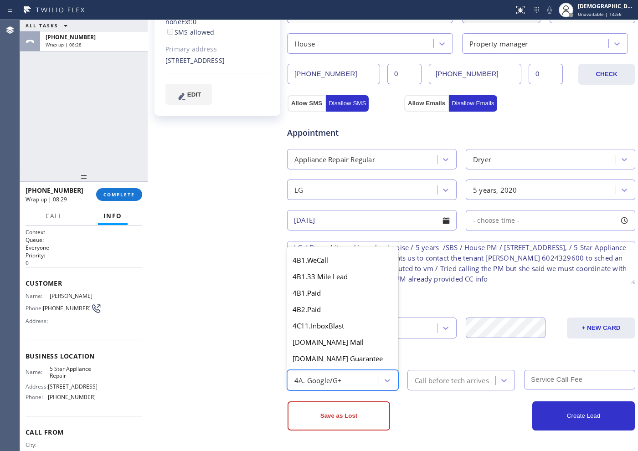
scroll to position [552, 0]
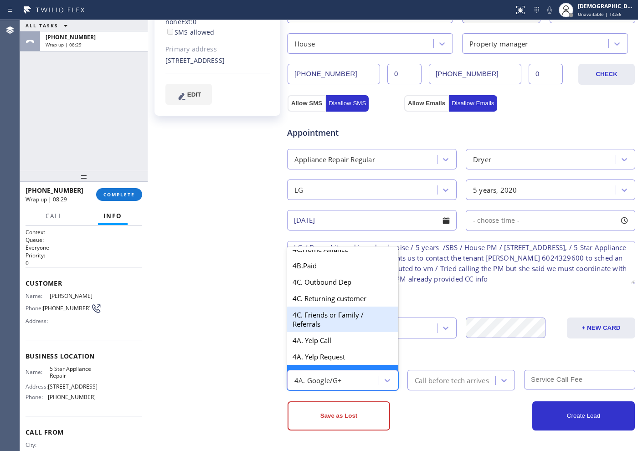
click at [423, 348] on div "Other option 4A. Google/G+, selected. option 4C. Friends or Family / Referrals …" at bounding box center [461, 365] width 349 height 52
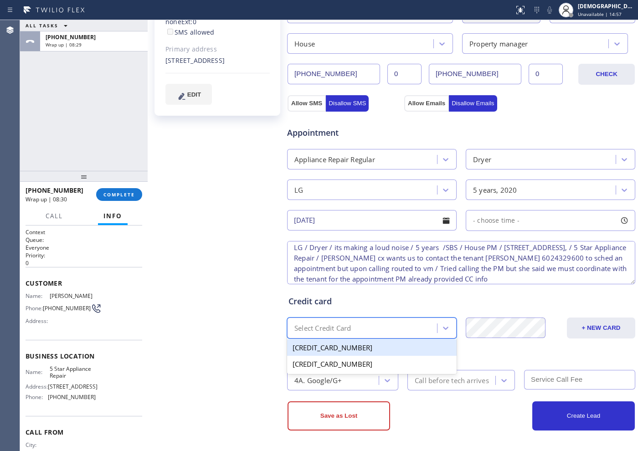
click at [382, 329] on div "Select Credit Card" at bounding box center [363, 328] width 147 height 16
click at [510, 328] on button "+ NEW CARD" at bounding box center [601, 328] width 68 height 21
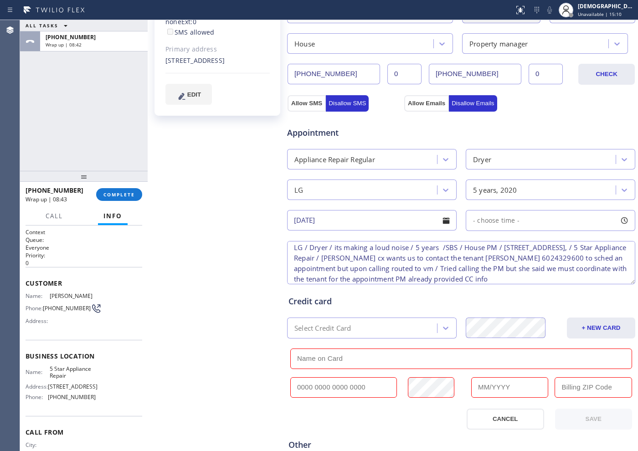
click at [355, 360] on input "text" at bounding box center [461, 359] width 342 height 21
paste input "[PERSON_NAME]"
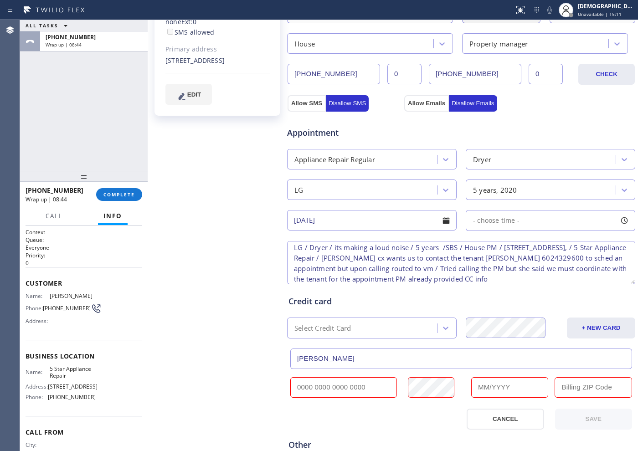
type input "[PERSON_NAME]"
click at [331, 360] on input "text" at bounding box center [343, 387] width 107 height 21
paste input "[CREDIT_CARD_NUMBER]"
type input "[CREDIT_CARD_NUMBER]"
click at [489, 360] on input "text" at bounding box center [509, 387] width 77 height 21
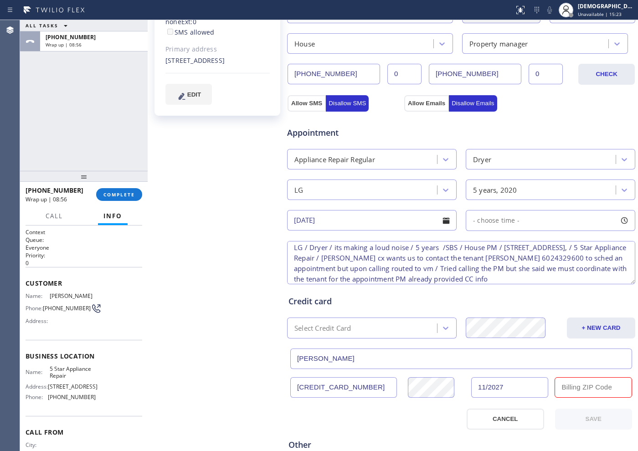
type input "11/2027"
click at [510, 360] on input "text" at bounding box center [593, 387] width 77 height 21
click at [433, 360] on div at bounding box center [373, 419] width 176 height 21
click at [510, 360] on input "9265" at bounding box center [593, 387] width 77 height 21
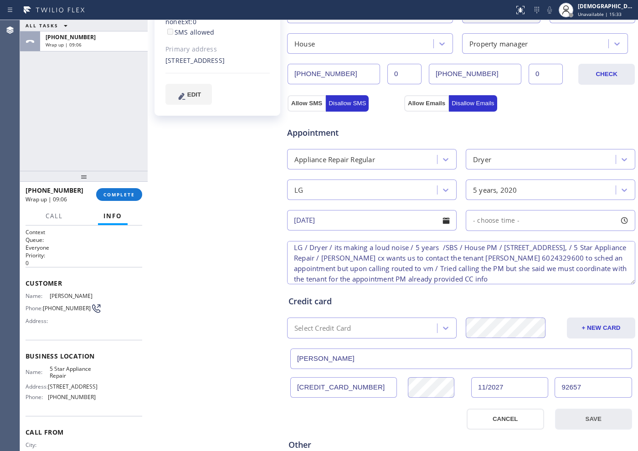
type input "92657"
click at [510, 360] on button "SAVE" at bounding box center [593, 419] width 77 height 21
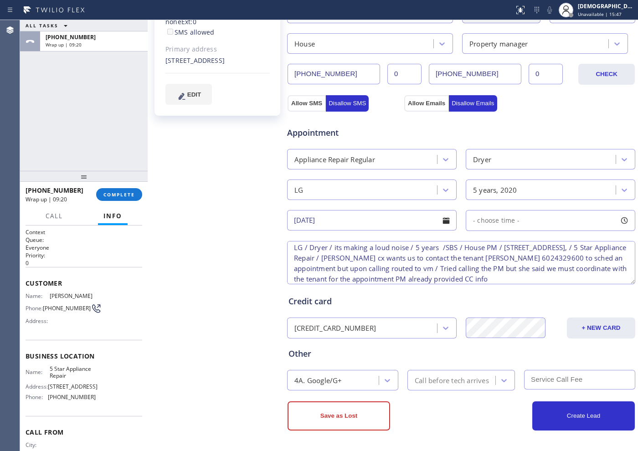
click at [510, 267] on textarea "LG / Dryer / its making a loud noise / 5 years /SBS / House PM / [STREET_ADDRES…" at bounding box center [461, 262] width 348 height 43
click at [303, 277] on textarea "LG / Dryer / its making a loud noise / 5 years /SBS / House PM / [STREET_ADDRES…" at bounding box center [461, 262] width 348 height 43
click at [409, 263] on textarea "LG / Dryer / its making a loud noise / 5 years /SBS / House PM / [STREET_ADDRES…" at bounding box center [461, 262] width 348 height 43
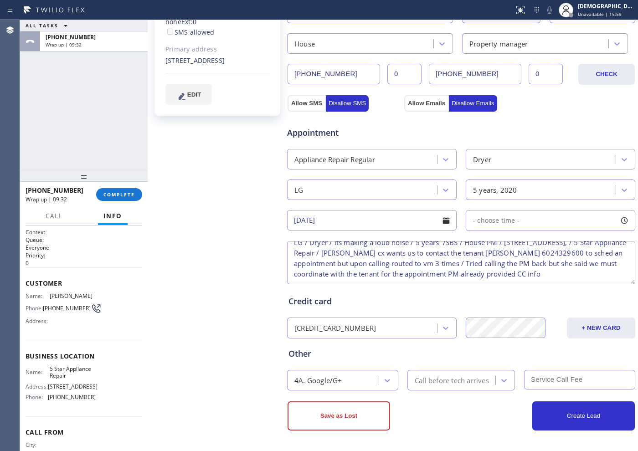
scroll to position [19, 0]
click at [383, 277] on textarea "LG / Dryer / its making a loud noise / 5 years /SBS / House PM / [STREET_ADDRES…" at bounding box center [461, 262] width 348 height 43
click at [388, 275] on textarea "LG / Dryer / its making a loud noise / 5 years /SBS / House PM / [STREET_ADDRES…" at bounding box center [461, 262] width 348 height 43
type textarea "LG / Dryer / its making a loud noise / 5 years /SBS / House PM / [STREET_ADDRES…"
click at [400, 288] on div "Credit card [CREDIT_CARD_NUMBER] + NEW CARD [PERSON_NAME] [CREDIT_CARD_NUMBER] …" at bounding box center [461, 312] width 349 height 52
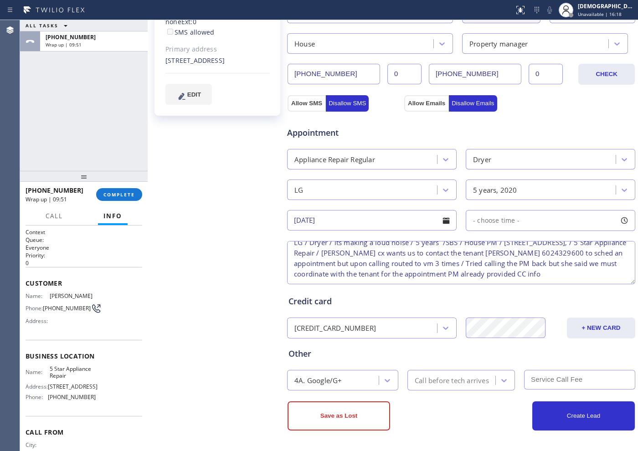
click at [389, 278] on textarea "LG / Dryer / its making a loud noise / 5 years /SBS / House PM / [STREET_ADDRES…" at bounding box center [461, 262] width 348 height 43
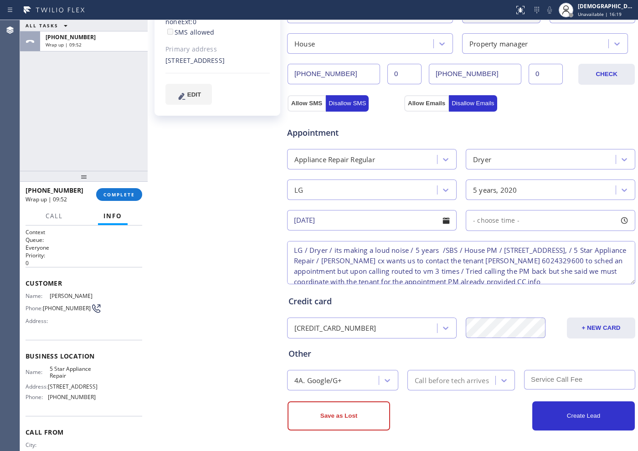
scroll to position [0, 0]
click at [220, 182] on div "[PERSON_NAME] Since: [DATE] link to CRM copy Email [EMAIL_ADDRESS][DOMAIN_NAME]…" at bounding box center [218, 144] width 137 height 609
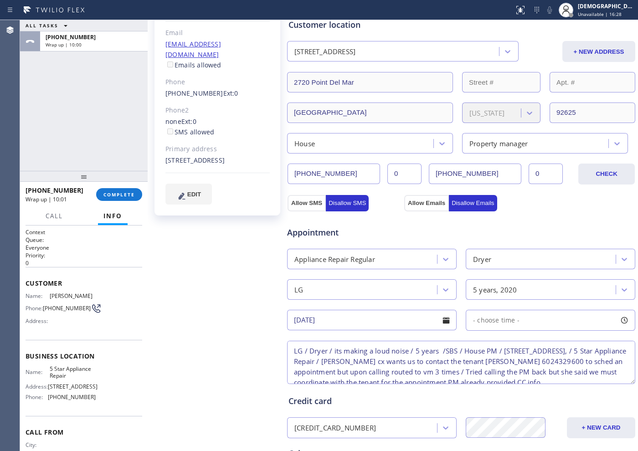
scroll to position [109, 0]
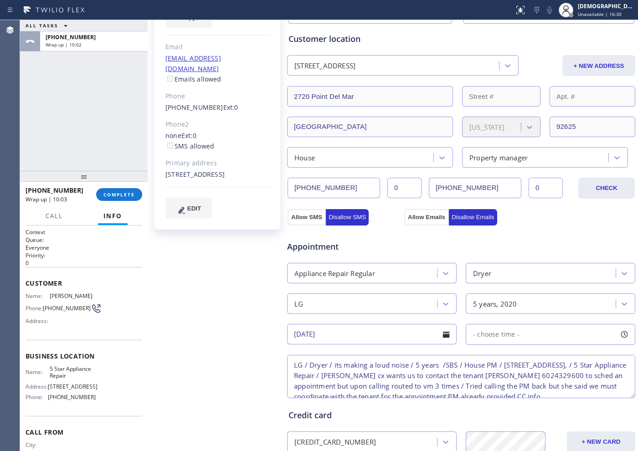
click at [497, 186] on input "[PHONE_NUMBER]" at bounding box center [475, 188] width 92 height 21
paste input "602) 432-9600"
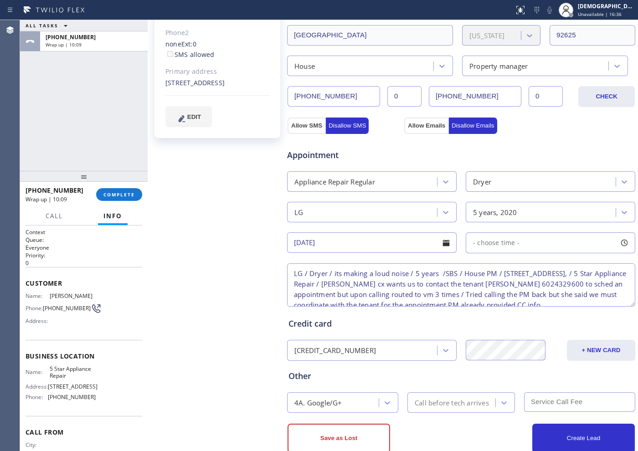
scroll to position [223, 0]
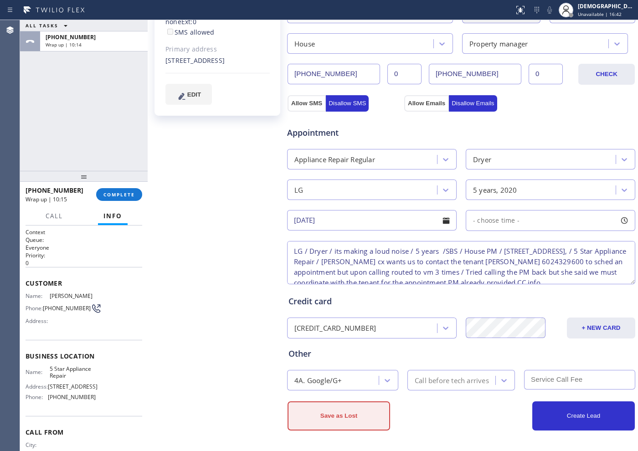
type input "[PHONE_NUMBER]"
click at [356, 360] on button "Save as Lost" at bounding box center [339, 415] width 103 height 29
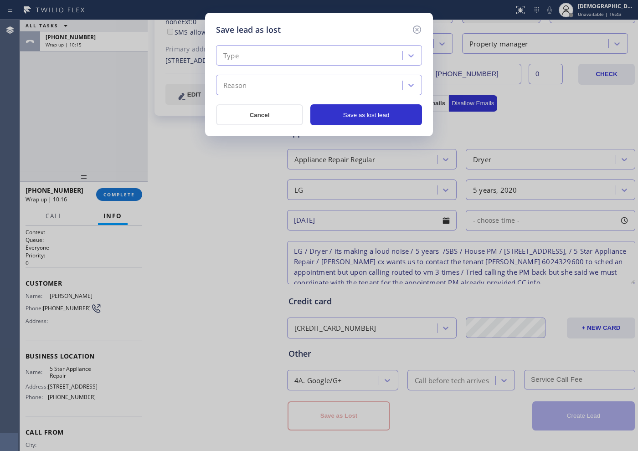
click at [312, 49] on div "Type" at bounding box center [311, 56] width 184 height 16
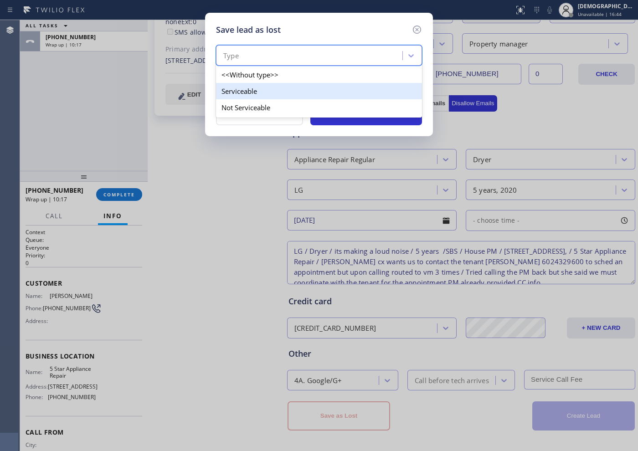
click at [288, 97] on div "Serviceable" at bounding box center [319, 91] width 206 height 16
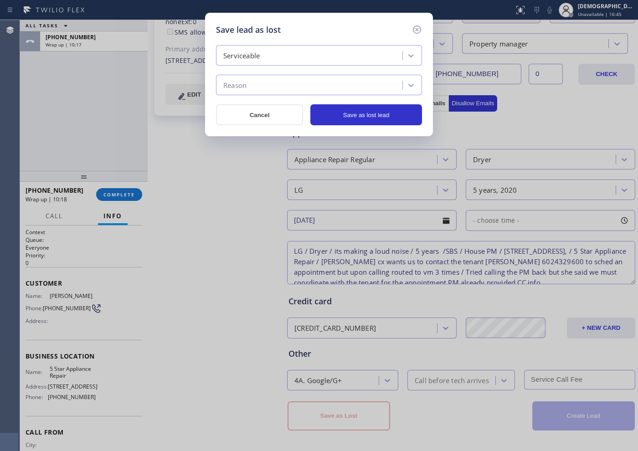
click at [288, 80] on div "Reason" at bounding box center [311, 85] width 184 height 16
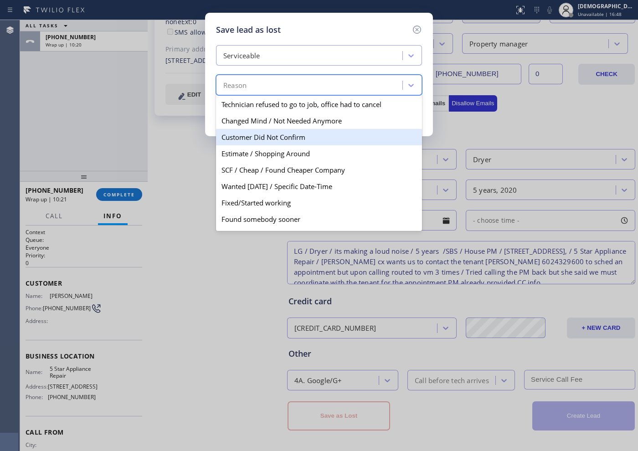
click at [305, 134] on div "Customer Did Not Confirm" at bounding box center [319, 137] width 206 height 16
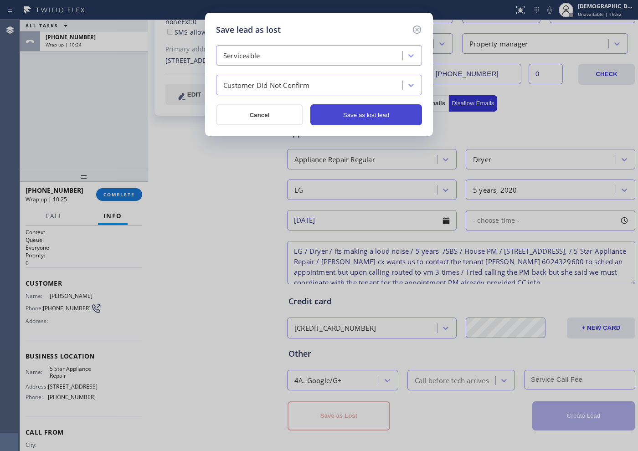
click at [346, 122] on button "Save as lost lead" at bounding box center [366, 114] width 112 height 21
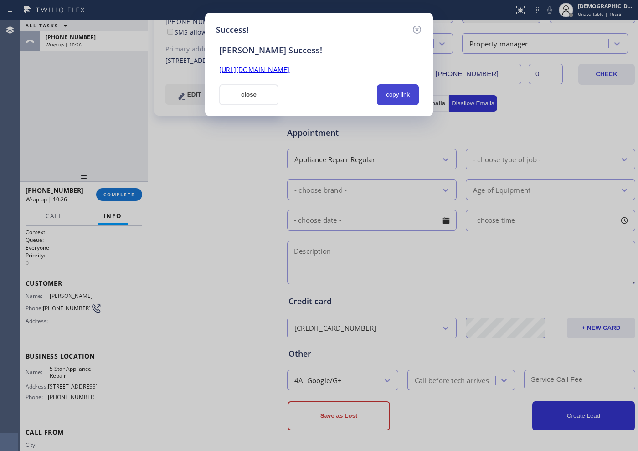
click at [396, 98] on button "copy link" at bounding box center [398, 94] width 42 height 21
click at [45, 130] on div "Success! [PERSON_NAME] Success! [URL][DOMAIN_NAME] close copy link" at bounding box center [319, 225] width 638 height 451
click at [281, 69] on link "[URL][DOMAIN_NAME]" at bounding box center [254, 69] width 70 height 9
click at [251, 95] on button "close" at bounding box center [248, 94] width 59 height 21
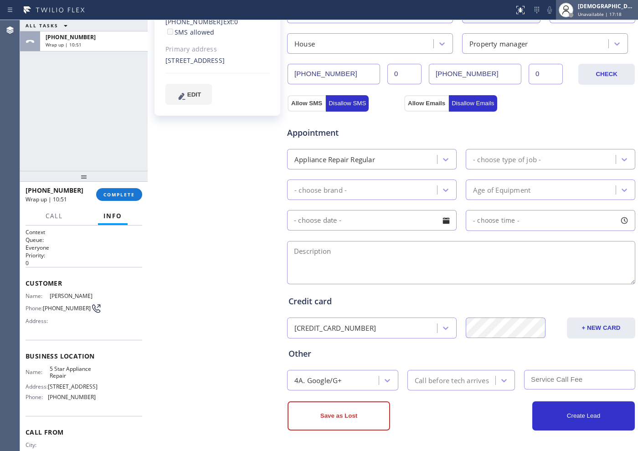
click at [510, 11] on span "Unavailable | 17:18" at bounding box center [600, 14] width 44 height 6
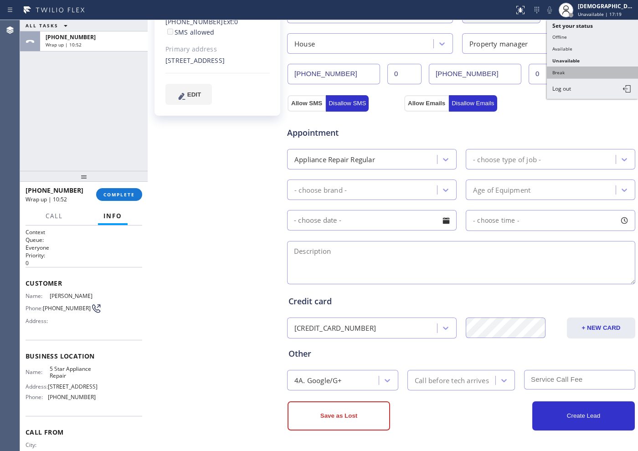
click at [510, 70] on button "Break" at bounding box center [592, 73] width 91 height 12
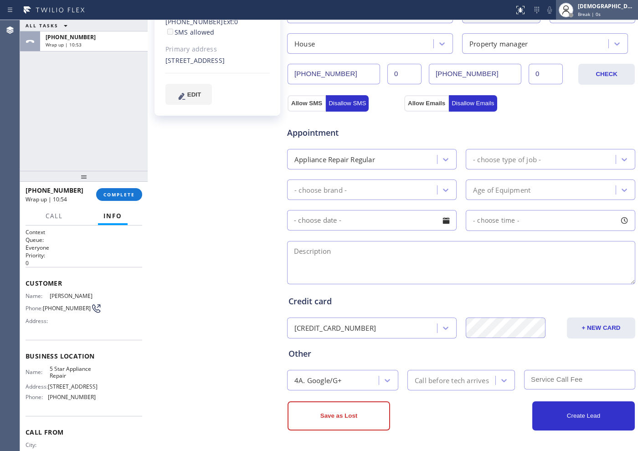
click at [510, 13] on span "Break | 0s" at bounding box center [589, 14] width 23 height 6
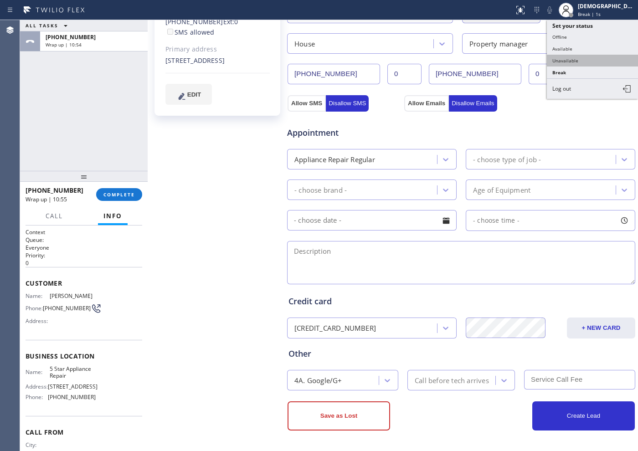
click at [510, 57] on button "Unavailable" at bounding box center [592, 61] width 91 height 12
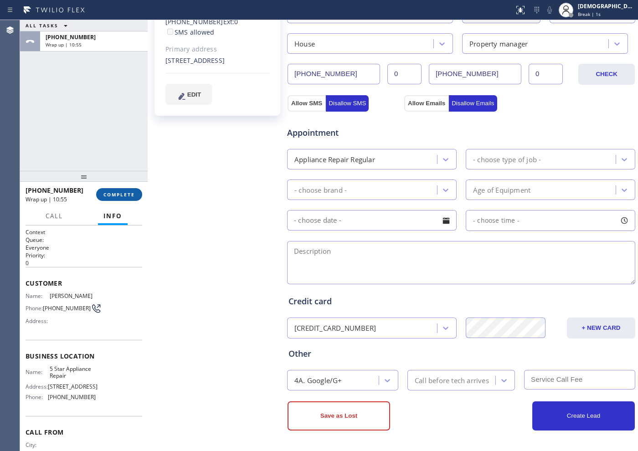
click at [129, 193] on span "COMPLETE" at bounding box center [118, 194] width 31 height 6
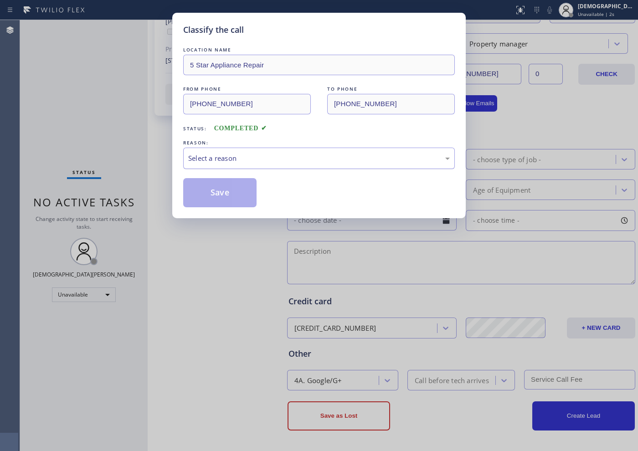
click at [262, 159] on div "Select a reason" at bounding box center [319, 158] width 262 height 10
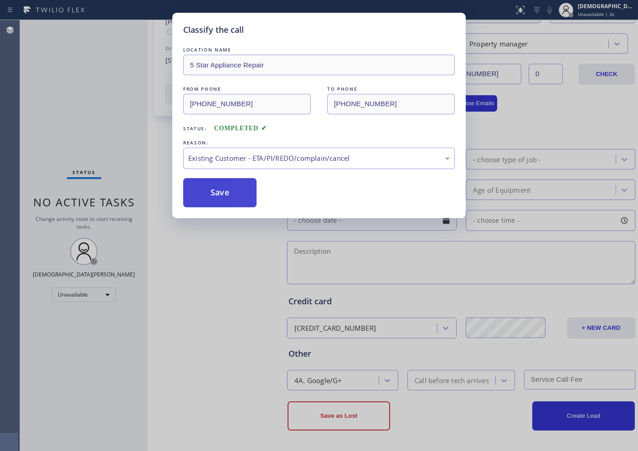
click at [229, 200] on button "Save" at bounding box center [219, 192] width 73 height 29
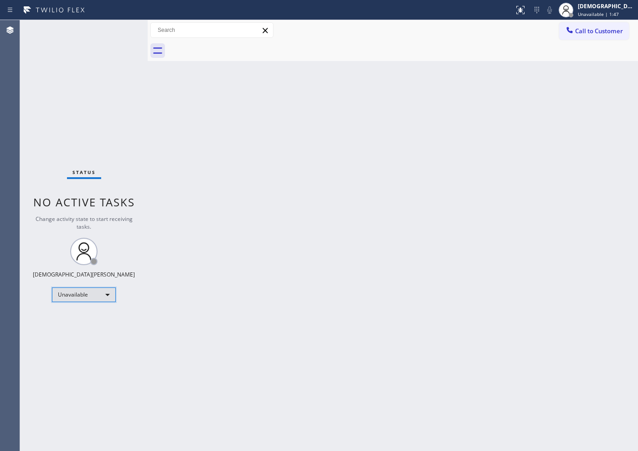
click at [105, 299] on div "Unavailable" at bounding box center [84, 295] width 64 height 15
click at [97, 314] on li "Available" at bounding box center [83, 318] width 62 height 11
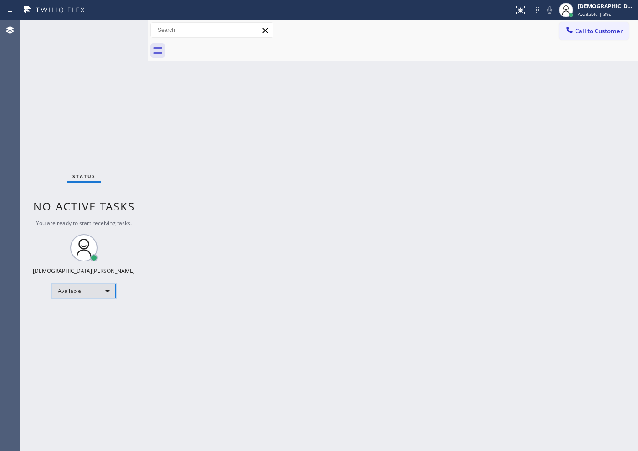
click at [98, 292] on div "Available" at bounding box center [84, 291] width 64 height 15
click at [81, 335] on li "Break" at bounding box center [83, 338] width 62 height 11
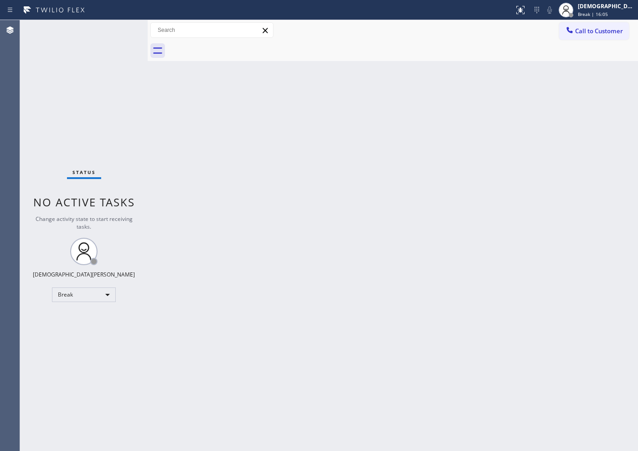
click at [25, 152] on div "Status No active tasks Change activity state to start receiving tasks. Christia…" at bounding box center [84, 235] width 128 height 431
click at [81, 292] on div "Break" at bounding box center [84, 295] width 64 height 15
click at [74, 313] on li "Available" at bounding box center [83, 318] width 62 height 11
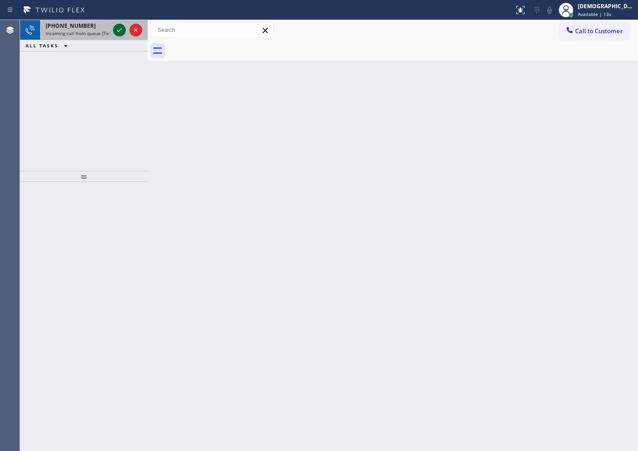
click at [121, 32] on icon at bounding box center [119, 30] width 11 height 11
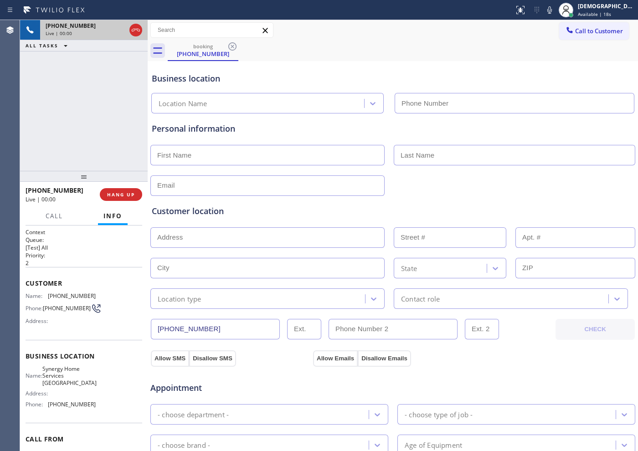
type input "[PHONE_NUMBER]"
click at [137, 31] on icon at bounding box center [135, 30] width 11 height 11
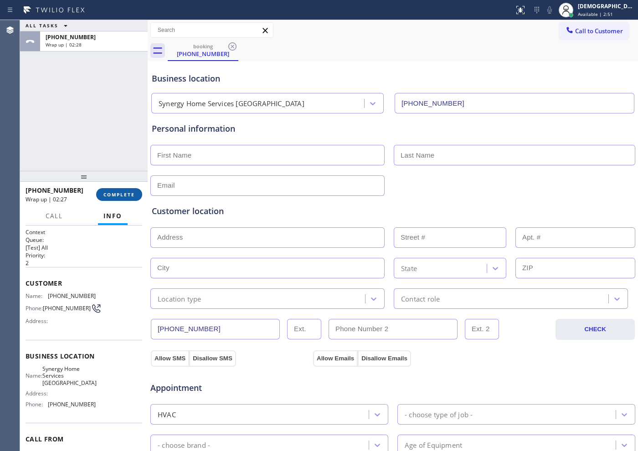
click at [110, 192] on span "COMPLETE" at bounding box center [118, 194] width 31 height 6
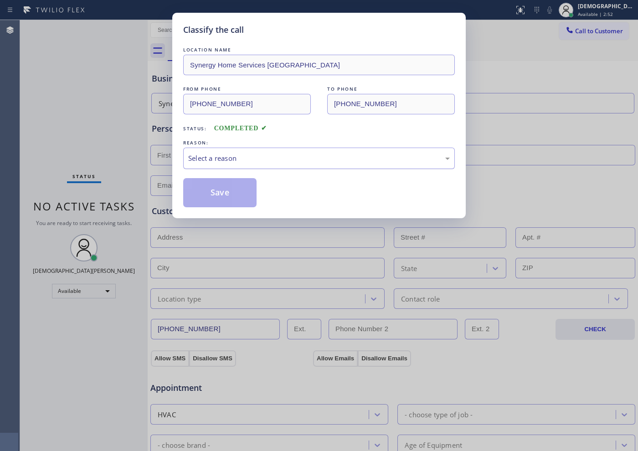
click at [197, 159] on div "Select a reason" at bounding box center [319, 158] width 262 height 10
click at [190, 190] on button "Save" at bounding box center [219, 192] width 73 height 29
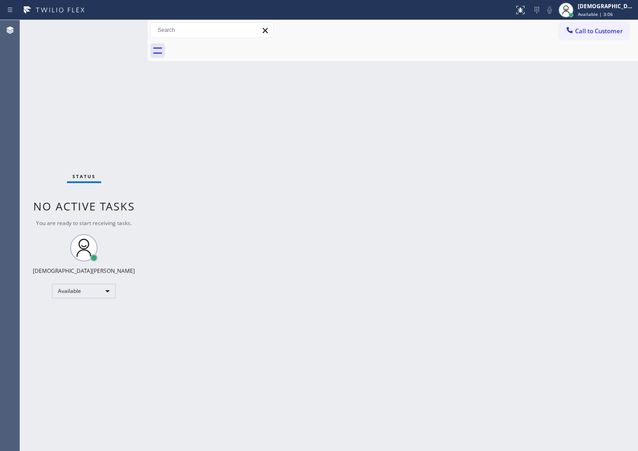
click at [36, 141] on div "Status No active tasks You are ready to start receiving tasks. Christian Cinco …" at bounding box center [84, 235] width 128 height 431
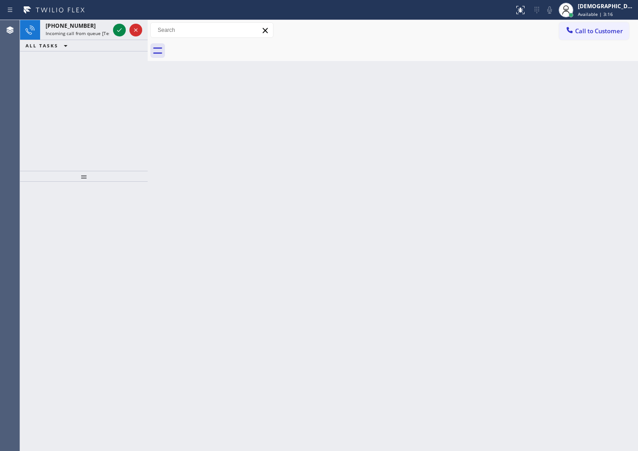
click at [47, 100] on div "[PHONE_NUMBER] Incoming call from queue [Test] All ALL TASKS ALL TASKS ACTIVE T…" at bounding box center [84, 95] width 128 height 151
click at [116, 32] on icon at bounding box center [119, 30] width 11 height 11
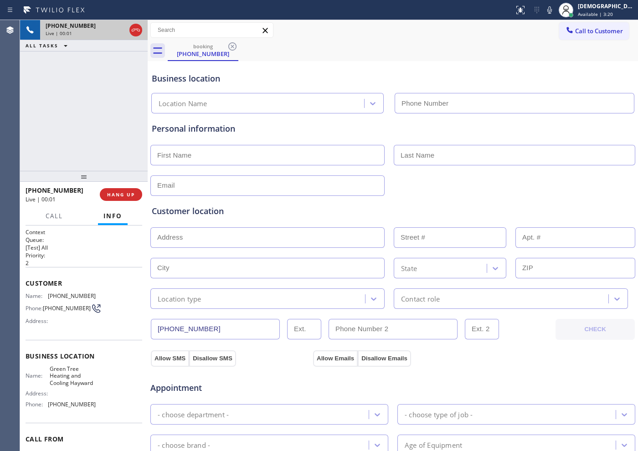
type input "[PHONE_NUMBER]"
click at [136, 32] on icon at bounding box center [135, 30] width 11 height 11
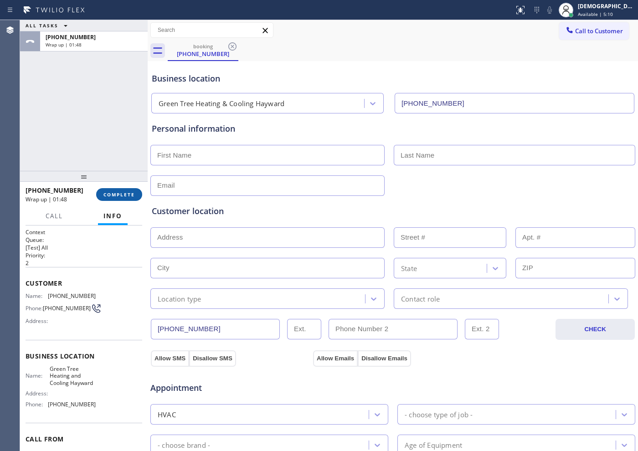
click at [116, 196] on span "COMPLETE" at bounding box center [118, 194] width 31 height 6
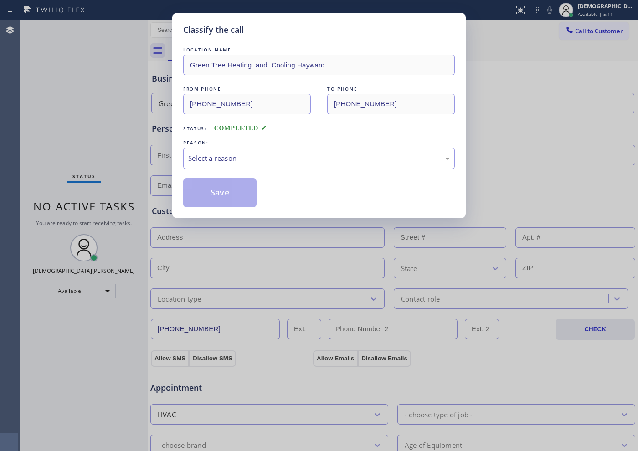
click at [237, 152] on div "Select a reason" at bounding box center [319, 158] width 272 height 21
click at [224, 188] on button "Save" at bounding box center [219, 192] width 73 height 29
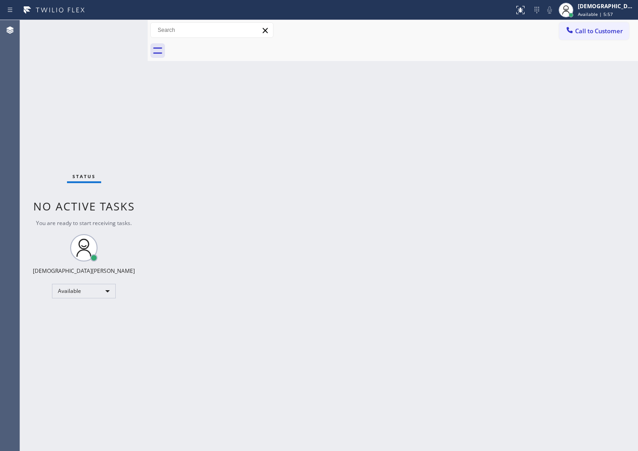
click at [45, 165] on div "Status No active tasks You are ready to start receiving tasks. Christian Cinco …" at bounding box center [84, 235] width 128 height 431
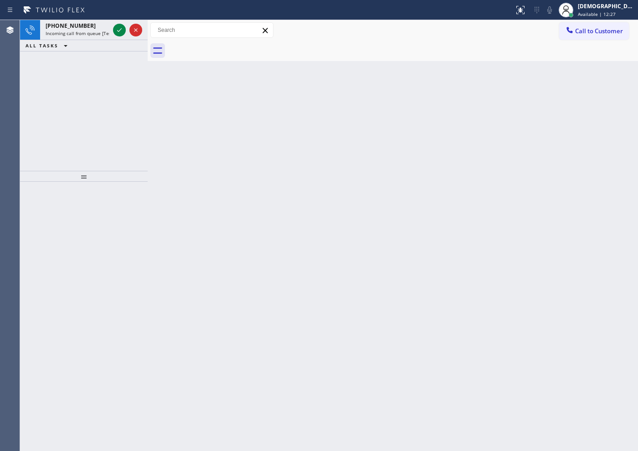
click at [43, 99] on div "[PHONE_NUMBER] Incoming call from queue [Test] All ALL TASKS ALL TASKS ACTIVE T…" at bounding box center [84, 95] width 128 height 151
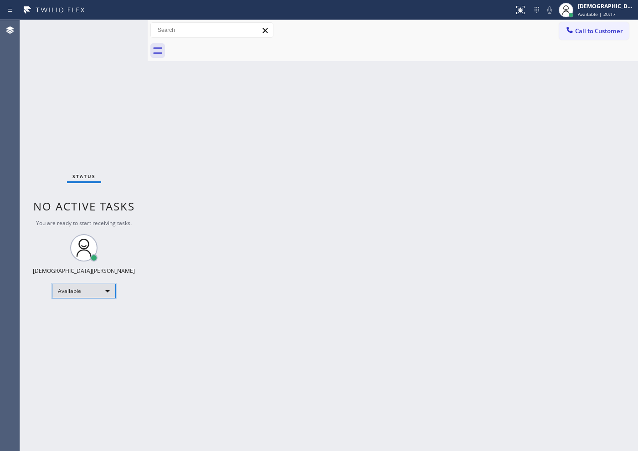
click at [69, 289] on div "Available" at bounding box center [84, 291] width 64 height 15
click at [71, 324] on li "Unavailable" at bounding box center [83, 326] width 62 height 11
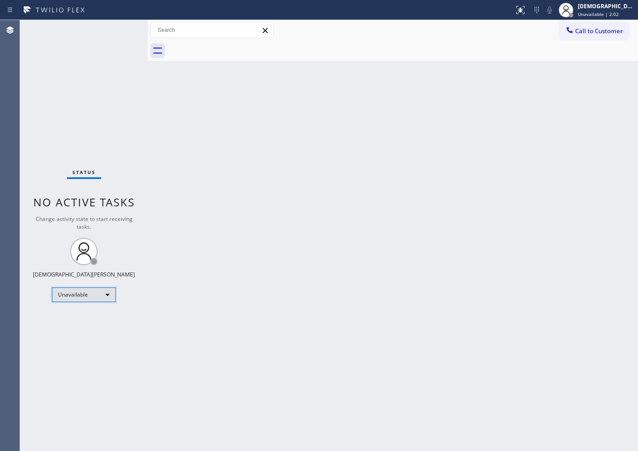
click at [85, 301] on div "Unavailable" at bounding box center [84, 295] width 64 height 15
click at [82, 319] on li "Available" at bounding box center [83, 318] width 62 height 11
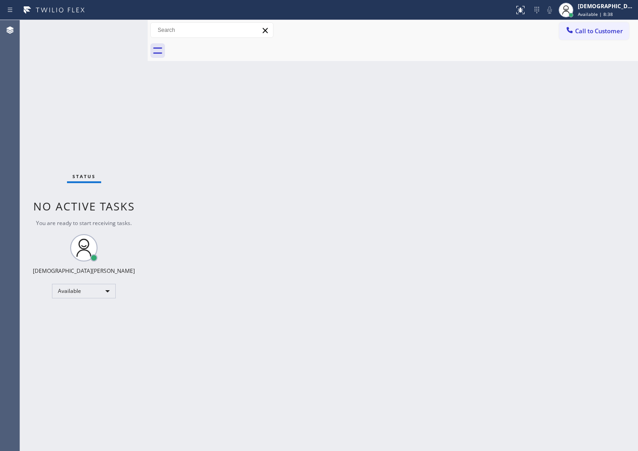
click at [49, 141] on div "Status No active tasks You are ready to start receiving tasks. Christian Cinco …" at bounding box center [84, 235] width 128 height 431
click at [107, 125] on div "Status No active tasks You are ready to start receiving tasks. Christian Cinco …" at bounding box center [84, 235] width 128 height 431
click at [97, 161] on div "Status No active tasks You are ready to start receiving tasks. Christian Cinco …" at bounding box center [84, 235] width 128 height 431
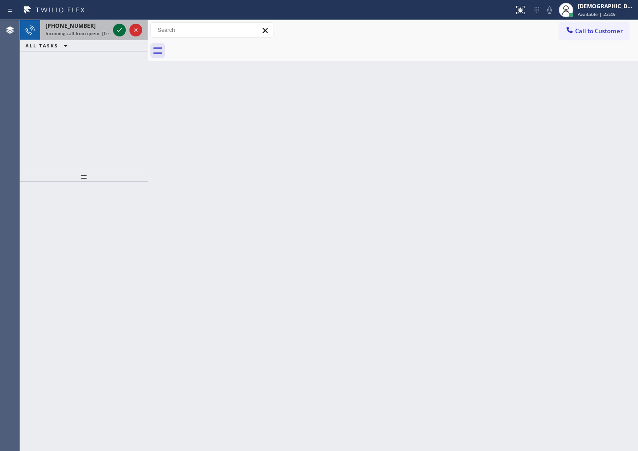
click at [121, 29] on icon at bounding box center [119, 30] width 11 height 11
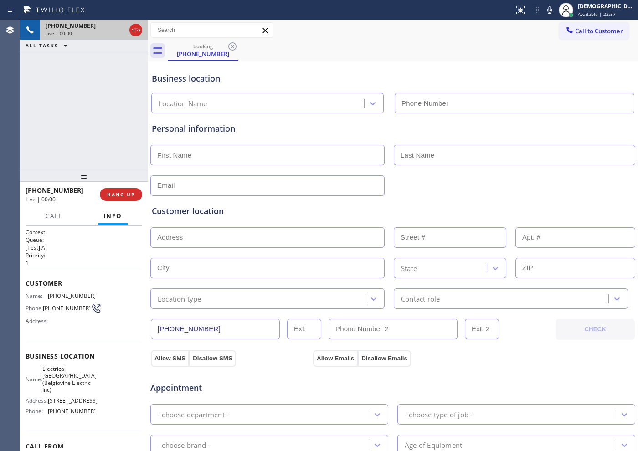
type input "[PHONE_NUMBER]"
click at [140, 27] on icon at bounding box center [135, 30] width 11 height 11
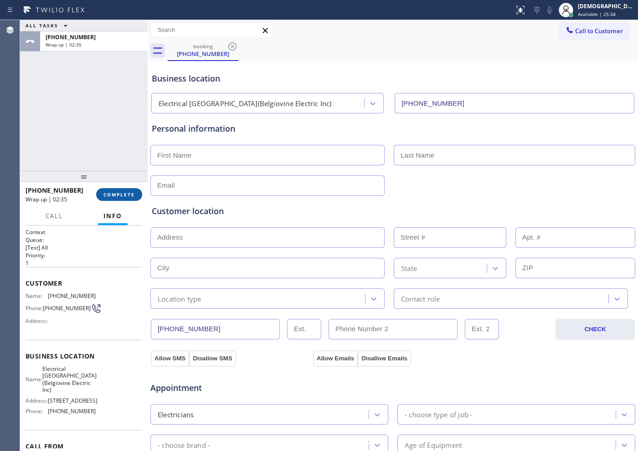
click at [119, 195] on span "COMPLETE" at bounding box center [118, 194] width 31 height 6
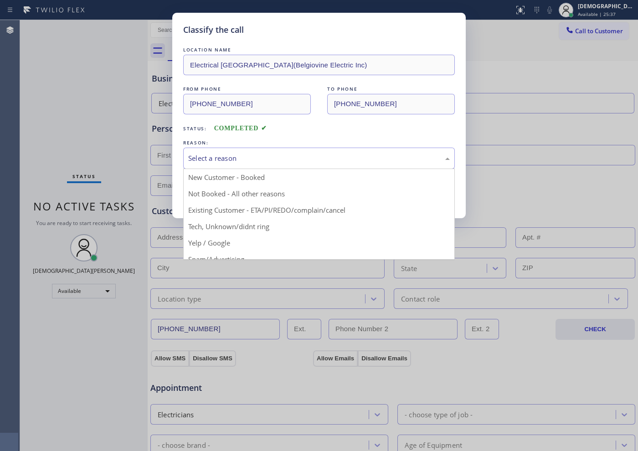
click at [267, 164] on div "Select a reason" at bounding box center [319, 158] width 272 height 21
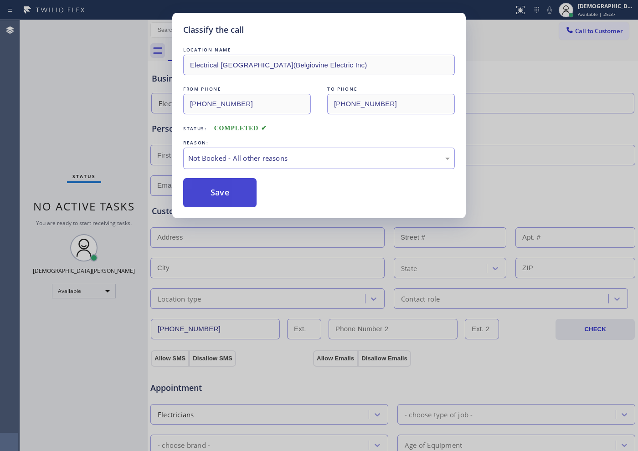
click at [241, 193] on button "Save" at bounding box center [219, 192] width 73 height 29
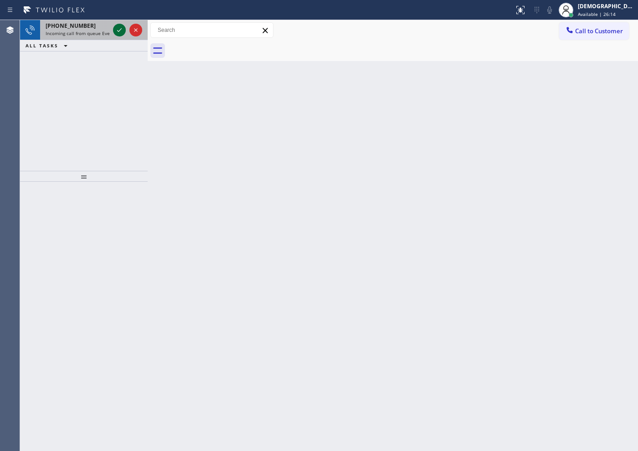
click at [119, 31] on icon at bounding box center [119, 30] width 5 height 4
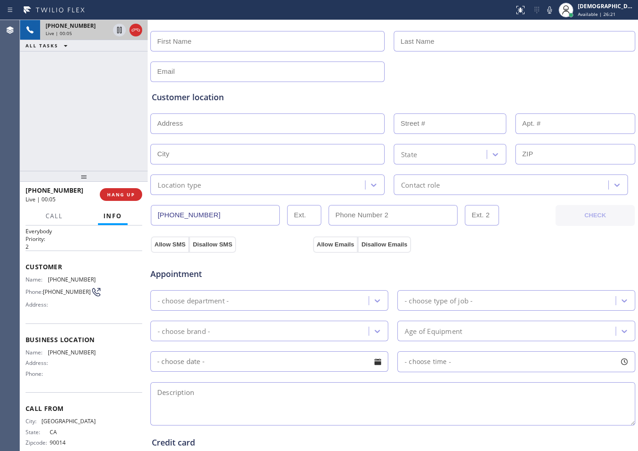
scroll to position [32, 0]
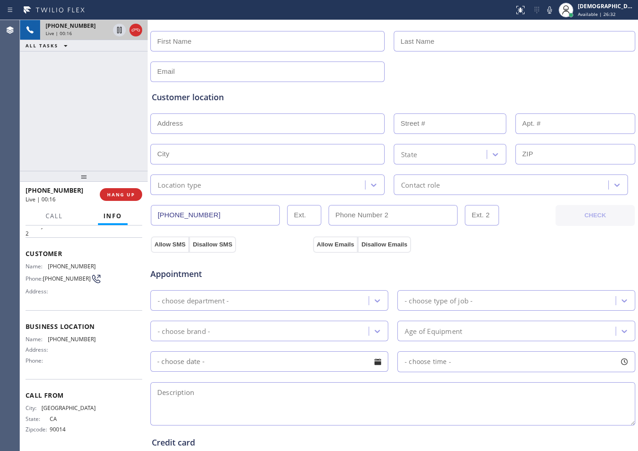
click at [124, 121] on div "[PHONE_NUMBER] Live | 00:16 ALL TASKS ALL TASKS ACTIVE TASKS TASKS IN WRAP UP" at bounding box center [84, 95] width 128 height 151
click at [137, 31] on icon at bounding box center [135, 30] width 11 height 11
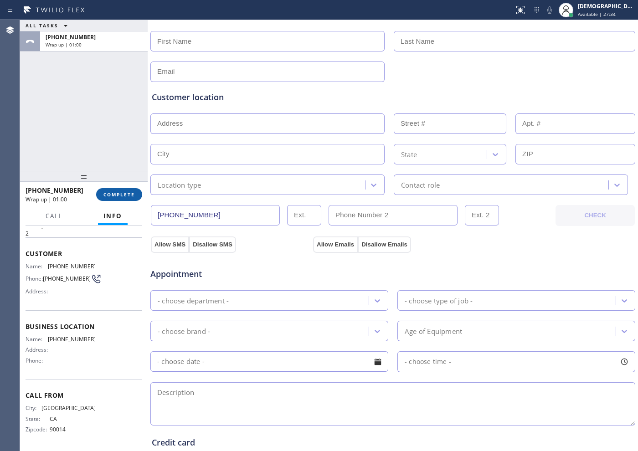
click at [100, 193] on button "COMPLETE" at bounding box center [119, 194] width 46 height 13
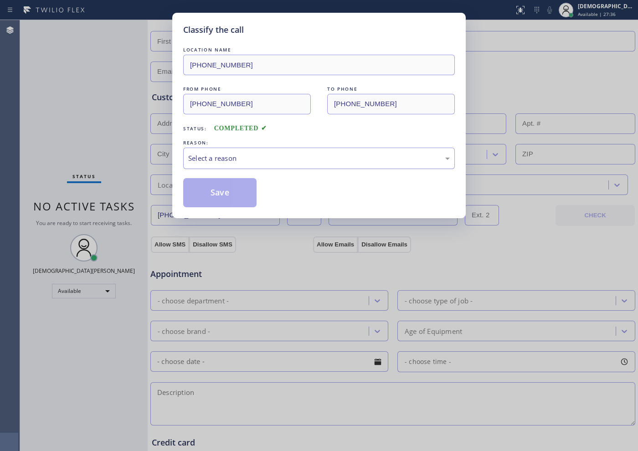
click at [232, 162] on div "Select a reason" at bounding box center [319, 158] width 262 height 10
click at [223, 196] on button "Save" at bounding box center [219, 192] width 73 height 29
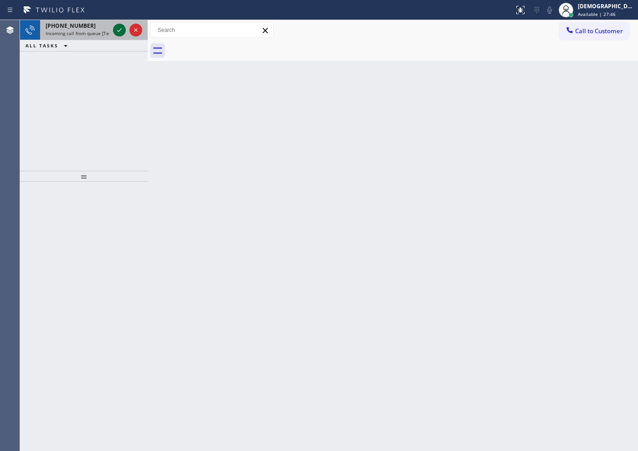
click at [117, 29] on icon at bounding box center [119, 30] width 11 height 11
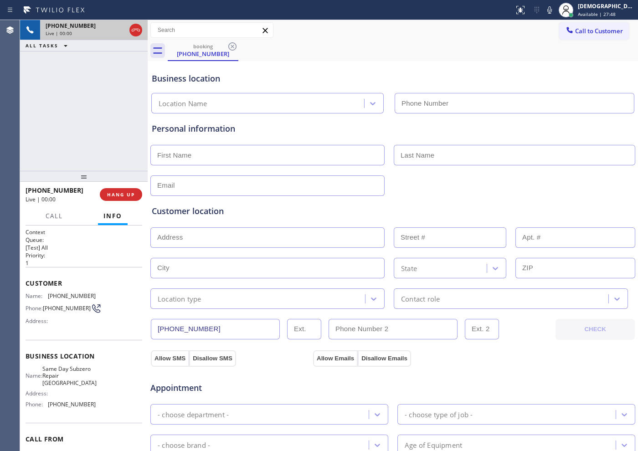
type input "[PHONE_NUMBER]"
click at [136, 33] on icon at bounding box center [135, 30] width 11 height 11
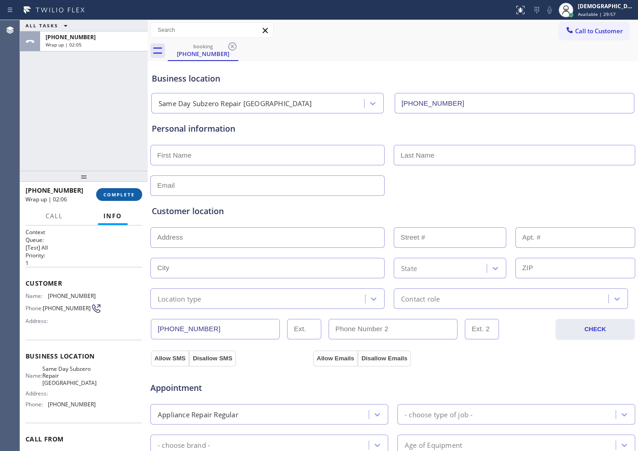
click at [119, 195] on span "COMPLETE" at bounding box center [118, 194] width 31 height 6
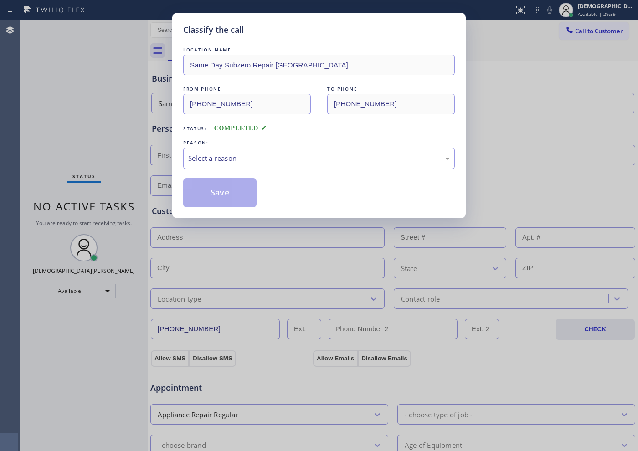
click at [222, 160] on div "Select a reason" at bounding box center [319, 158] width 262 height 10
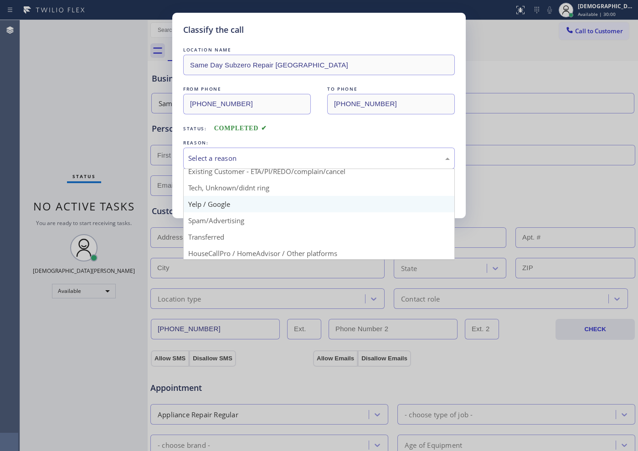
scroll to position [57, 0]
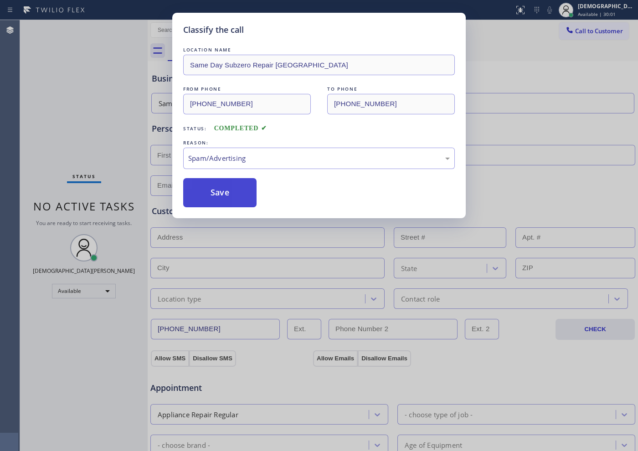
click at [214, 196] on button "Save" at bounding box center [219, 192] width 73 height 29
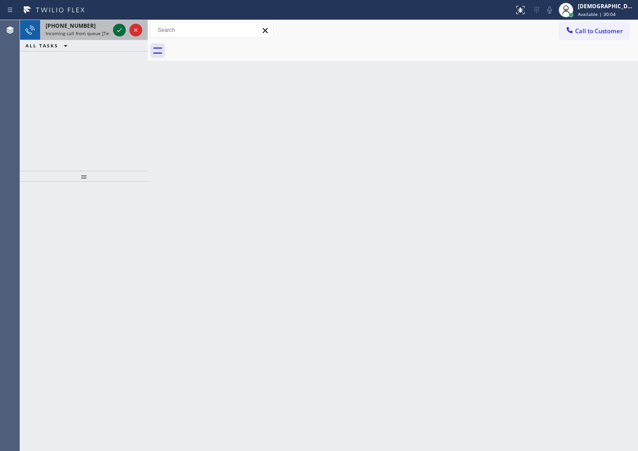
click at [118, 31] on icon at bounding box center [119, 30] width 11 height 11
click at [118, 28] on icon at bounding box center [119, 30] width 11 height 11
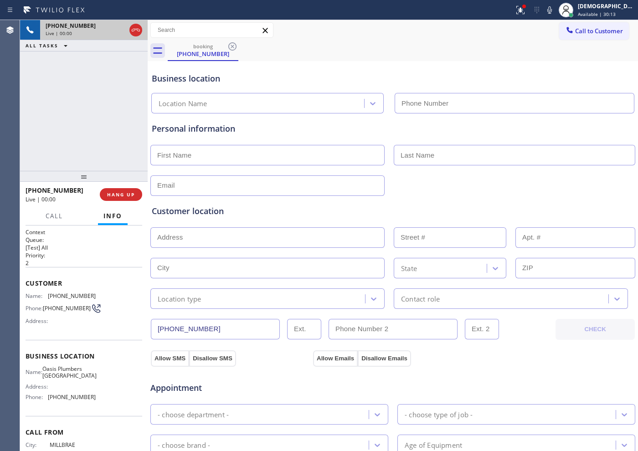
type input "[PHONE_NUMBER]"
click at [114, 190] on button "HANG UP" at bounding box center [121, 194] width 42 height 13
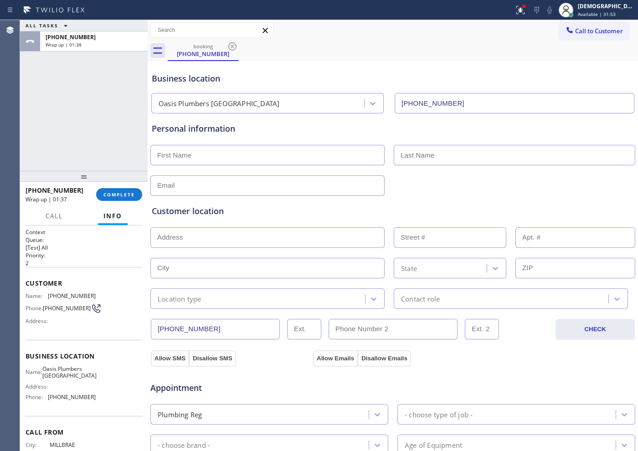
click at [40, 107] on div "ALL TASKS ALL TASKS ACTIVE TASKS TASKS IN WRAP UP [PHONE_NUMBER] Wrap up | 01:38" at bounding box center [84, 95] width 128 height 151
click at [113, 194] on span "COMPLETE" at bounding box center [118, 194] width 31 height 6
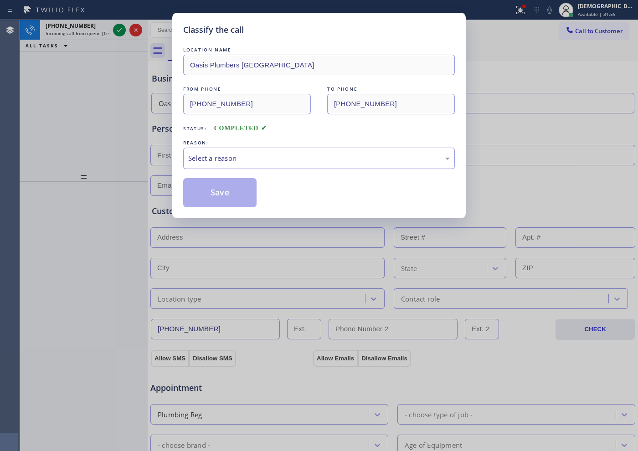
click at [233, 158] on div "Select a reason" at bounding box center [319, 158] width 262 height 10
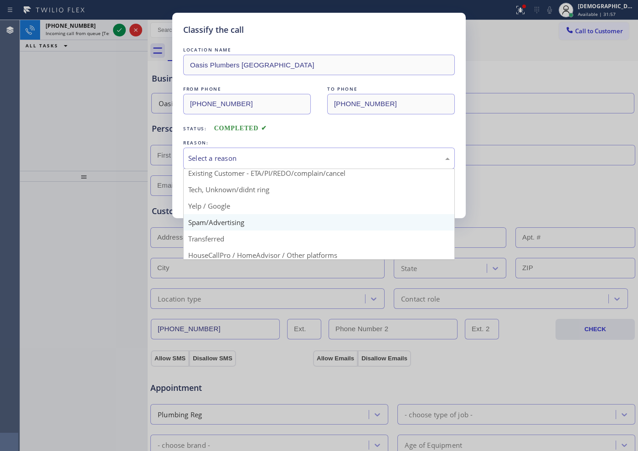
scroll to position [57, 0]
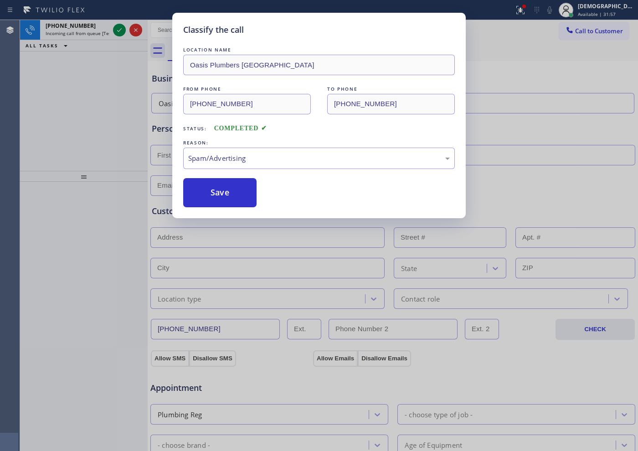
click at [219, 197] on button "Save" at bounding box center [219, 192] width 73 height 29
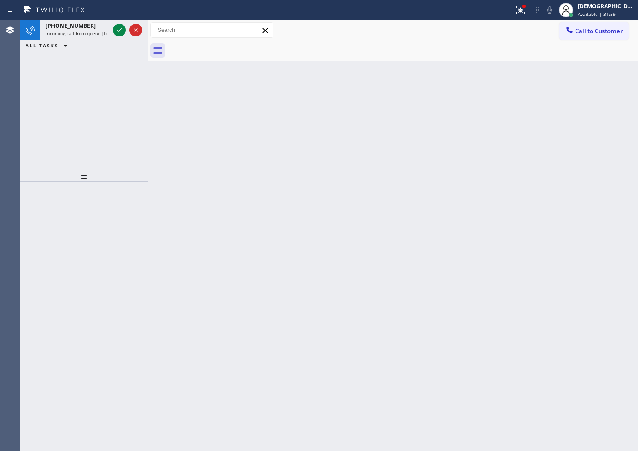
click at [118, 30] on icon at bounding box center [119, 30] width 5 height 4
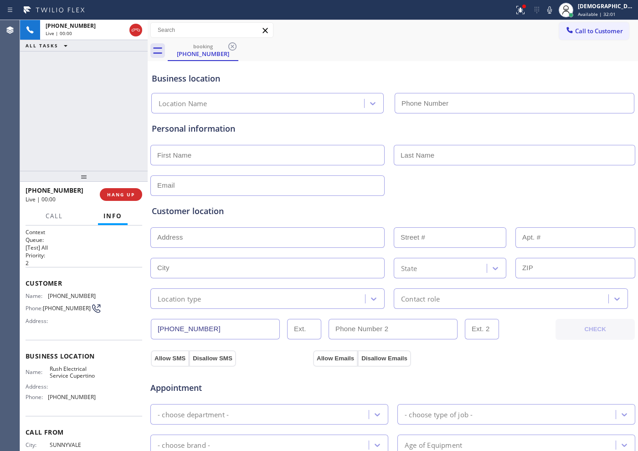
type input "[PHONE_NUMBER]"
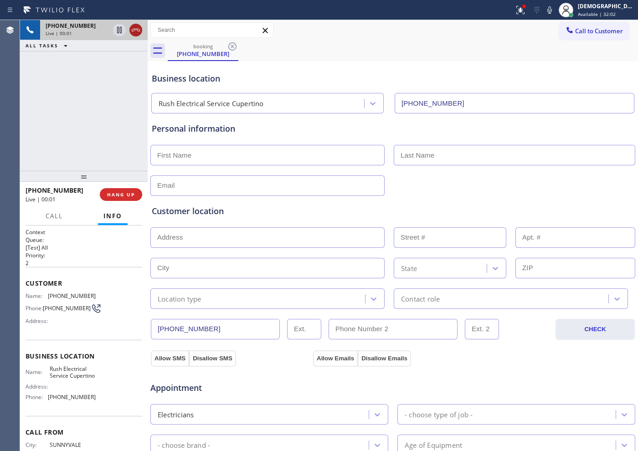
click at [139, 32] on icon at bounding box center [135, 30] width 11 height 11
click at [129, 190] on button "HANG UP" at bounding box center [121, 194] width 42 height 13
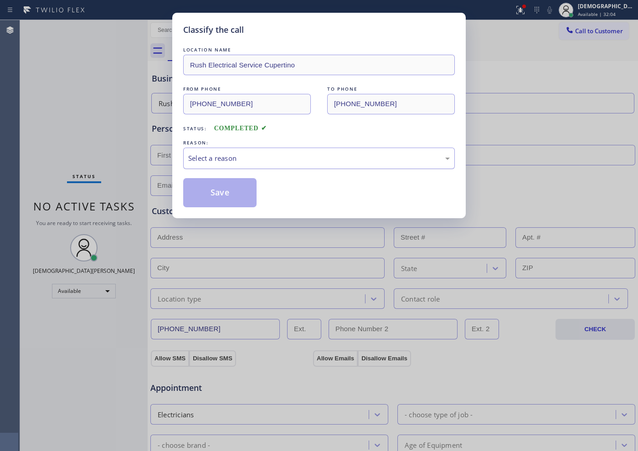
click at [227, 158] on div "Select a reason" at bounding box center [319, 158] width 262 height 10
click at [221, 152] on div "Select a reason" at bounding box center [319, 158] width 272 height 21
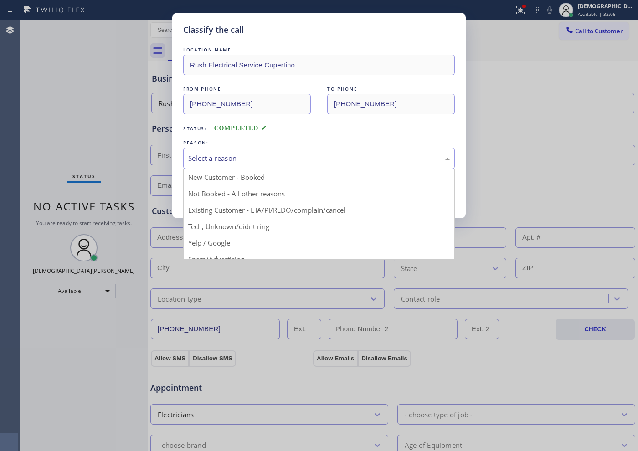
click at [244, 155] on div "Select a reason" at bounding box center [319, 158] width 262 height 10
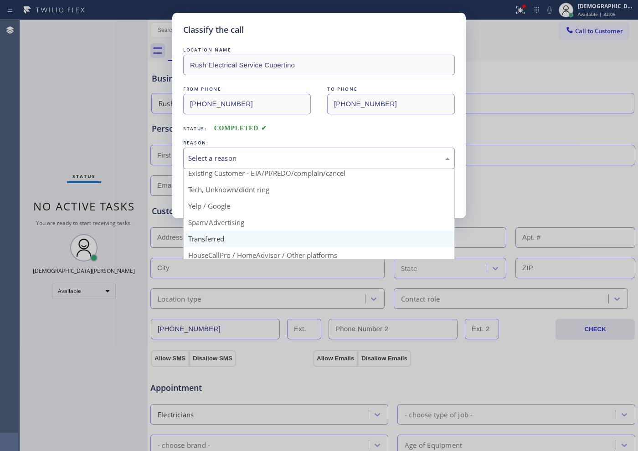
scroll to position [57, 0]
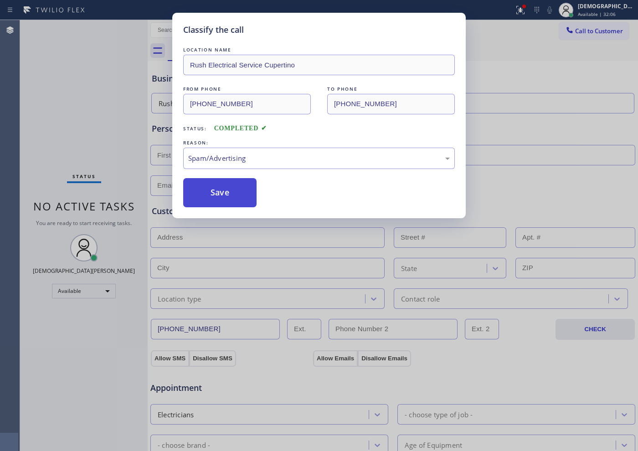
click at [221, 194] on button "Save" at bounding box center [219, 192] width 73 height 29
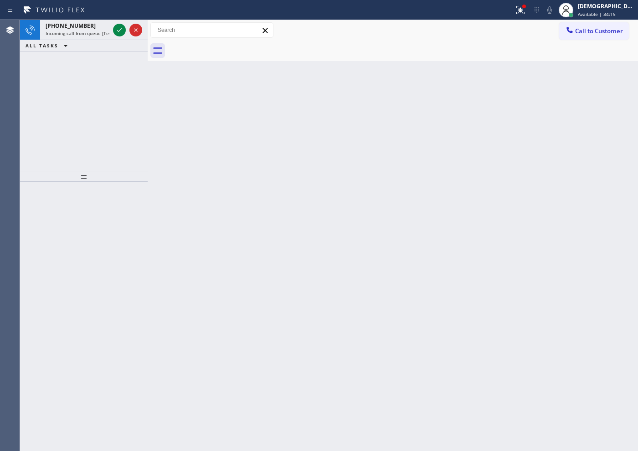
click at [30, 130] on div "[PHONE_NUMBER] Incoming call from queue [Test] All ALL TASKS ALL TASKS ACTIVE T…" at bounding box center [84, 95] width 128 height 151
click at [121, 36] on div at bounding box center [127, 30] width 33 height 20
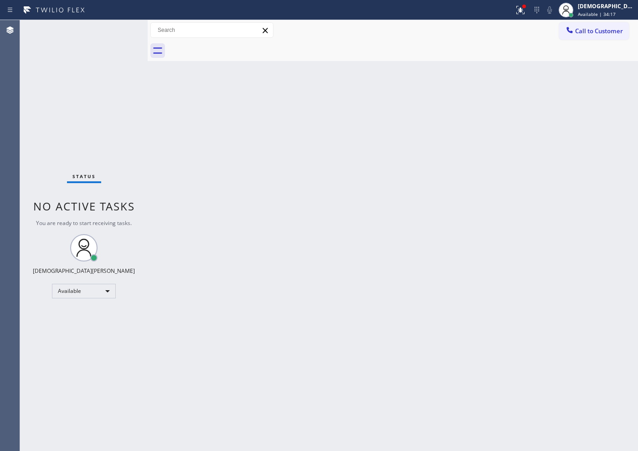
click at [119, 34] on div "Status No active tasks You are ready to start receiving tasks. Christian Cinco …" at bounding box center [84, 235] width 128 height 431
click at [119, 33] on div "Status No active tasks You are ready to start receiving tasks. Christian Cinco …" at bounding box center [84, 235] width 128 height 431
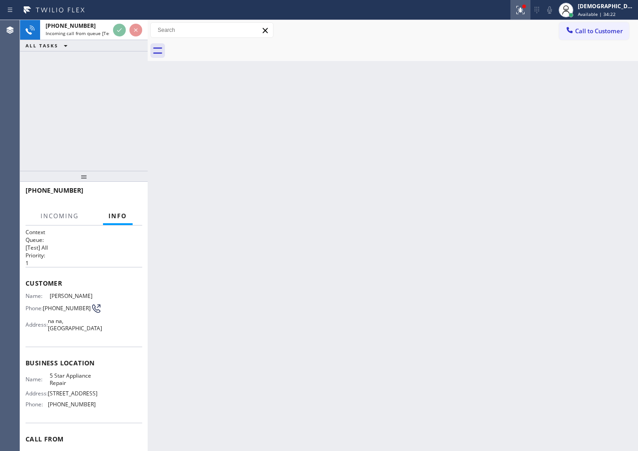
click at [510, 13] on icon at bounding box center [520, 10] width 11 height 11
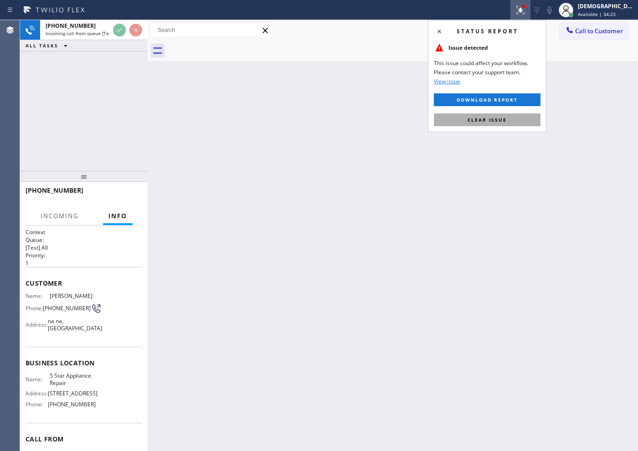
click at [510, 119] on button "Clear issue" at bounding box center [487, 119] width 107 height 13
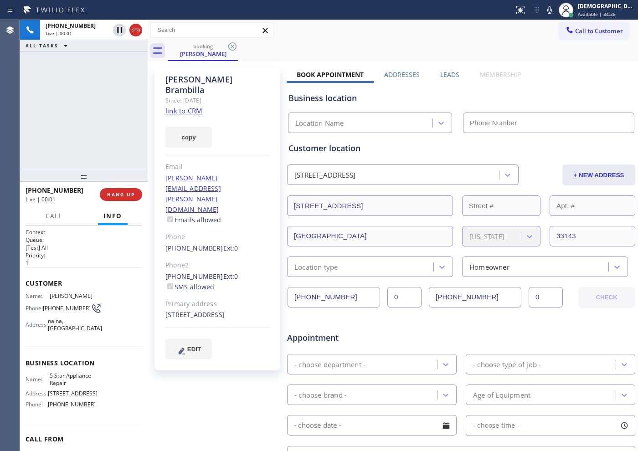
type input "[PHONE_NUMBER]"
click at [194, 106] on link "link to CRM" at bounding box center [183, 110] width 37 height 9
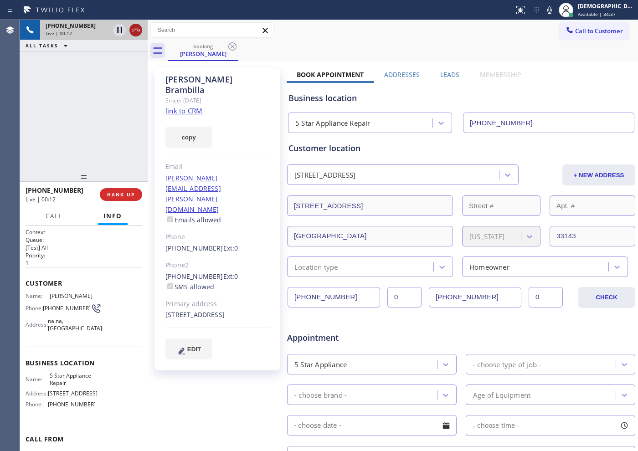
click at [134, 29] on icon at bounding box center [135, 30] width 11 height 11
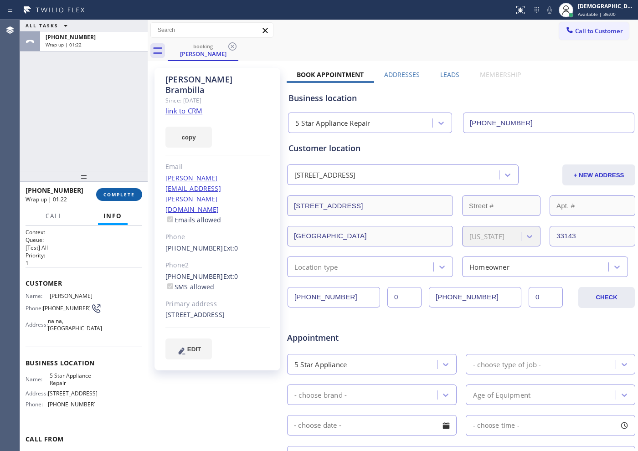
click at [128, 193] on span "COMPLETE" at bounding box center [118, 194] width 31 height 6
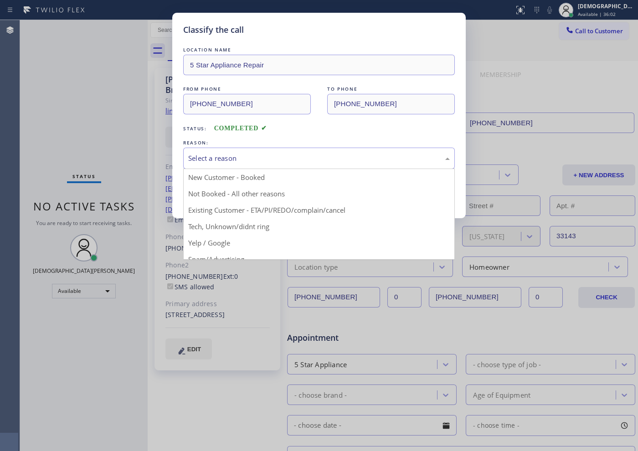
click at [324, 156] on div "Select a reason" at bounding box center [319, 158] width 262 height 10
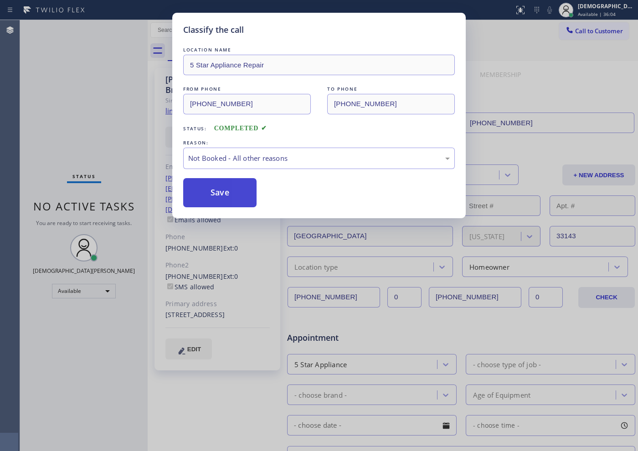
click at [201, 206] on button "Save" at bounding box center [219, 192] width 73 height 29
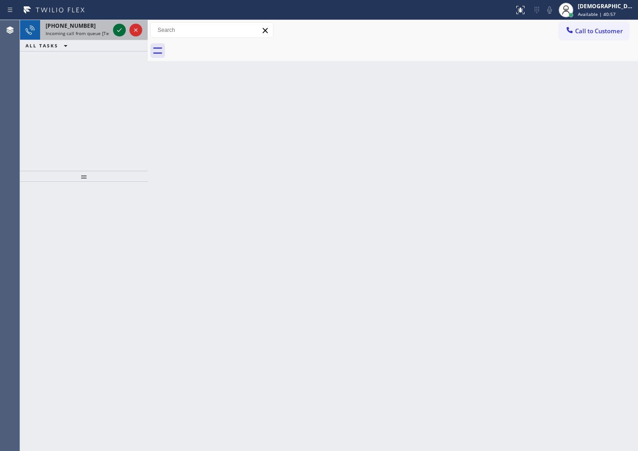
click at [122, 31] on icon at bounding box center [119, 30] width 11 height 11
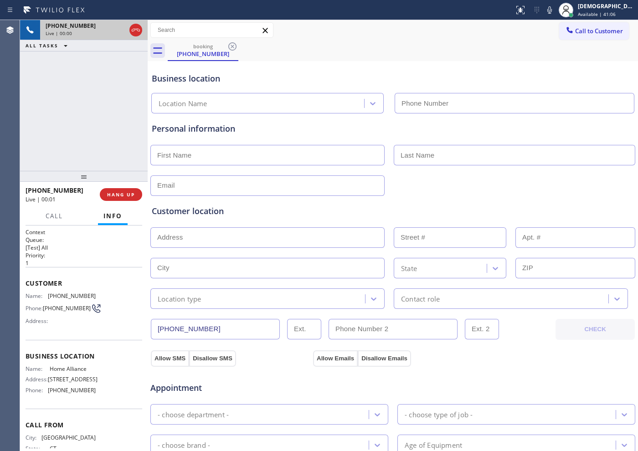
type input "[PHONE_NUMBER]"
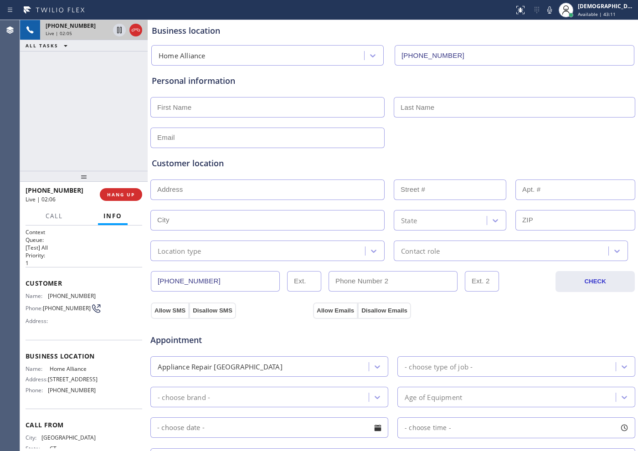
scroll to position [114, 0]
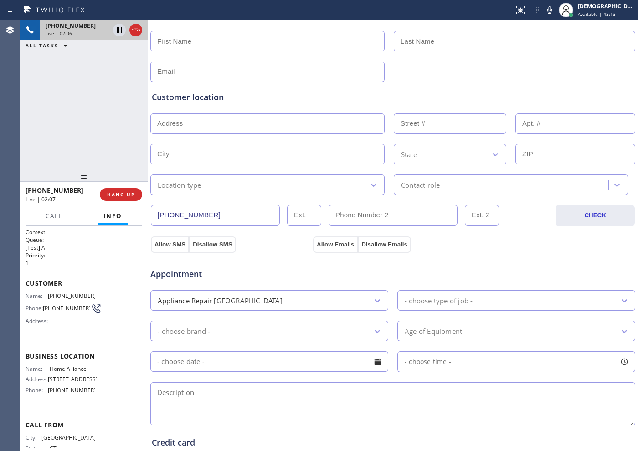
drag, startPoint x: 211, startPoint y: 213, endPoint x: 153, endPoint y: 200, distance: 59.3
click at [153, 200] on div "[PHONE_NUMBER] CHECK" at bounding box center [393, 210] width 486 height 31
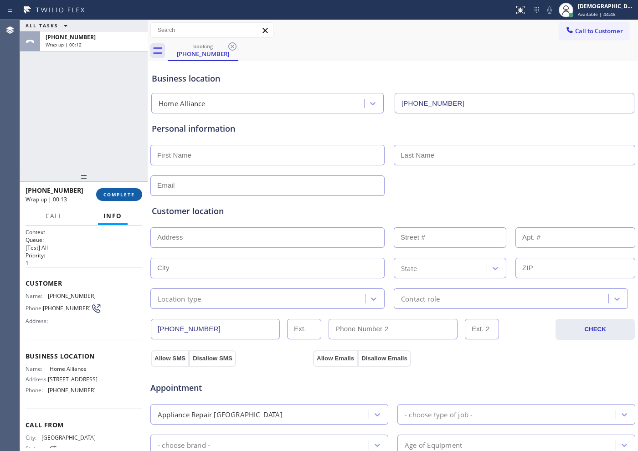
click at [105, 191] on span "COMPLETE" at bounding box center [118, 194] width 31 height 6
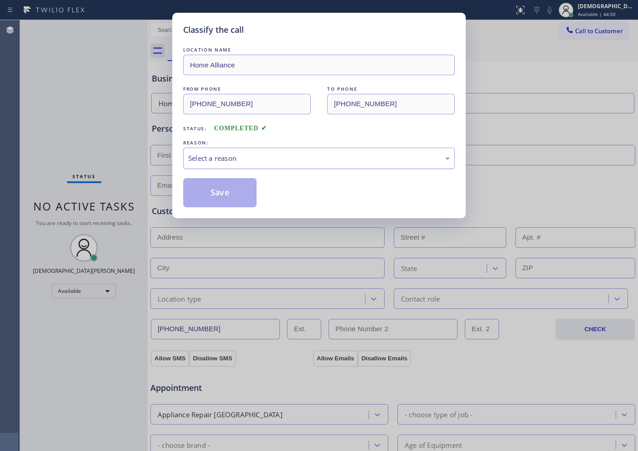
click at [200, 164] on div "Select a reason" at bounding box center [319, 158] width 272 height 21
click at [242, 159] on div "New Customer - Booked" at bounding box center [319, 158] width 262 height 10
click at [236, 195] on button "Save" at bounding box center [219, 192] width 73 height 29
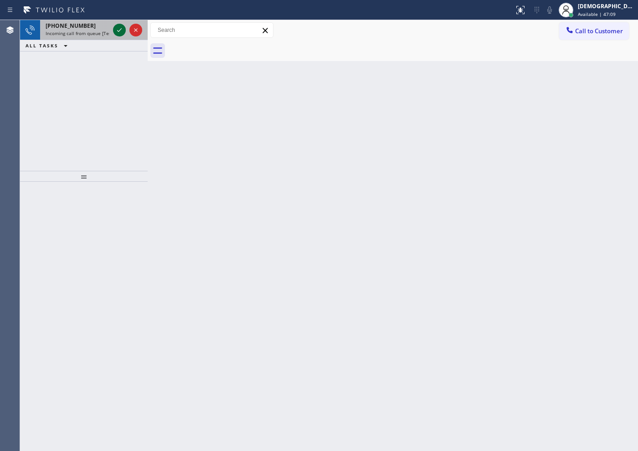
click at [119, 32] on icon at bounding box center [119, 30] width 11 height 11
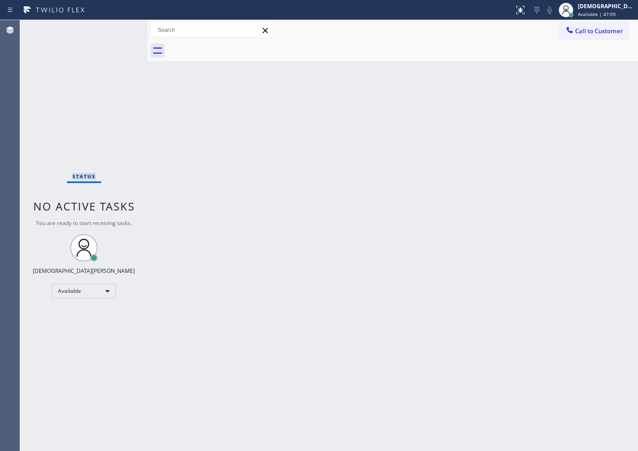
click at [119, 32] on div "Status No active tasks You are ready to start receiving tasks. Christian Cinco …" at bounding box center [84, 235] width 128 height 431
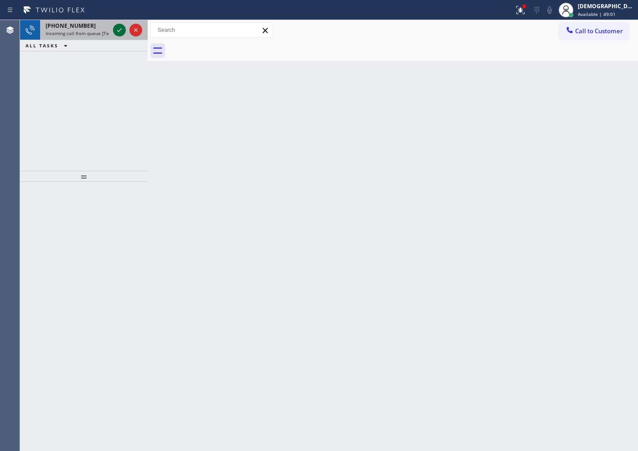
click at [116, 31] on icon at bounding box center [119, 30] width 11 height 11
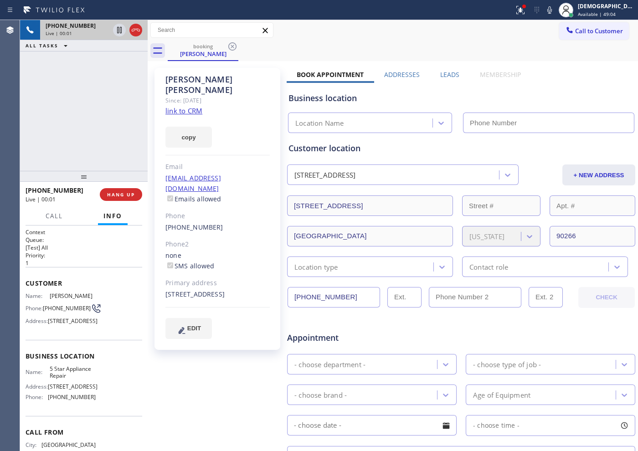
type input "[PHONE_NUMBER]"
click at [182, 106] on link "link to CRM" at bounding box center [183, 110] width 37 height 9
drag, startPoint x: 237, startPoint y: 82, endPoint x: 164, endPoint y: 75, distance: 73.7
click at [164, 75] on div "[PERSON_NAME] Since: [DATE] link to CRM copy Email [EMAIL_ADDRESS][DOMAIN_NAME]…" at bounding box center [217, 209] width 126 height 282
copy div "[PERSON_NAME]"
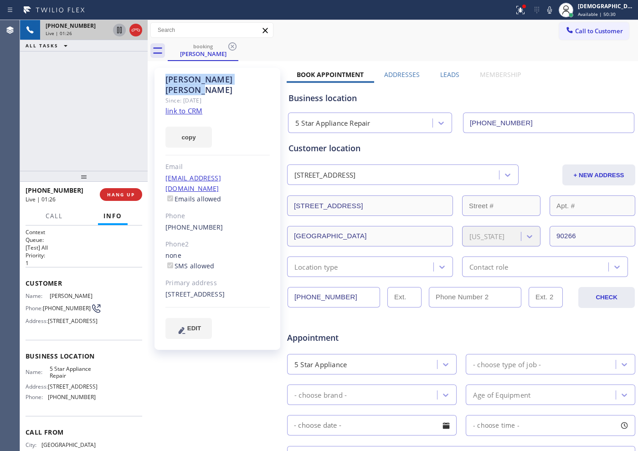
click at [118, 31] on icon at bounding box center [119, 30] width 5 height 6
click at [120, 34] on icon at bounding box center [119, 30] width 11 height 11
click at [117, 33] on icon at bounding box center [119, 30] width 11 height 11
click at [55, 159] on div "[PHONE_NUMBER] Live | 04:38 ALL TASKS ALL TASKS ACTIVE TASKS TASKS IN WRAP UP" at bounding box center [84, 95] width 128 height 151
click at [118, 34] on icon at bounding box center [119, 30] width 11 height 11
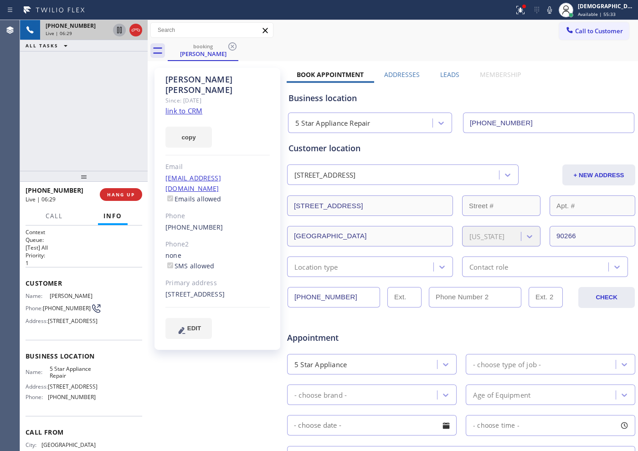
click at [43, 70] on div "[PHONE_NUMBER] Live | 06:29 ALL TASKS ALL TASKS ACTIVE TASKS TASKS IN WRAP UP" at bounding box center [84, 95] width 128 height 151
click at [118, 33] on icon at bounding box center [119, 30] width 5 height 6
click at [24, 100] on div "[PHONE_NUMBER] Live | 10:46 ALL TASKS ALL TASKS ACTIVE TASKS TASKS IN WRAP UP" at bounding box center [84, 95] width 128 height 151
click at [120, 32] on icon at bounding box center [119, 30] width 6 height 6
click at [41, 113] on div "[PHONE_NUMBER] Live | 13:45 ALL TASKS ALL TASKS ACTIVE TASKS TASKS IN WRAP UP […" at bounding box center [84, 95] width 128 height 151
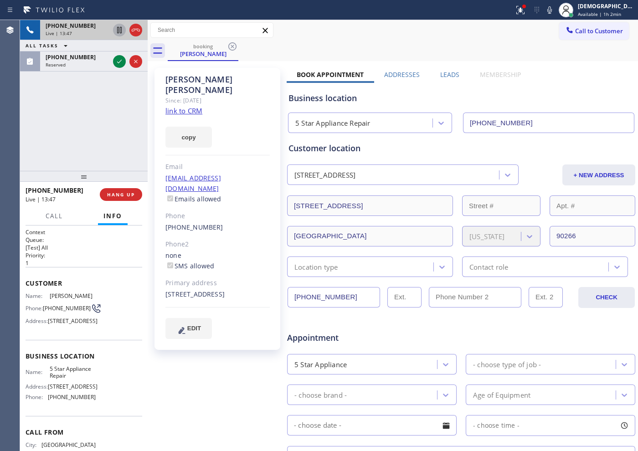
click at [120, 28] on icon at bounding box center [119, 30] width 5 height 6
click at [38, 84] on div "[PHONE_NUMBER] Live | 19:50 ALL TASKS ALL TASKS ACTIVE TASKS TASKS IN WRAP UP" at bounding box center [84, 95] width 128 height 151
click at [41, 103] on div "[PHONE_NUMBER] Live | 20:28 ALL TASKS ALL TASKS ACTIVE TASKS TASKS IN WRAP UP" at bounding box center [84, 95] width 128 height 151
click at [117, 30] on icon at bounding box center [119, 30] width 11 height 11
drag, startPoint x: 30, startPoint y: 106, endPoint x: 61, endPoint y: 90, distance: 34.2
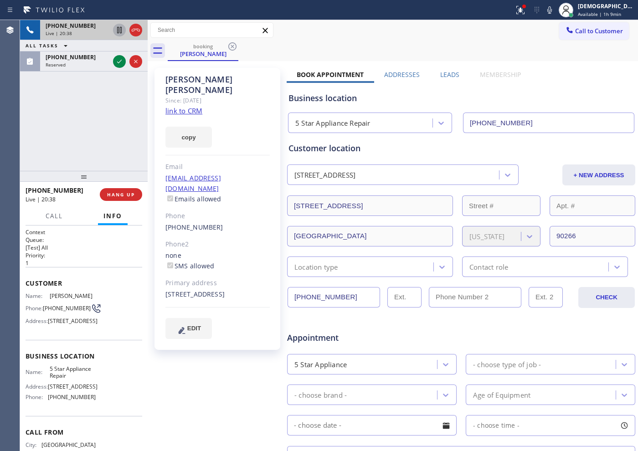
click at [31, 106] on div "[PHONE_NUMBER] Live | 20:38 ALL TASKS ALL TASKS ACTIVE TASKS TASKS IN WRAP UP […" at bounding box center [84, 95] width 128 height 151
click at [50, 152] on div "[PHONE_NUMBER] Live | 20:58 ALL TASKS ALL TASKS ACTIVE TASKS TASKS IN WRAP UP […" at bounding box center [84, 95] width 128 height 151
click at [135, 33] on icon at bounding box center [135, 30] width 11 height 11
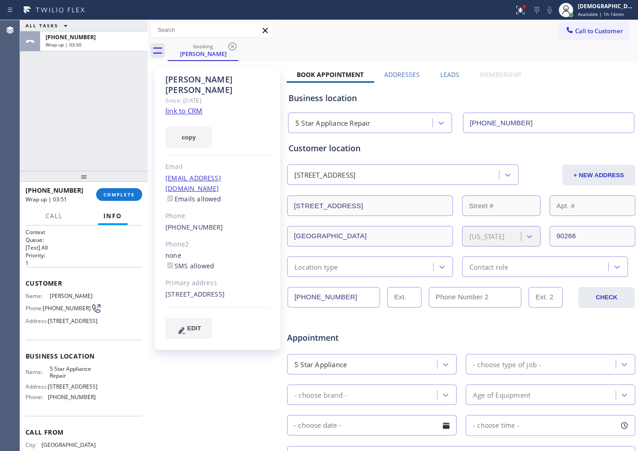
drag, startPoint x: 116, startPoint y: 191, endPoint x: 119, endPoint y: 184, distance: 8.0
click at [116, 191] on span "COMPLETE" at bounding box center [118, 194] width 31 height 6
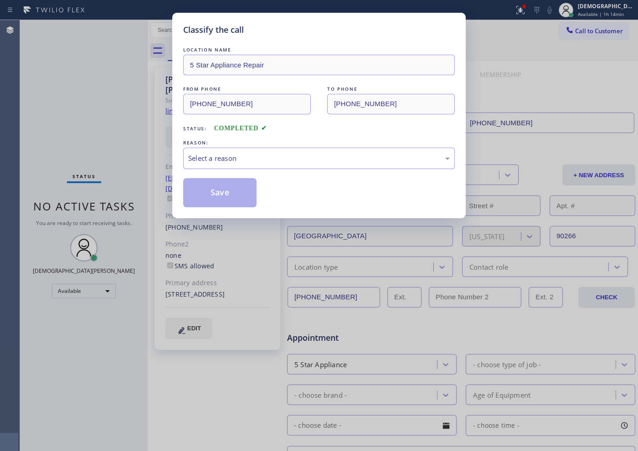
click at [223, 157] on div "Select a reason" at bounding box center [319, 158] width 262 height 10
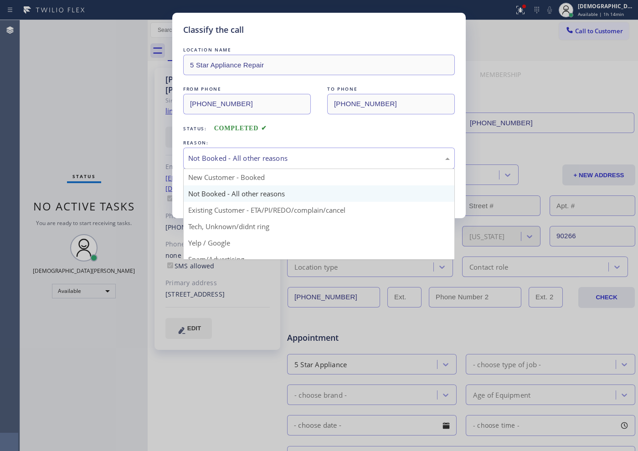
click at [239, 150] on div "Not Booked - All other reasons" at bounding box center [319, 158] width 272 height 21
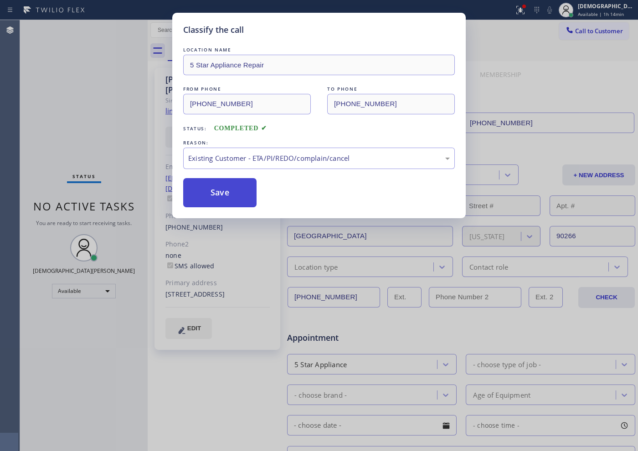
click at [228, 194] on button "Save" at bounding box center [219, 192] width 73 height 29
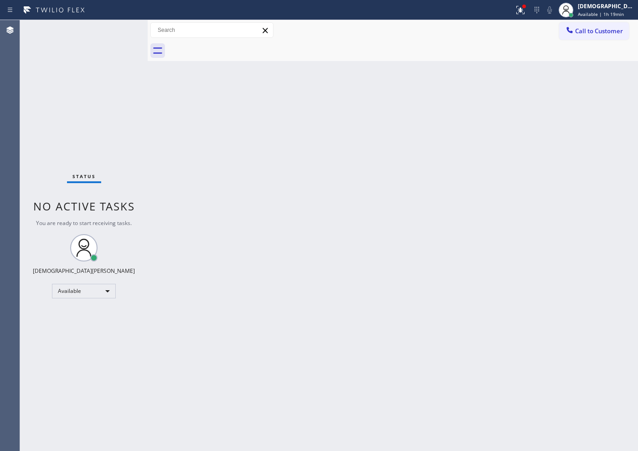
click at [487, 307] on div "Back to Dashboard Change Sender ID Customers Technicians Select a contact Outbo…" at bounding box center [393, 235] width 490 height 431
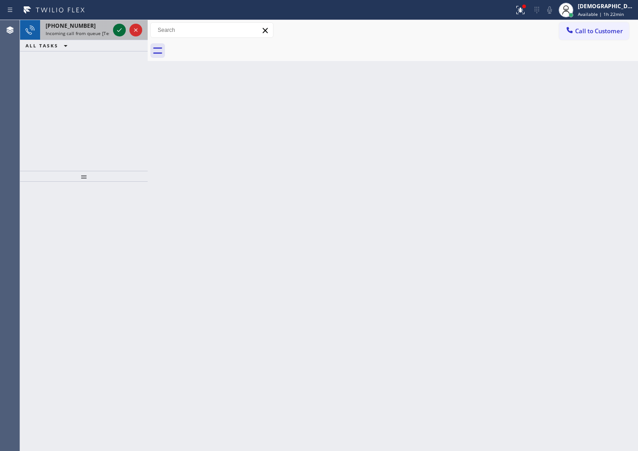
click at [116, 34] on icon at bounding box center [119, 30] width 11 height 11
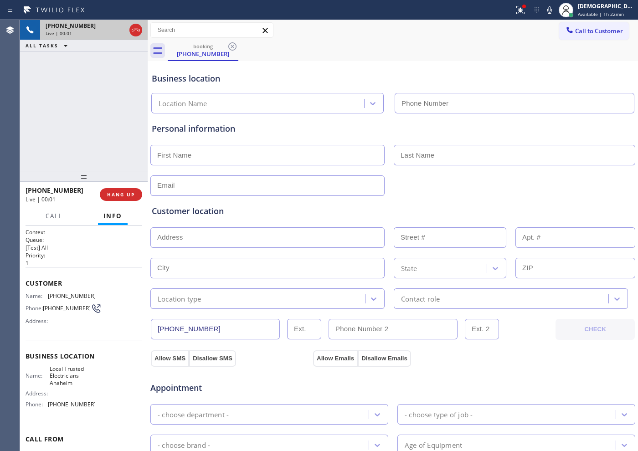
type input "[PHONE_NUMBER]"
click at [393, 187] on div at bounding box center [392, 185] width 487 height 22
drag, startPoint x: 232, startPoint y: 326, endPoint x: 157, endPoint y: 325, distance: 75.6
click at [157, 325] on input "[PHONE_NUMBER]" at bounding box center [215, 329] width 129 height 21
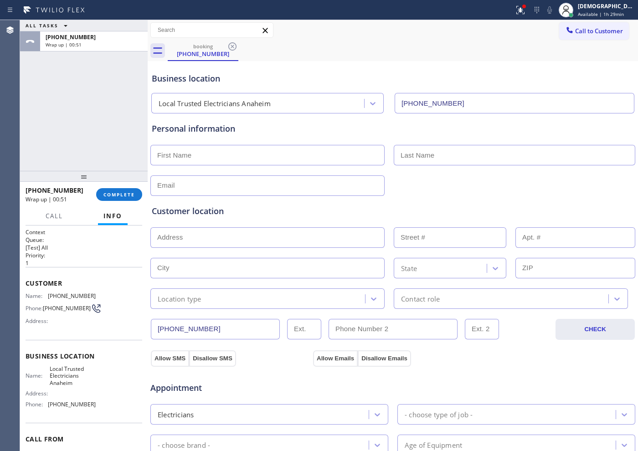
drag, startPoint x: 43, startPoint y: 129, endPoint x: 51, endPoint y: 128, distance: 7.3
click at [43, 129] on div "ALL TASKS ALL TASKS ACTIVE TASKS TASKS IN WRAP UP [PHONE_NUMBER] Wrap up | 00:51" at bounding box center [84, 95] width 128 height 151
click at [272, 158] on input "text" at bounding box center [267, 155] width 234 height 21
type input "Mr"
click at [435, 166] on div "Personal information Mr" at bounding box center [393, 159] width 482 height 73
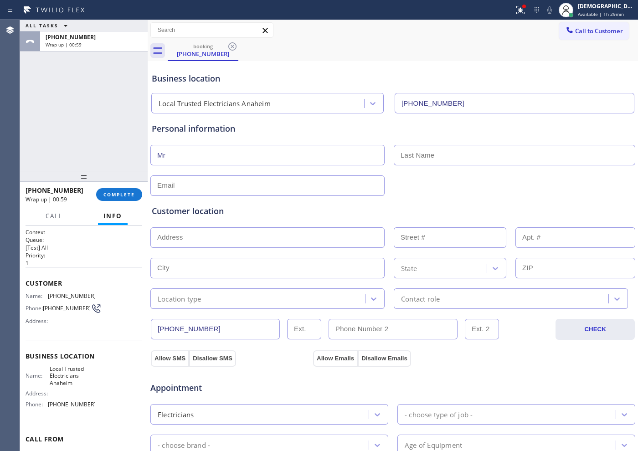
click at [436, 156] on input "text" at bounding box center [514, 155] width 241 height 21
type input "[PERSON_NAME]"
click at [36, 118] on div "ALL TASKS ALL TASKS ACTIVE TASKS TASKS IN WRAP UP [PHONE_NUMBER] Wrap up | 01:40" at bounding box center [84, 95] width 128 height 151
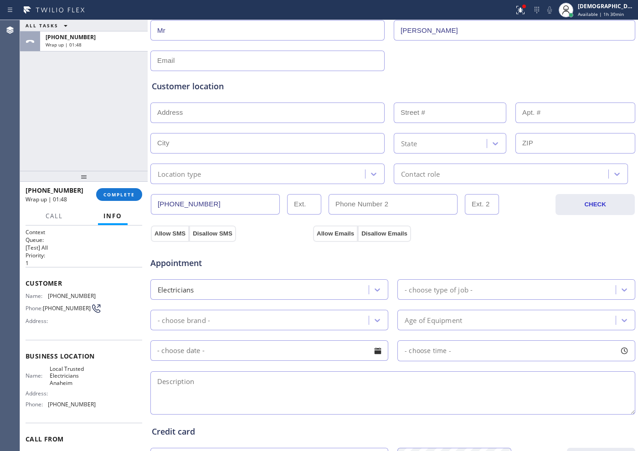
scroll to position [84, 0]
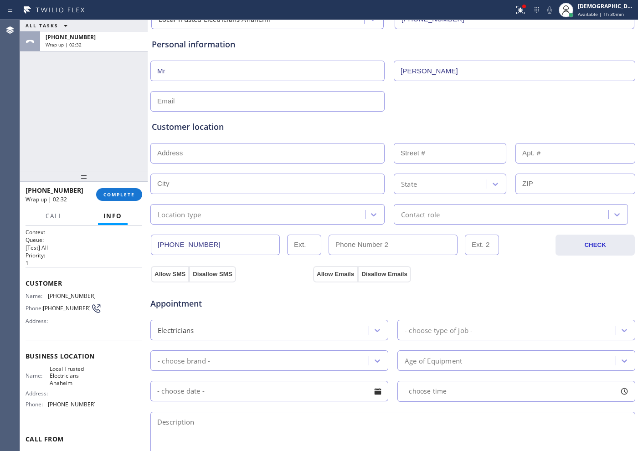
click at [41, 128] on div "ALL TASKS ALL TASKS ACTIVE TASKS TASKS IN WRAP UP [PHONE_NUMBER] Wrap up | 02:32" at bounding box center [84, 95] width 128 height 151
click at [37, 139] on div "ALL TASKS ALL TASKS ACTIVE TASKS TASKS IN WRAP UP [PHONE_NUMBER] Wrap up | 07:06" at bounding box center [84, 95] width 128 height 151
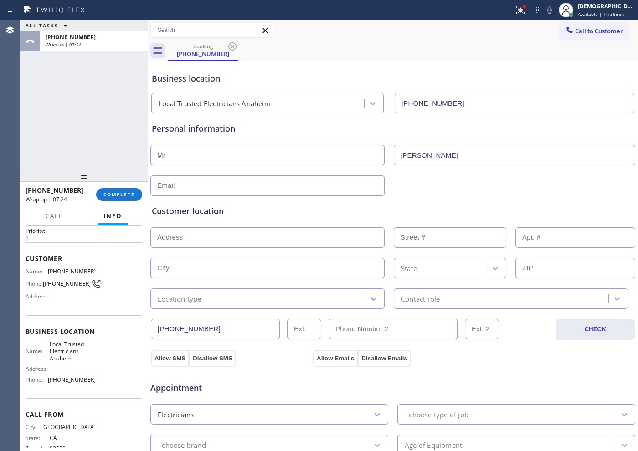
scroll to position [46, 0]
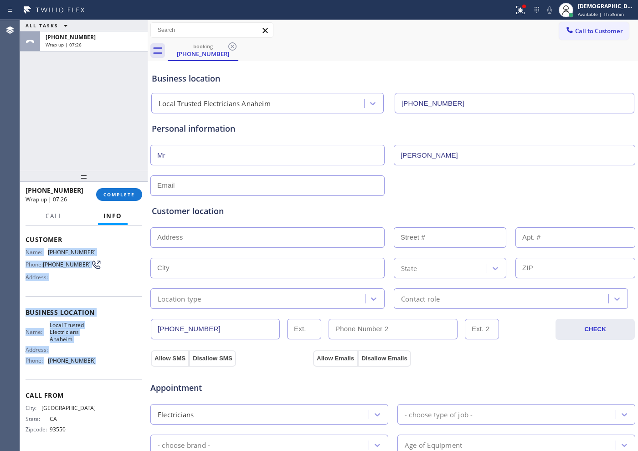
drag, startPoint x: 82, startPoint y: 350, endPoint x: 25, endPoint y: 252, distance: 113.4
click at [25, 252] on div "Context Queue: [Test] All Priority: 1 Customer Name: [PHONE_NUMBER] Phone: [PHO…" at bounding box center [84, 339] width 128 height 226
copy div "Name: [PHONE_NUMBER] Phone: [PHONE_NUMBER] Address: Business location Name: Loc…"
click at [510, 15] on span "Available | 1h 35min" at bounding box center [601, 14] width 46 height 6
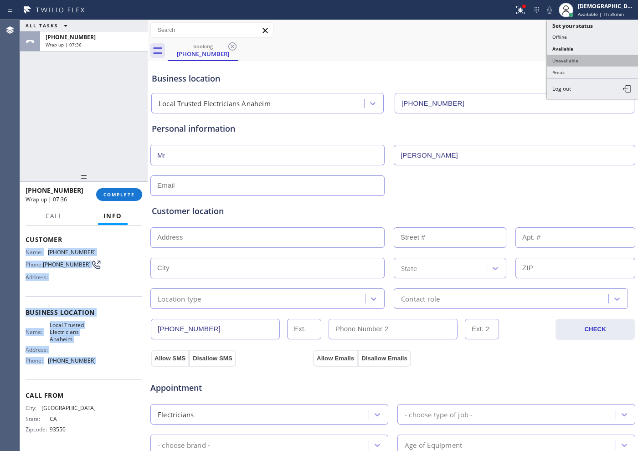
click at [510, 62] on button "Unavailable" at bounding box center [592, 61] width 91 height 12
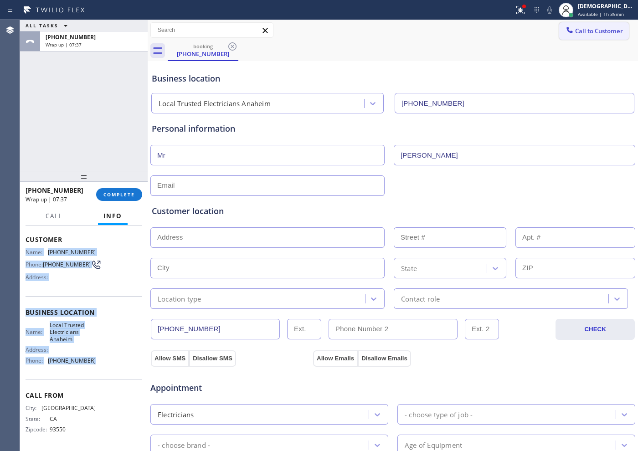
click at [510, 35] on button "Call to Customer" at bounding box center [594, 30] width 70 height 17
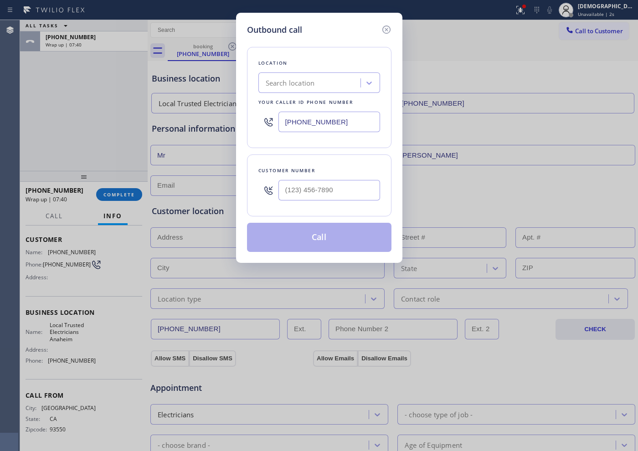
click at [357, 118] on input "[PHONE_NUMBER]" at bounding box center [329, 122] width 102 height 21
paste input "714) 517-1513"
type input "[PHONE_NUMBER]"
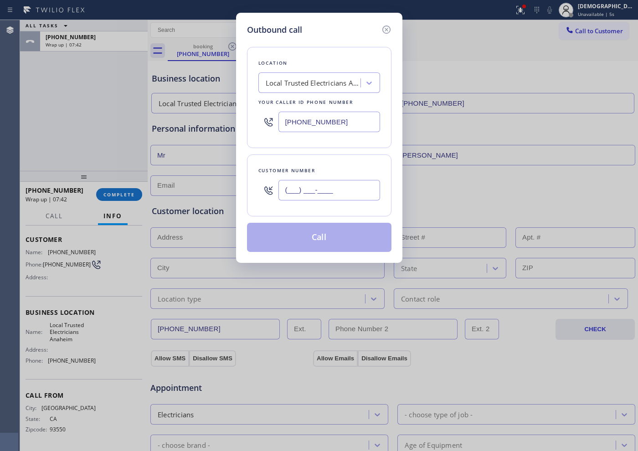
click at [349, 194] on input "(___) ___-____" at bounding box center [329, 190] width 102 height 21
paste input "562) 754-6834"
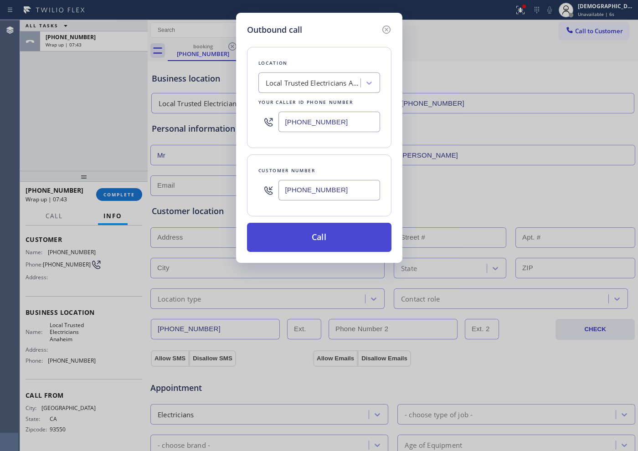
type input "[PHONE_NUMBER]"
click at [361, 230] on button "Call" at bounding box center [319, 237] width 144 height 29
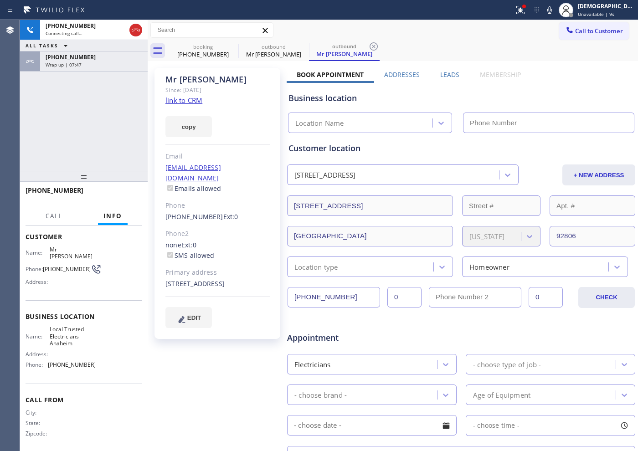
type input "[PHONE_NUMBER]"
click at [37, 133] on div "[PHONE_NUMBER] Live | 01:12 ALL TASKS ALL TASKS ACTIVE TASKS TASKS IN WRAP UP […" at bounding box center [84, 95] width 128 height 151
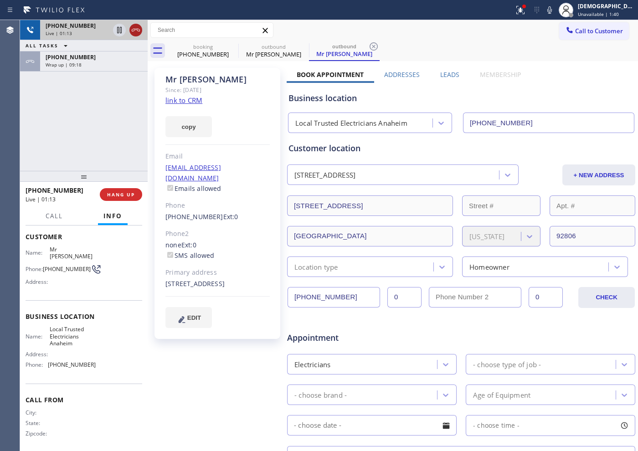
click at [136, 31] on icon at bounding box center [135, 30] width 11 height 11
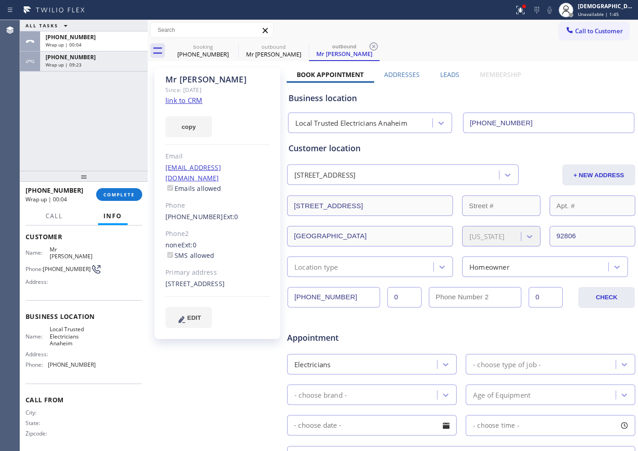
click at [361, 263] on div "Location type" at bounding box center [362, 267] width 144 height 16
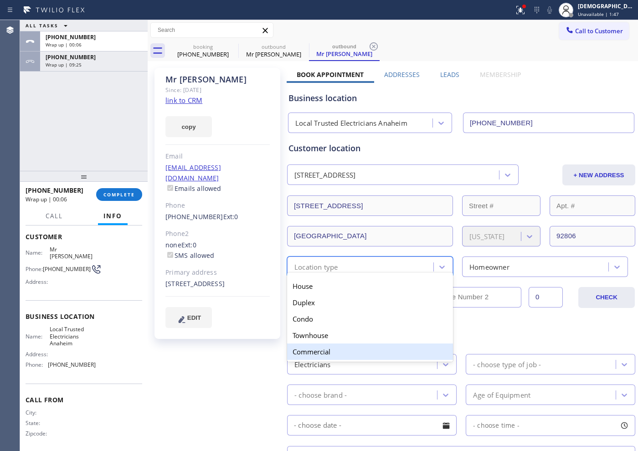
click at [334, 346] on div "Commercial" at bounding box center [370, 352] width 166 height 16
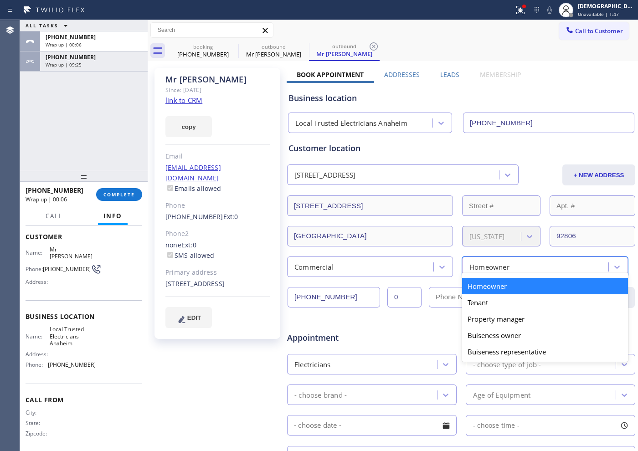
click at [491, 268] on div "Homeowner" at bounding box center [489, 267] width 40 height 10
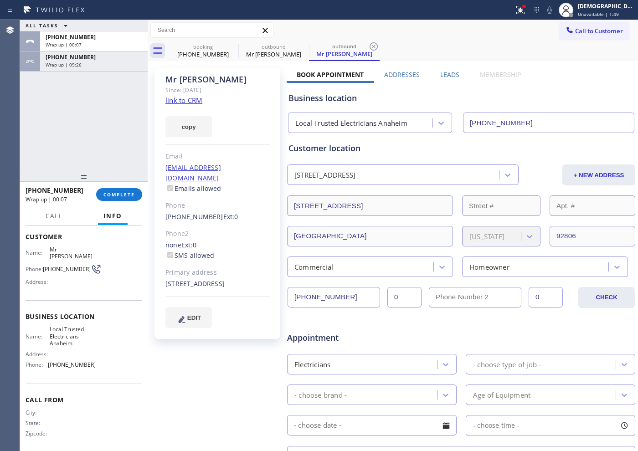
click at [510, 150] on div "Customer location" at bounding box center [460, 148] width 345 height 12
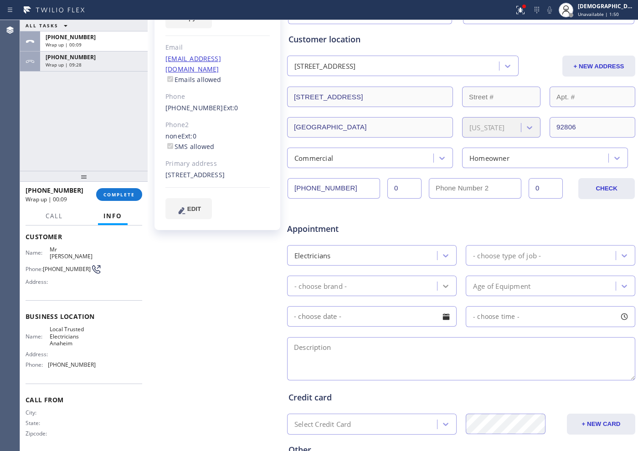
scroll to position [171, 0]
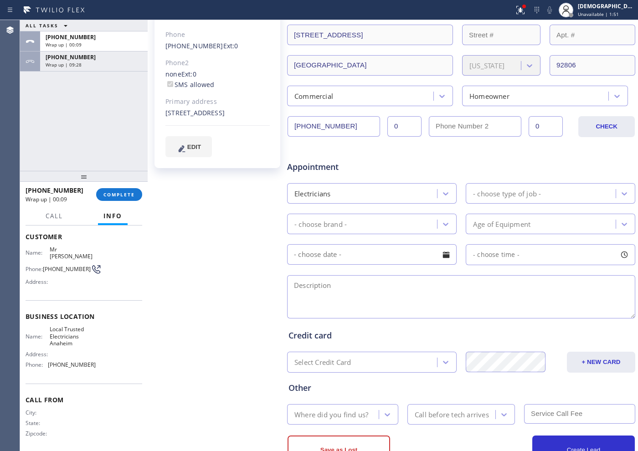
click at [510, 195] on div "- choose type of job -" at bounding box center [507, 193] width 68 height 10
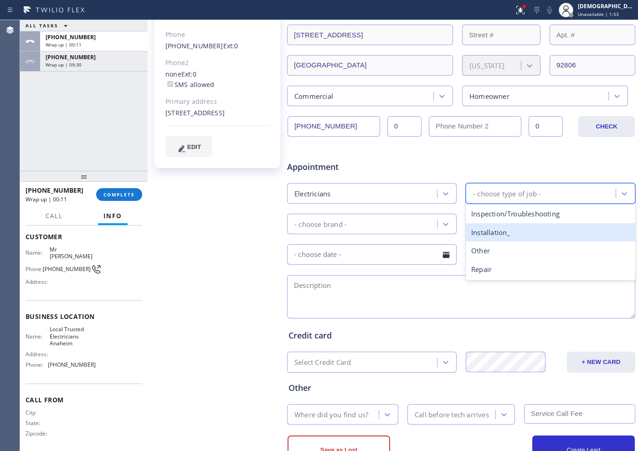
click at [499, 231] on div "Installation_" at bounding box center [551, 232] width 170 height 19
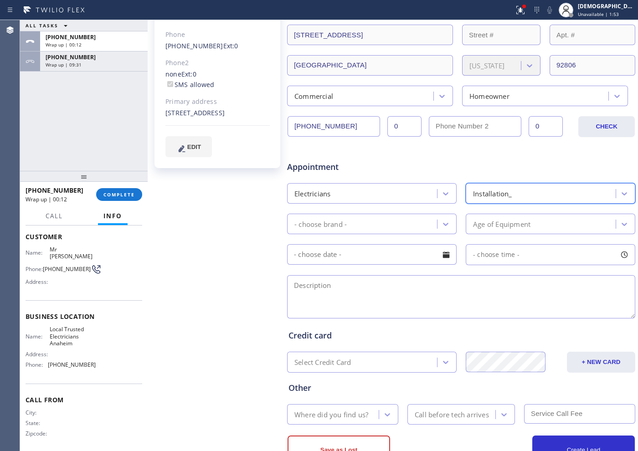
click at [369, 226] on div "- choose brand -" at bounding box center [363, 224] width 147 height 16
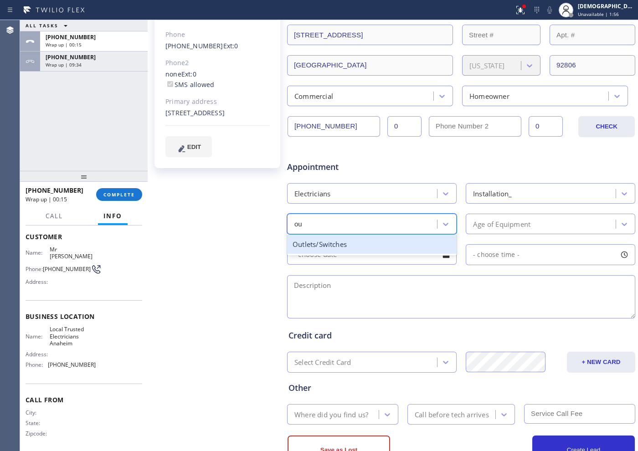
type input "out"
click at [365, 241] on div "Outlets/Switches" at bounding box center [372, 244] width 170 height 19
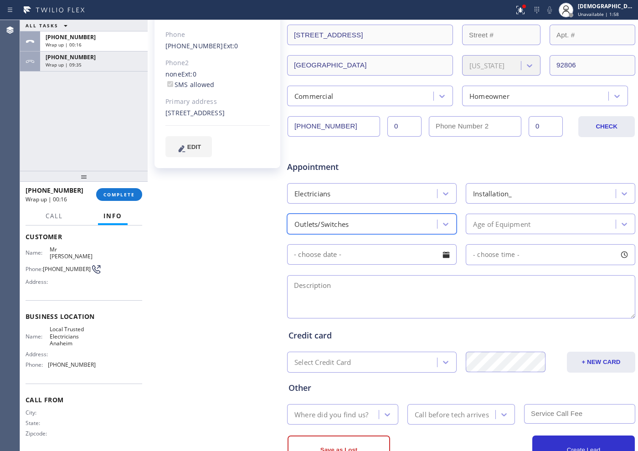
click at [473, 217] on div "Age of Equipment" at bounding box center [541, 224] width 147 height 16
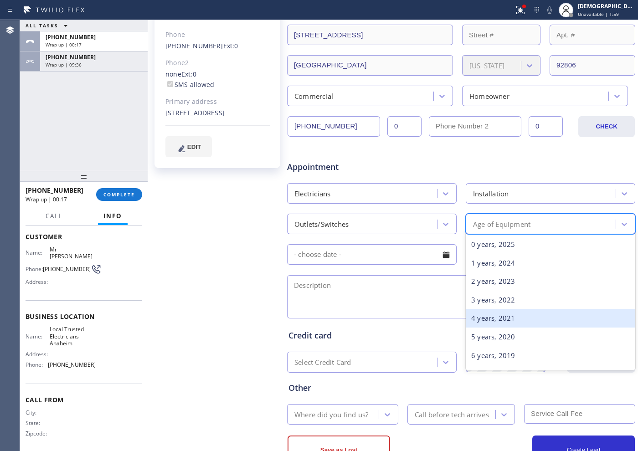
click at [495, 313] on div "4 years, 2021" at bounding box center [551, 318] width 170 height 19
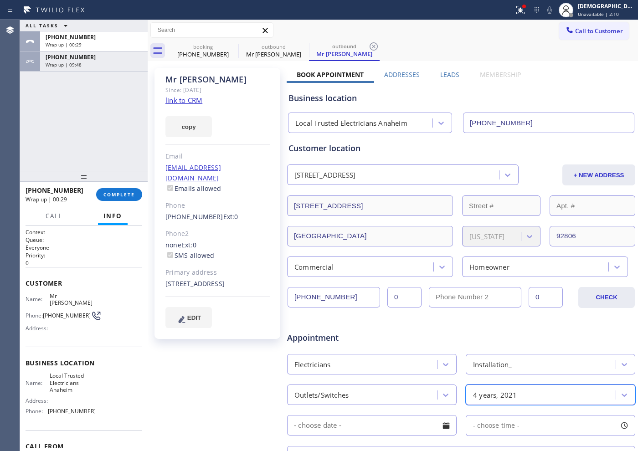
scroll to position [171, 0]
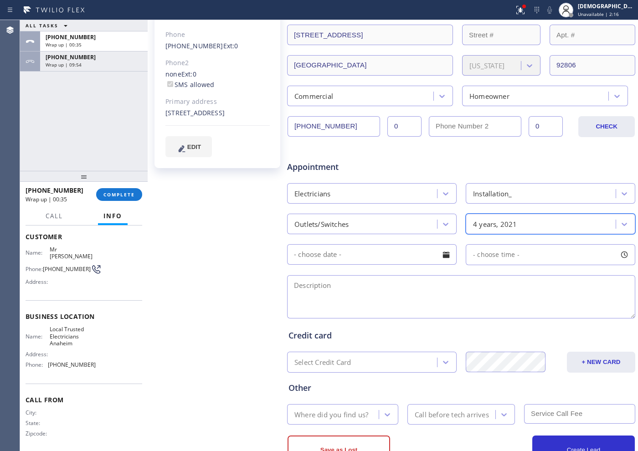
click at [392, 256] on input "text" at bounding box center [372, 254] width 170 height 21
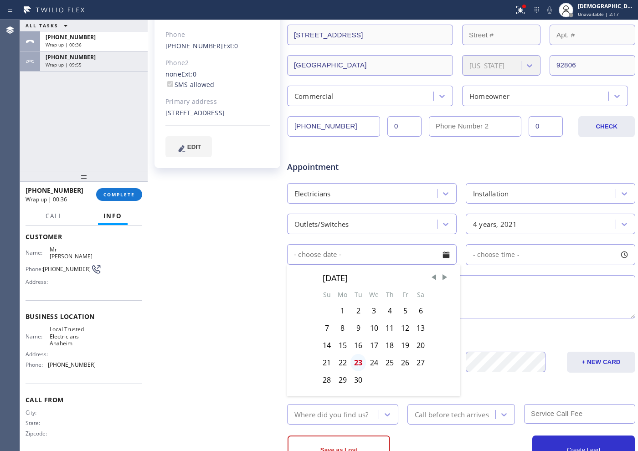
click at [357, 363] on div "23" at bounding box center [357, 362] width 15 height 17
type input "09/23/2025"
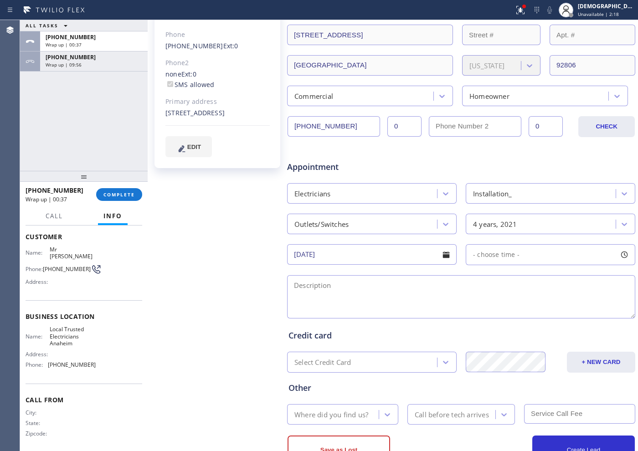
click at [500, 241] on div "Appointment Electricians Installation_ Outlets/Switches 4 years, 2021 09/23/202…" at bounding box center [460, 235] width 345 height 170
click at [496, 252] on span "- choose time -" at bounding box center [496, 254] width 46 height 9
drag, startPoint x: 471, startPoint y: 309, endPoint x: 570, endPoint y: 307, distance: 98.4
click at [571, 307] on div at bounding box center [576, 310] width 11 height 19
drag, startPoint x: 472, startPoint y: 305, endPoint x: 534, endPoint y: 316, distance: 62.9
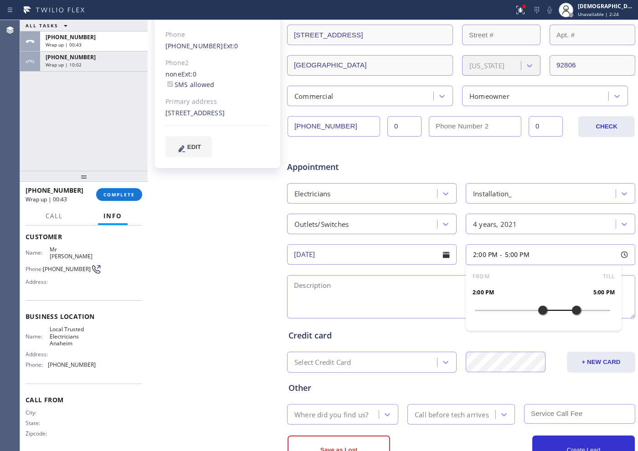
click at [537, 316] on div at bounding box center [542, 310] width 11 height 19
click at [352, 288] on textarea at bounding box center [461, 296] width 348 height 43
click at [400, 286] on textarea "2-5 / No SCf /" at bounding box center [461, 296] width 348 height 43
paste textarea "Outlet / 1 / regular outlet instalation"
click at [365, 286] on textarea "2-5 / No SCf / Outlet / 1 / regular outlet instalation" at bounding box center [461, 296] width 348 height 43
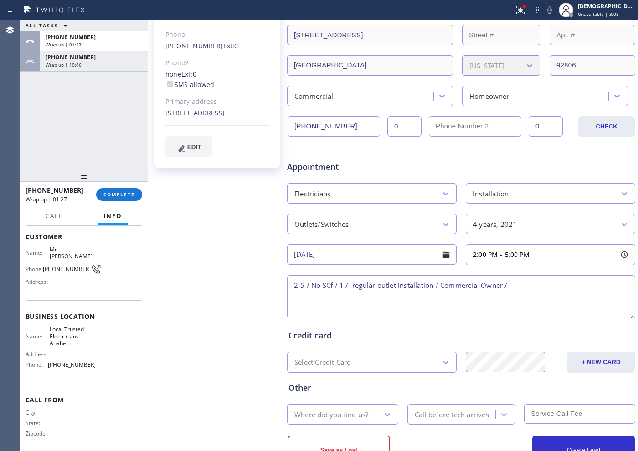
click at [541, 278] on textarea "2-5 / No SCf / 1 / regular outlet installation / Commercial Owner /" at bounding box center [461, 296] width 348 height 43
paste textarea ":2220 E Cerritos AveAnaheim, CA 92806"
click at [574, 285] on textarea "2-5 / No SCf / 1 / regular outlet installation / Commercial Owner / :2220 E Cer…" at bounding box center [461, 296] width 348 height 43
click at [81, 351] on div "Address:" at bounding box center [61, 354] width 70 height 7
drag, startPoint x: 70, startPoint y: 344, endPoint x: 46, endPoint y: 327, distance: 29.1
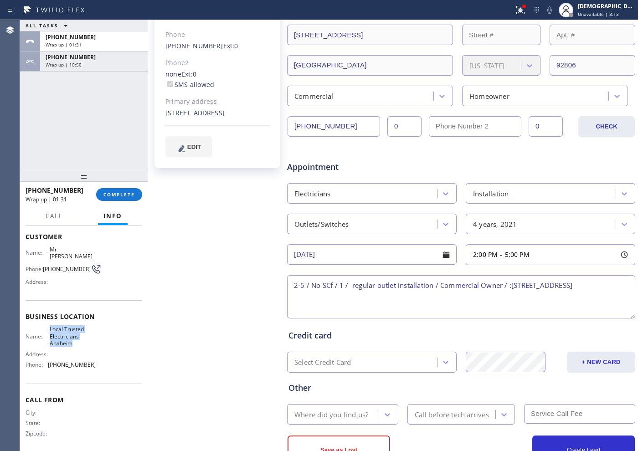
click at [46, 327] on div "Name: Local Trusted Electricians Anaheim Address: Phone: (714) 517-1513" at bounding box center [61, 349] width 70 height 46
copy span "Local Trusted Electricians Anaheim"
click at [329, 294] on textarea "2-5 / No SCf / 1 / regular outlet installation / Commercial Owner / :2220 E Cer…" at bounding box center [461, 296] width 348 height 43
click at [365, 297] on textarea "2-5 / No SCf / 1 / regular outlet installation / Commercial Owner / :2220 E Cer…" at bounding box center [461, 296] width 348 height 43
paste textarea "elysium tiles"
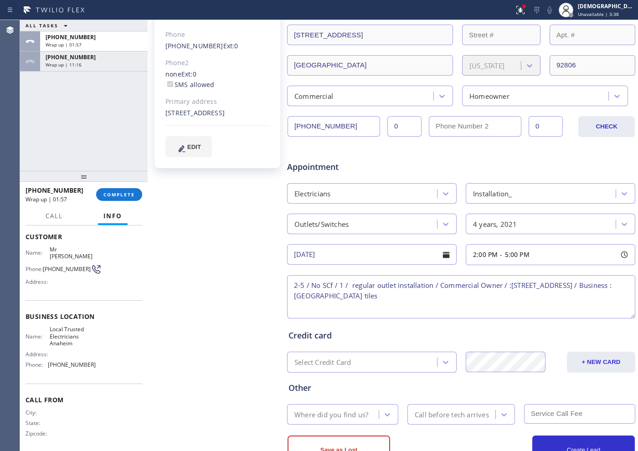
click at [428, 294] on textarea "2-5 / No SCf / 1 / regular outlet installation / Commercial Owner / :2220 E Cer…" at bounding box center [461, 296] width 348 height 43
paste textarea "elysium tiles"
click at [90, 351] on div "Address:" at bounding box center [61, 354] width 70 height 7
drag, startPoint x: 73, startPoint y: 338, endPoint x: 48, endPoint y: 323, distance: 29.2
click at [50, 326] on span "Local Trusted Electricians Anaheim" at bounding box center [73, 336] width 46 height 21
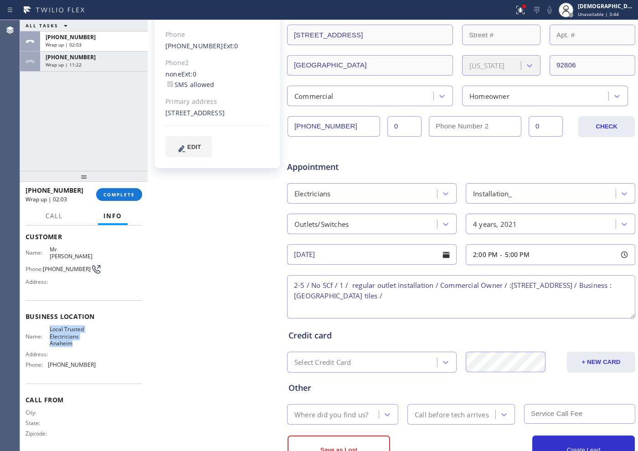
copy span "Local Trusted Electricians Anaheim"
click at [411, 291] on textarea "2-5 / No SCf / 1 / regular outlet installation / Commercial Owner / :2220 E Cer…" at bounding box center [461, 296] width 348 height 43
paste textarea "Local Trusted Electricians Anaheim"
click at [538, 298] on textarea "2-5 / No SCf / 1 / regular outlet installation / Commercial Owner / :2220 E Cer…" at bounding box center [461, 296] width 348 height 43
paste textarea "Please call customer 30 minutes prior to arrival"
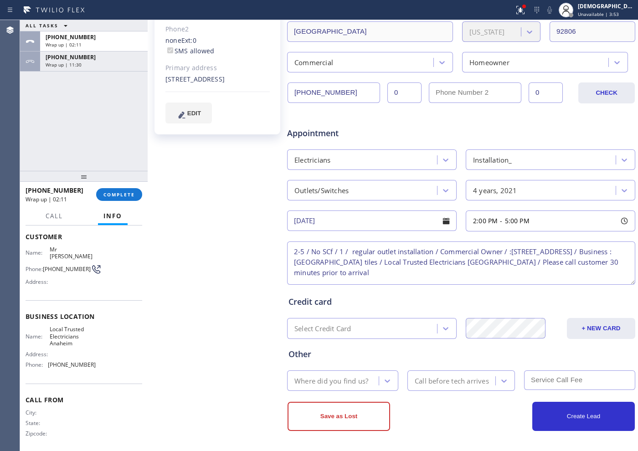
scroll to position [205, 0]
type textarea "2-5 / No SCf / 1 / regular outlet installation / Commercial Owner / :2220 E Cer…"
click at [349, 380] on div "Where did you find us?" at bounding box center [331, 380] width 74 height 10
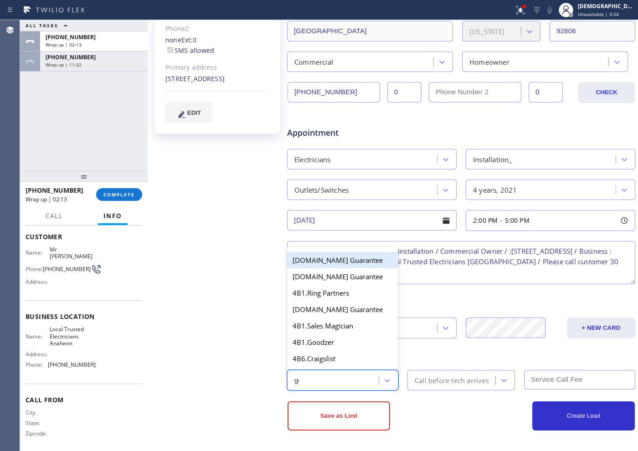
type input "goo"
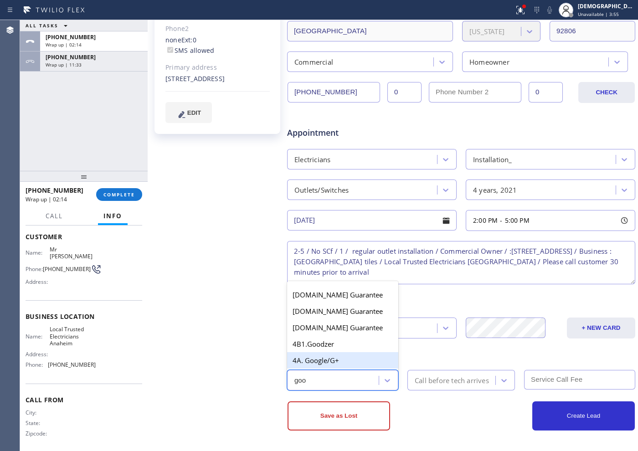
click at [328, 363] on div "4A. Google/G+" at bounding box center [342, 360] width 111 height 16
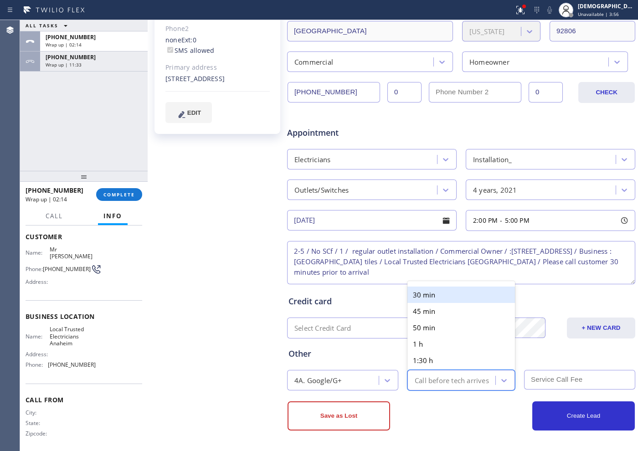
click at [415, 380] on div "Call before tech arrives" at bounding box center [452, 380] width 74 height 10
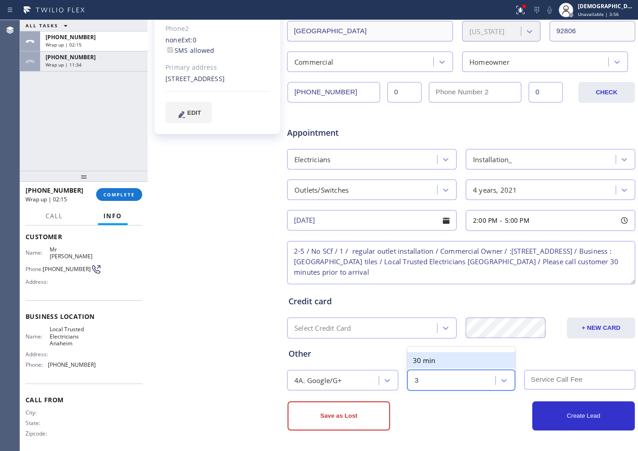
type input "30"
click at [475, 363] on div "30 min" at bounding box center [461, 360] width 108 height 16
click at [529, 381] on input "text" at bounding box center [579, 380] width 111 height 20
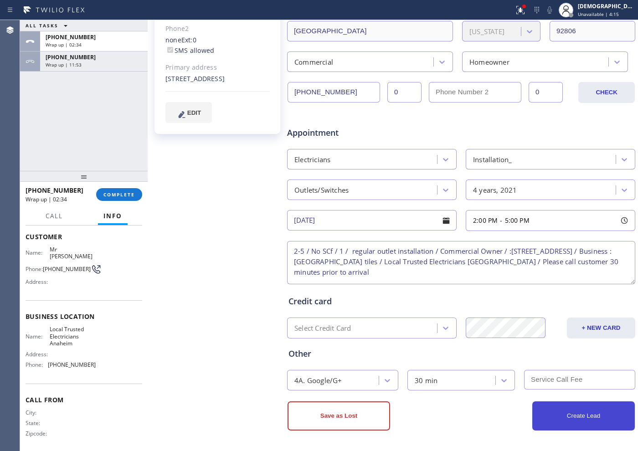
click at [561, 418] on button "Create Lead" at bounding box center [583, 415] width 103 height 29
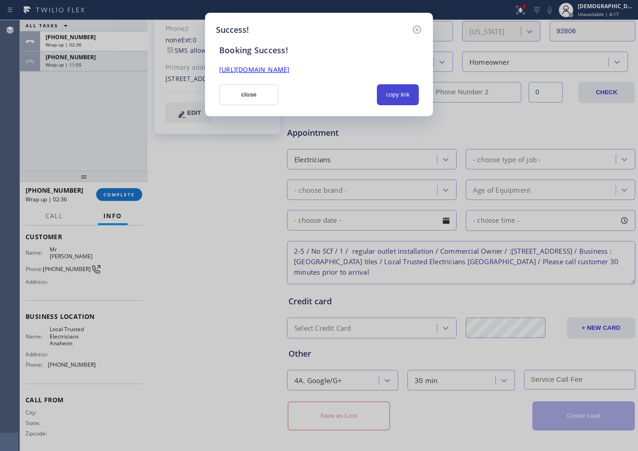
click at [399, 88] on button "copy link" at bounding box center [398, 94] width 42 height 21
click at [289, 71] on link "[URL][DOMAIN_NAME]" at bounding box center [254, 69] width 70 height 9
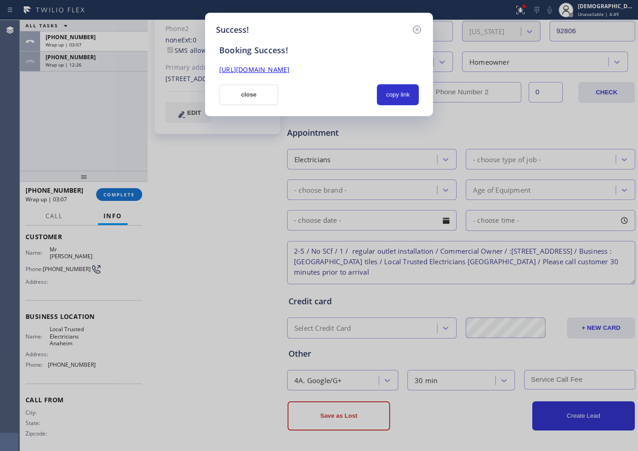
click at [234, 91] on button "close" at bounding box center [248, 94] width 59 height 21
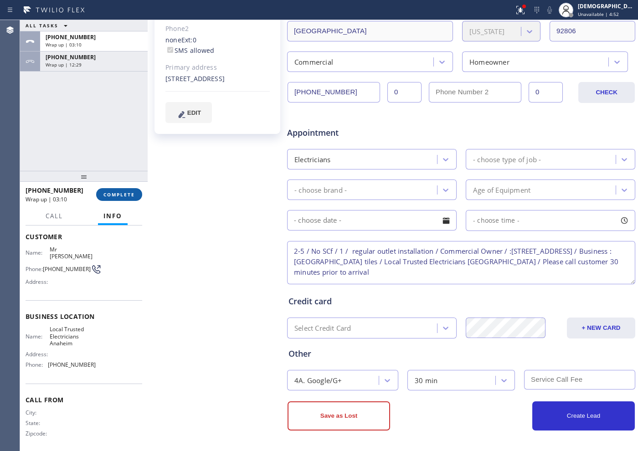
click at [123, 196] on span "COMPLETE" at bounding box center [118, 194] width 31 height 6
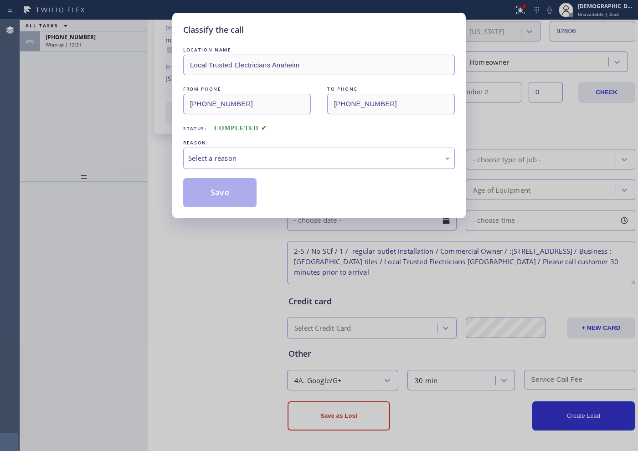
click at [244, 155] on div "Select a reason" at bounding box center [319, 158] width 262 height 10
click at [226, 183] on button "Save" at bounding box center [219, 192] width 73 height 29
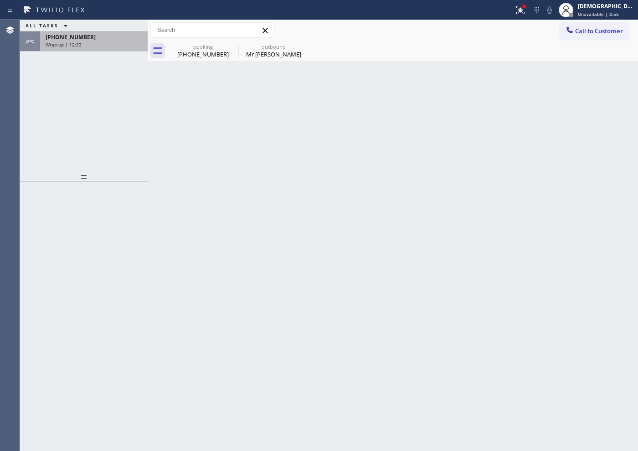
click at [99, 41] on div "Wrap up | 12:33" at bounding box center [94, 44] width 97 height 6
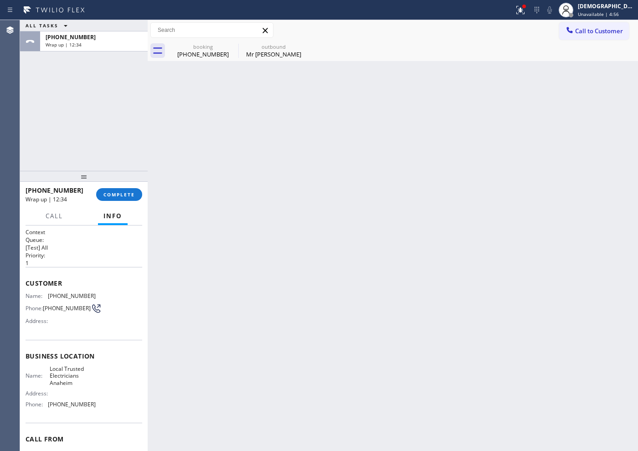
click at [112, 187] on div "+15627546834 Wrap up | 12:34 COMPLETE" at bounding box center [84, 195] width 117 height 24
click at [126, 190] on button "COMPLETE" at bounding box center [119, 194] width 46 height 13
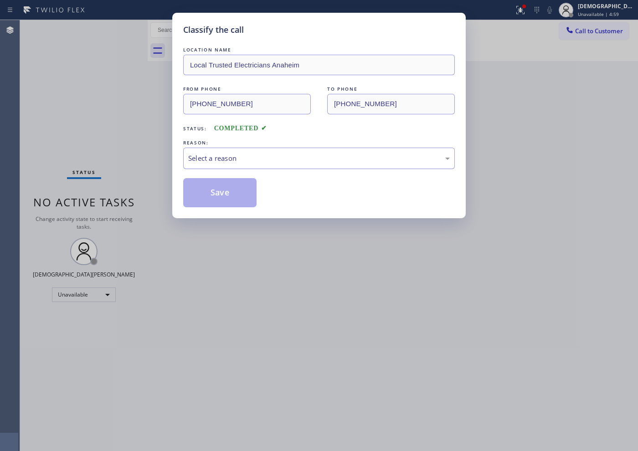
drag, startPoint x: 277, startPoint y: 151, endPoint x: 273, endPoint y: 160, distance: 10.1
click at [276, 152] on div "Select a reason" at bounding box center [319, 158] width 272 height 21
click at [235, 190] on button "Save" at bounding box center [219, 192] width 73 height 29
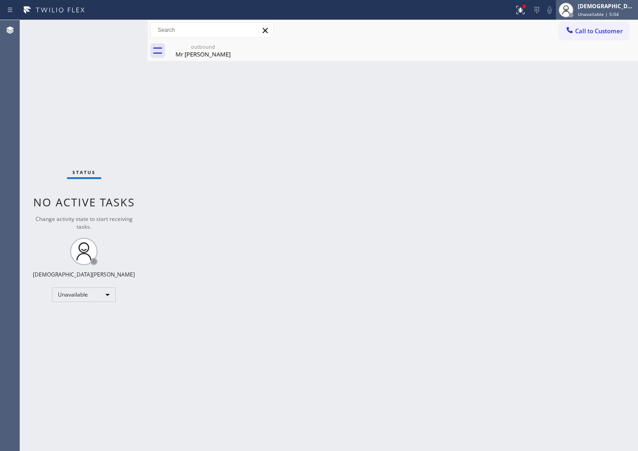
click at [619, 14] on span "Unavailable | 5:04" at bounding box center [598, 14] width 41 height 6
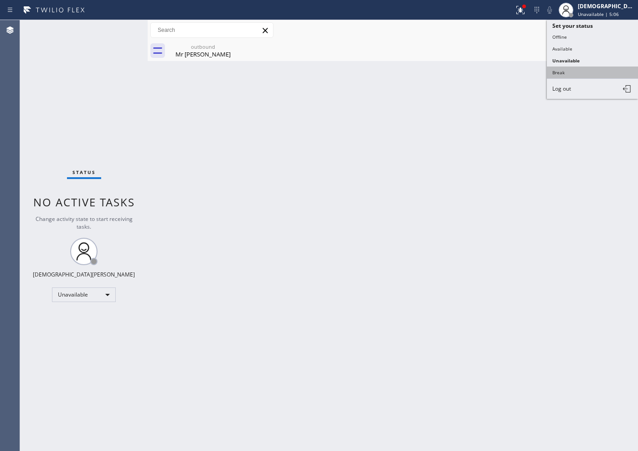
click at [582, 69] on button "Break" at bounding box center [592, 73] width 91 height 12
